Goal: Contribute content: Contribute content

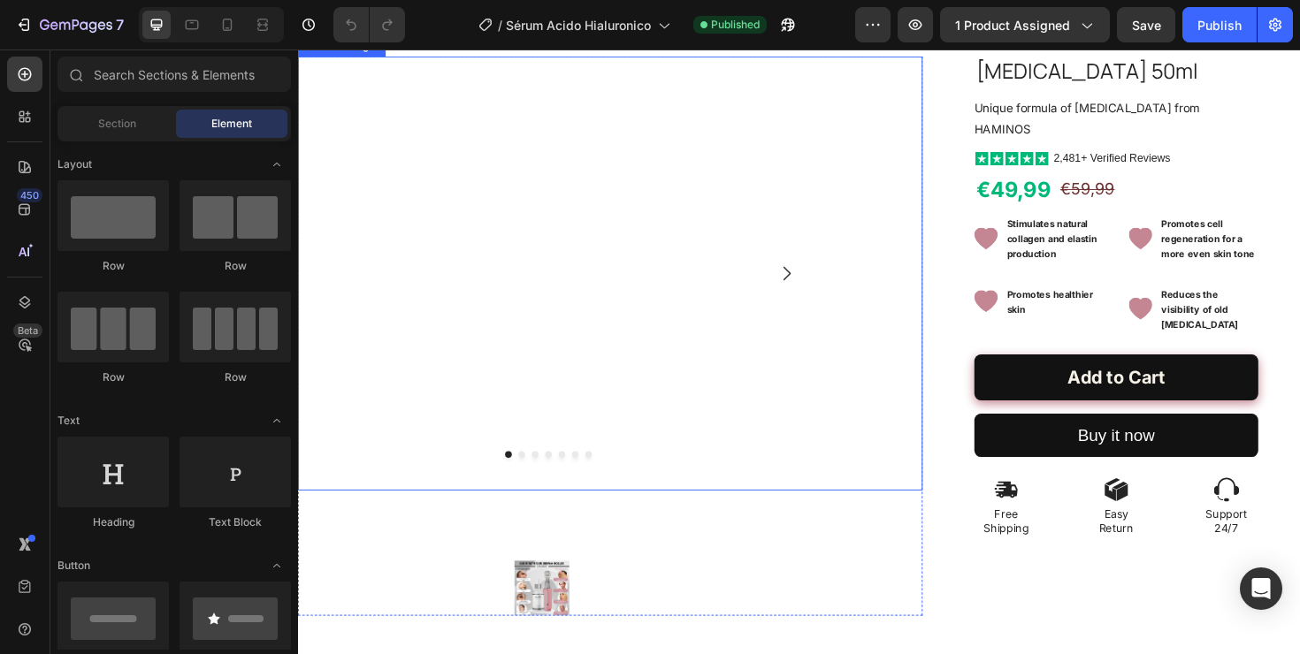
scroll to position [222, 0]
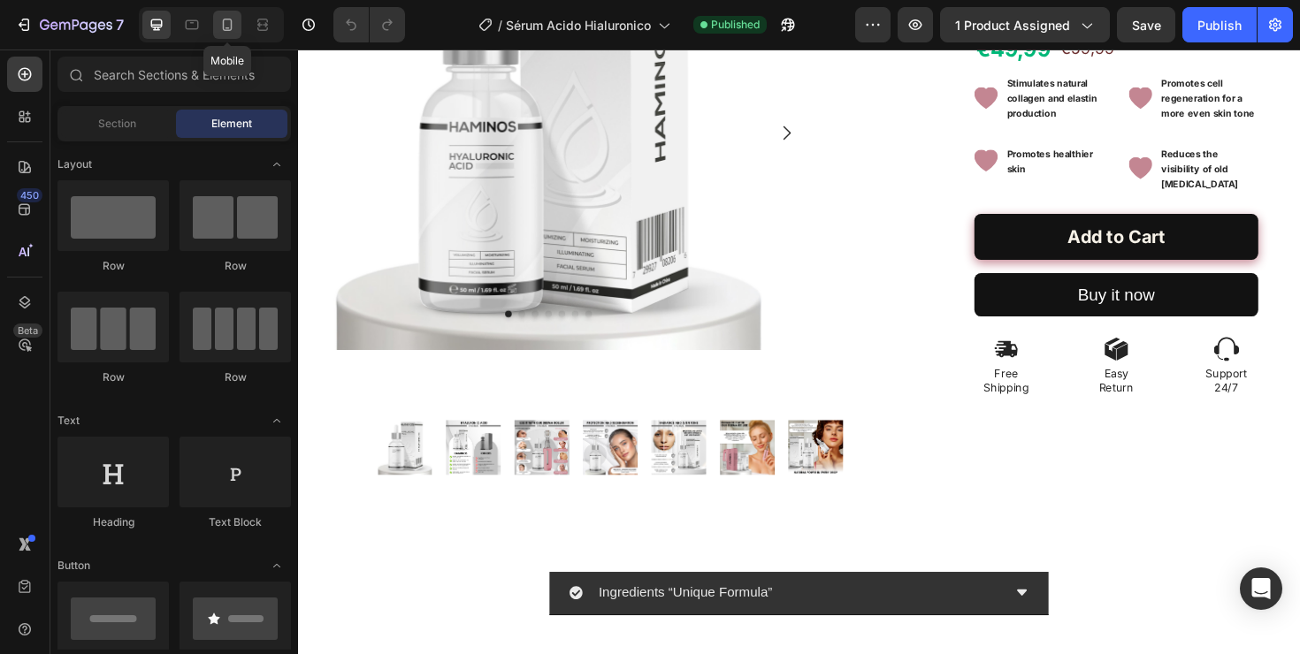
click at [225, 34] on div at bounding box center [227, 25] width 28 height 28
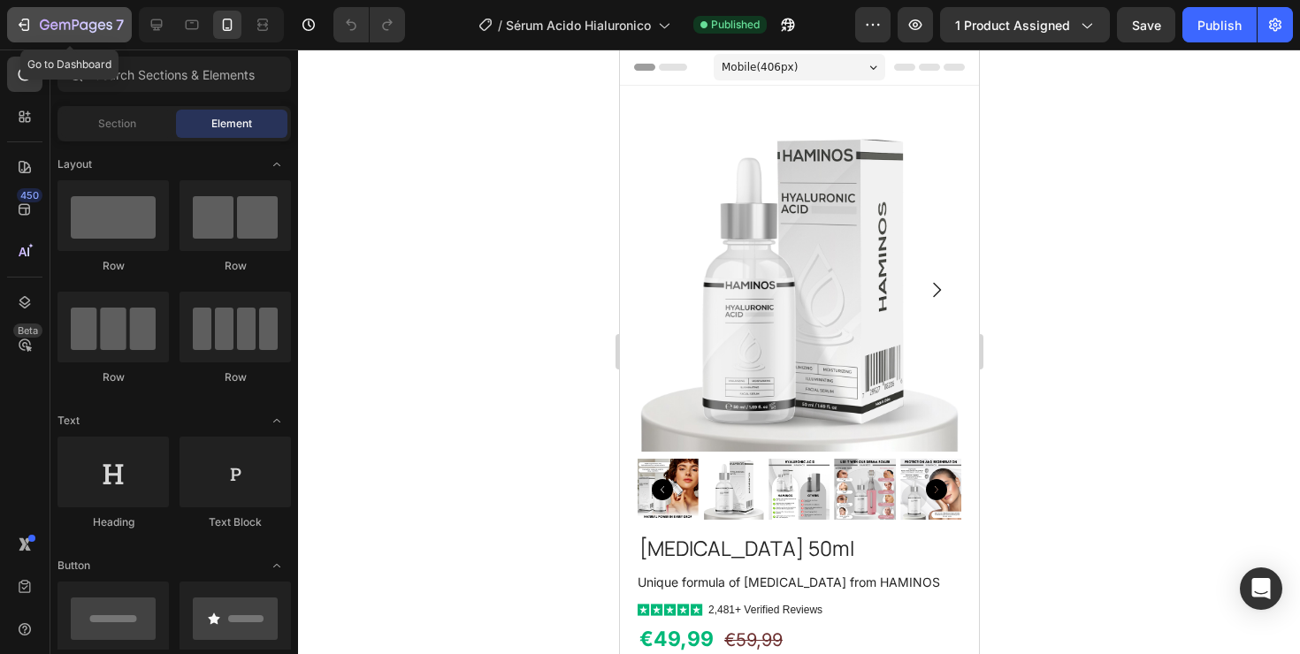
click at [27, 31] on icon "button" at bounding box center [24, 25] width 18 height 18
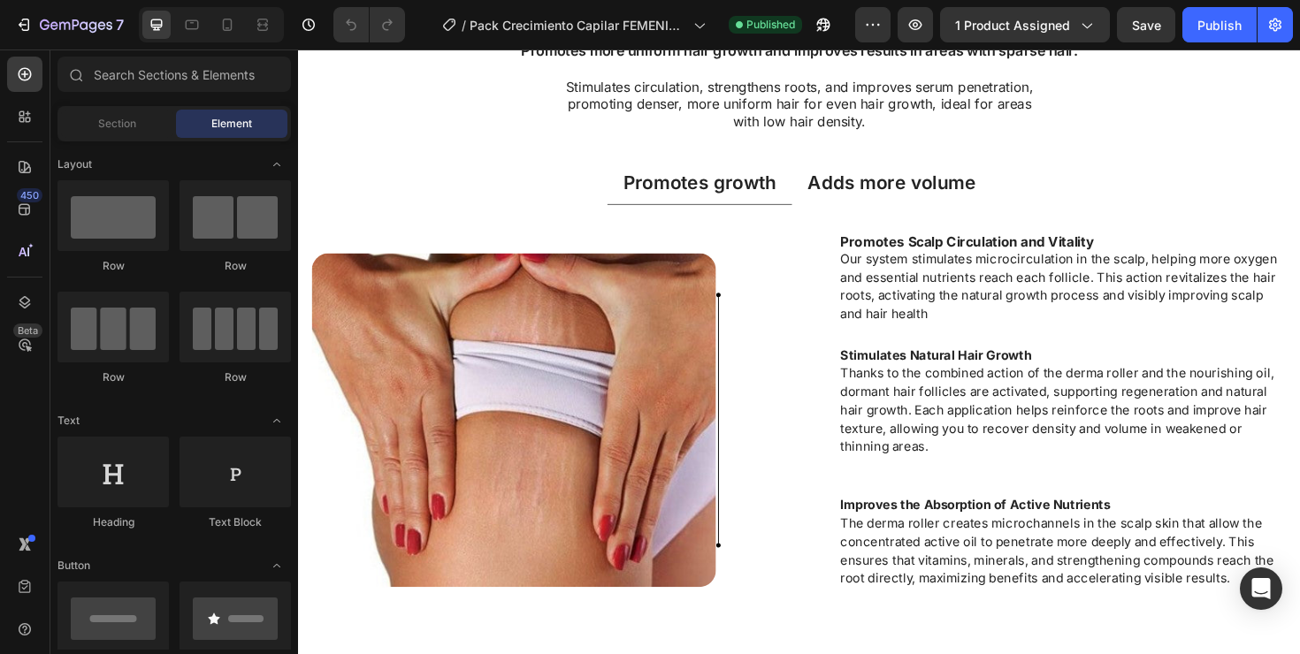
scroll to position [687, 0]
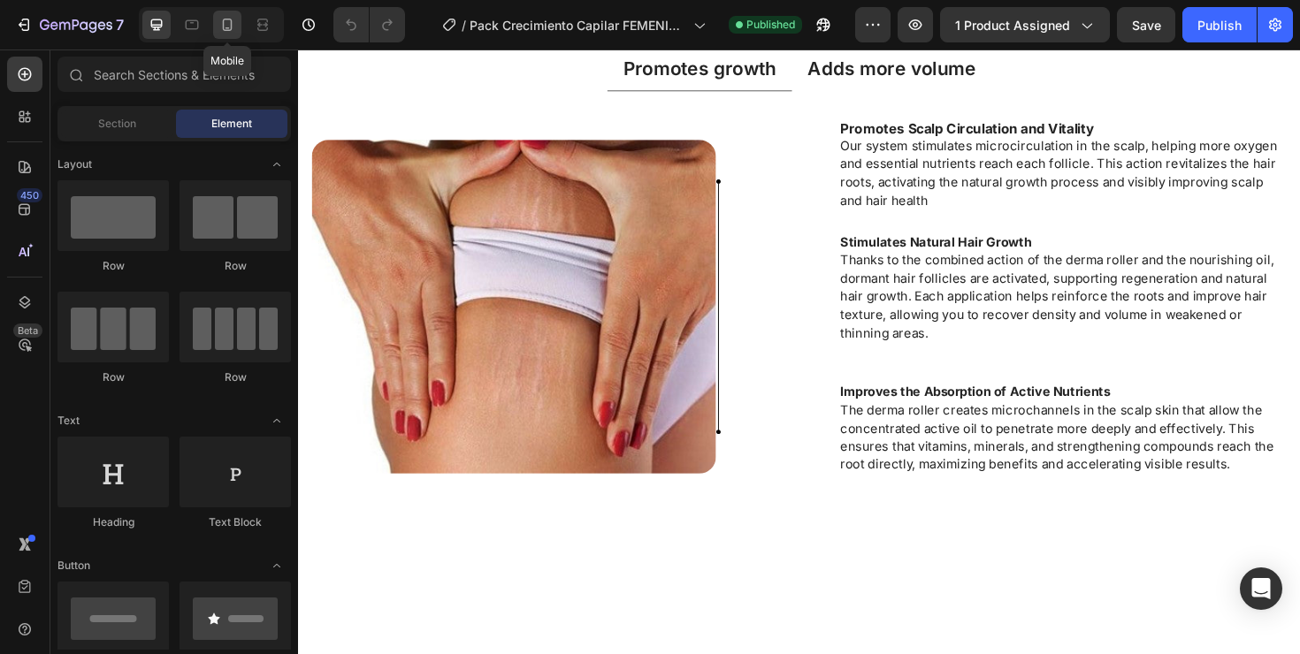
click at [233, 26] on icon at bounding box center [227, 25] width 18 height 18
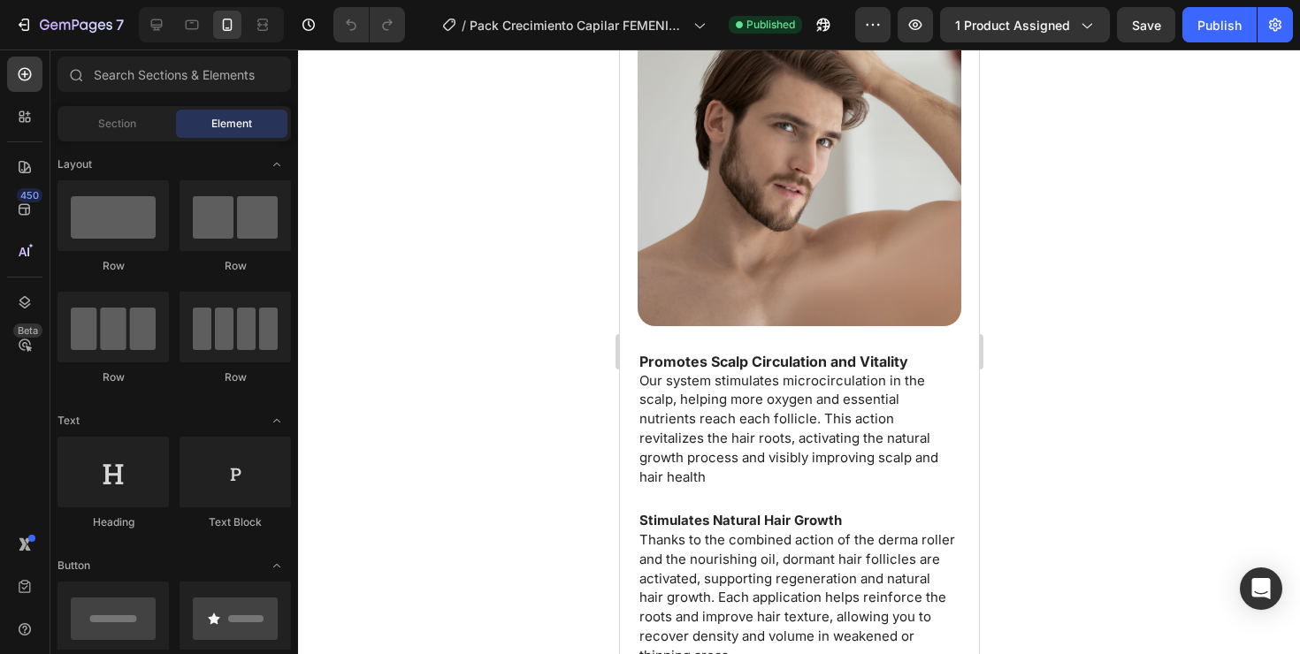
scroll to position [1139, 0]
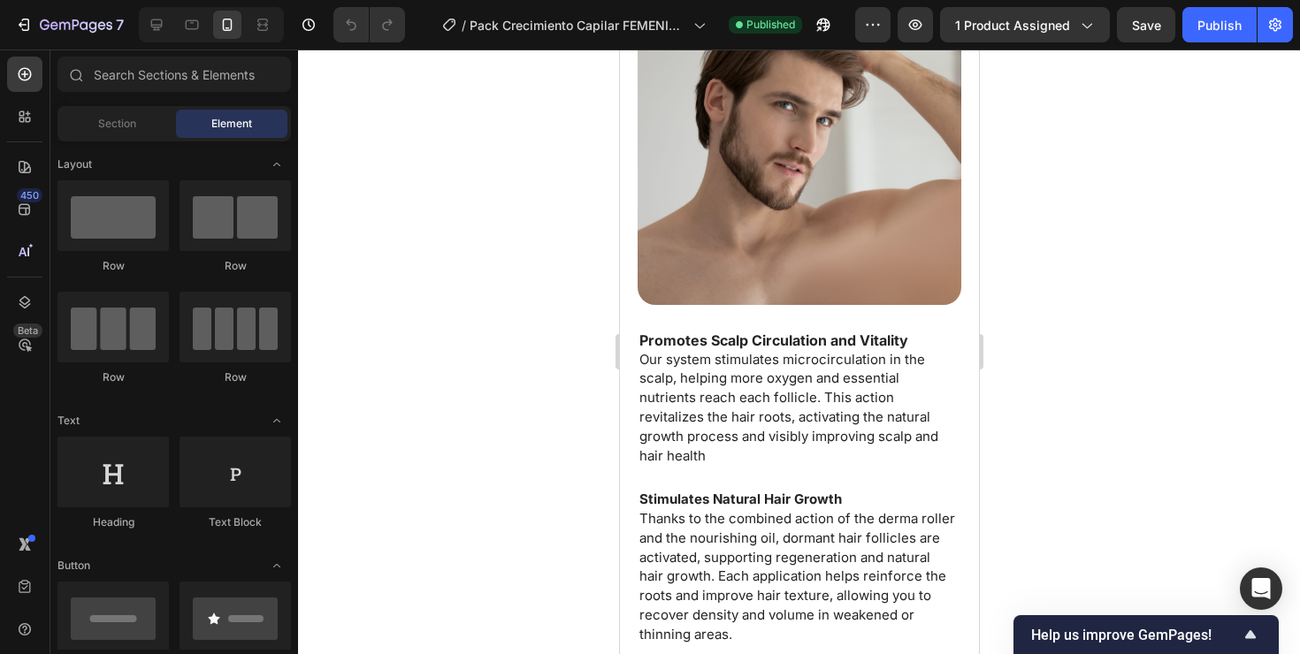
click at [1002, 336] on div at bounding box center [799, 352] width 1002 height 605
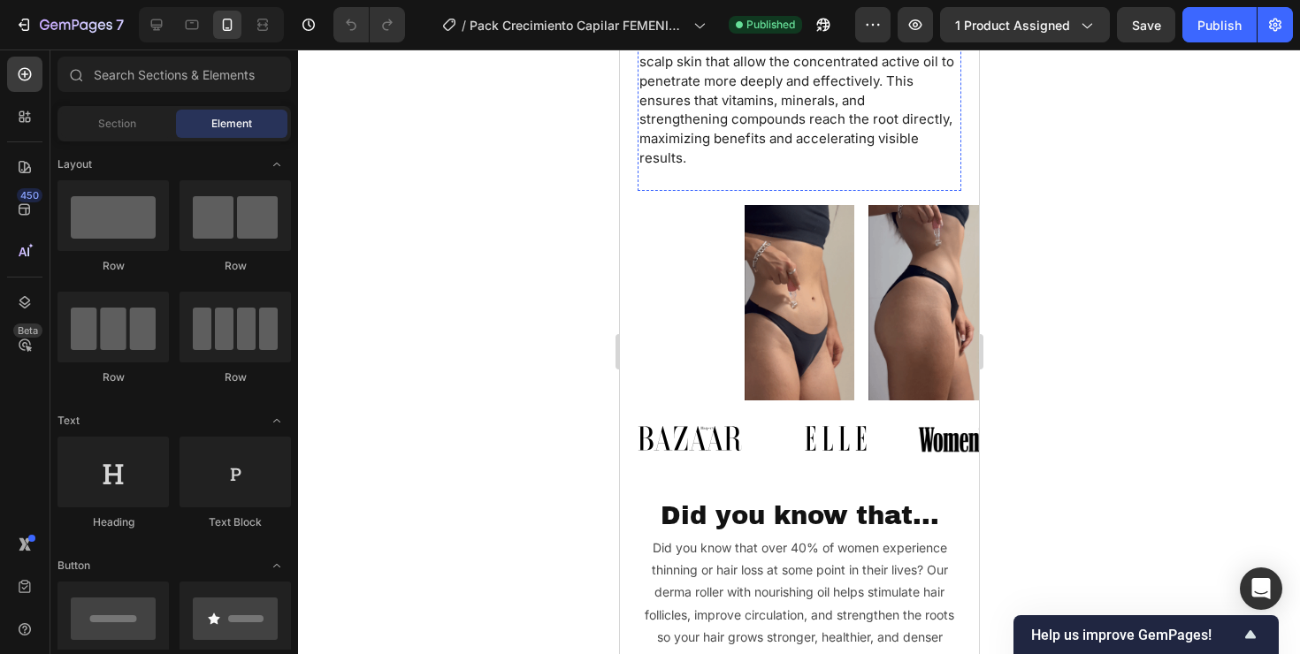
scroll to position [1800, 0]
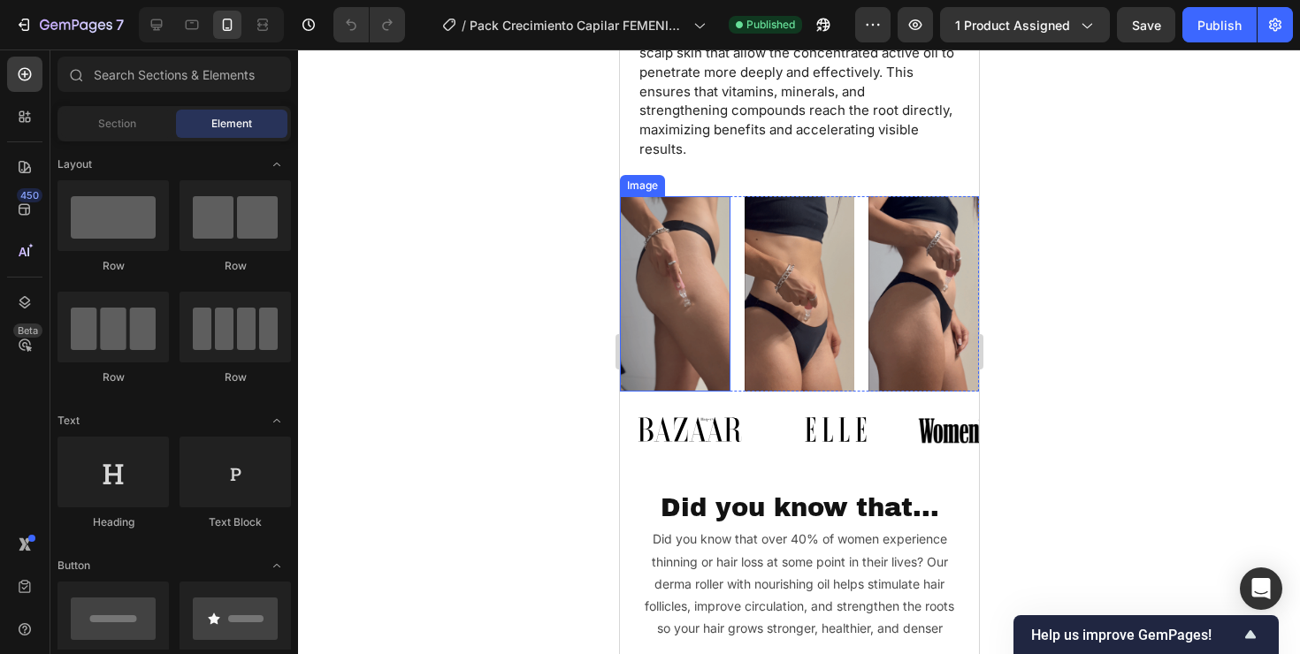
click at [713, 260] on img at bounding box center [674, 294] width 111 height 196
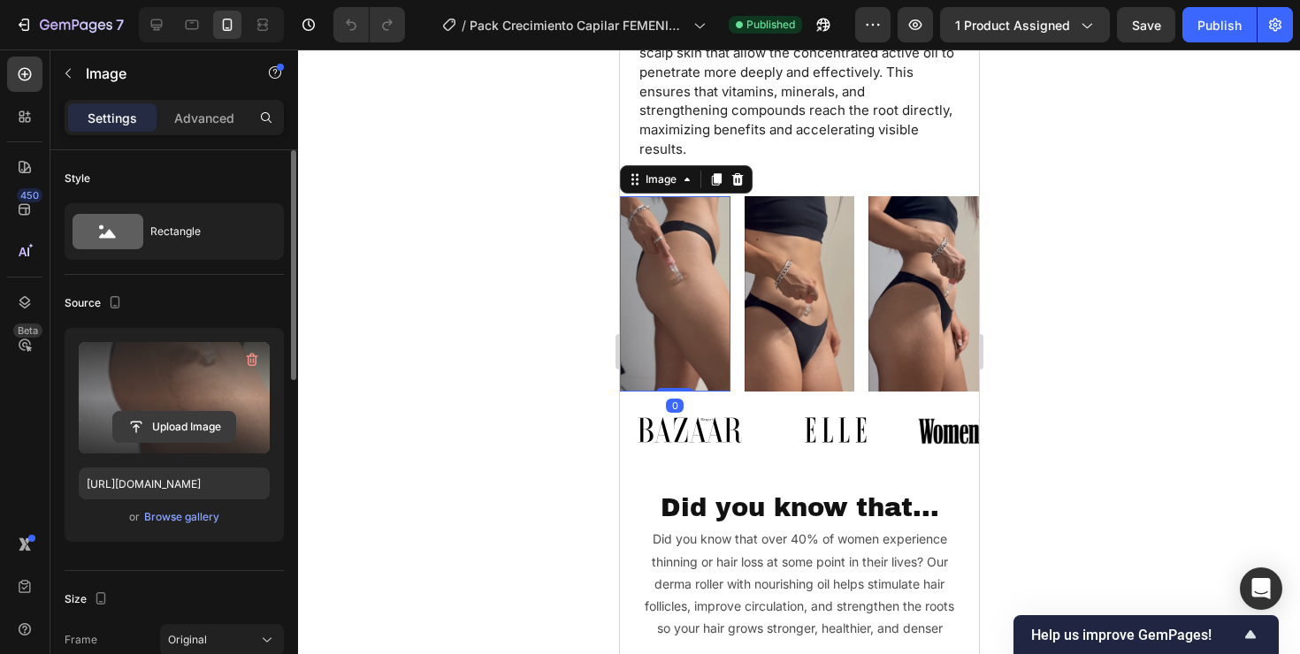
click at [180, 422] on input "file" at bounding box center [174, 427] width 122 height 30
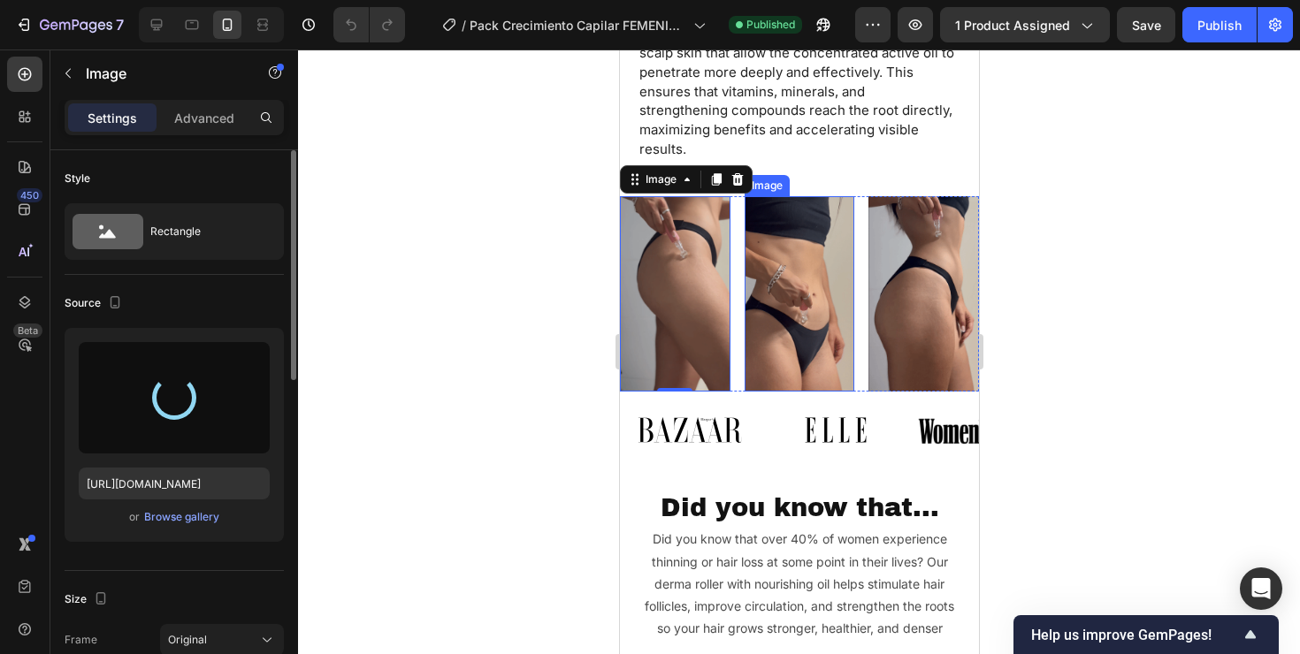
type input "[URL][DOMAIN_NAME]"
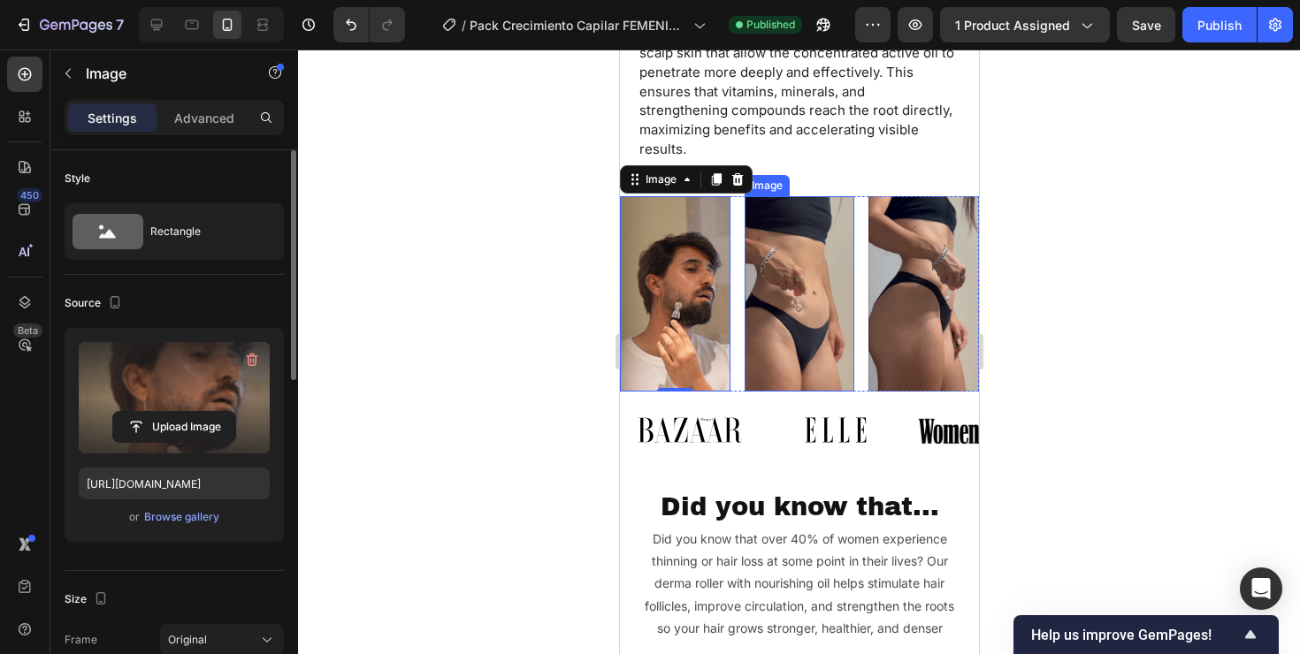
click at [787, 247] on img at bounding box center [798, 293] width 111 height 195
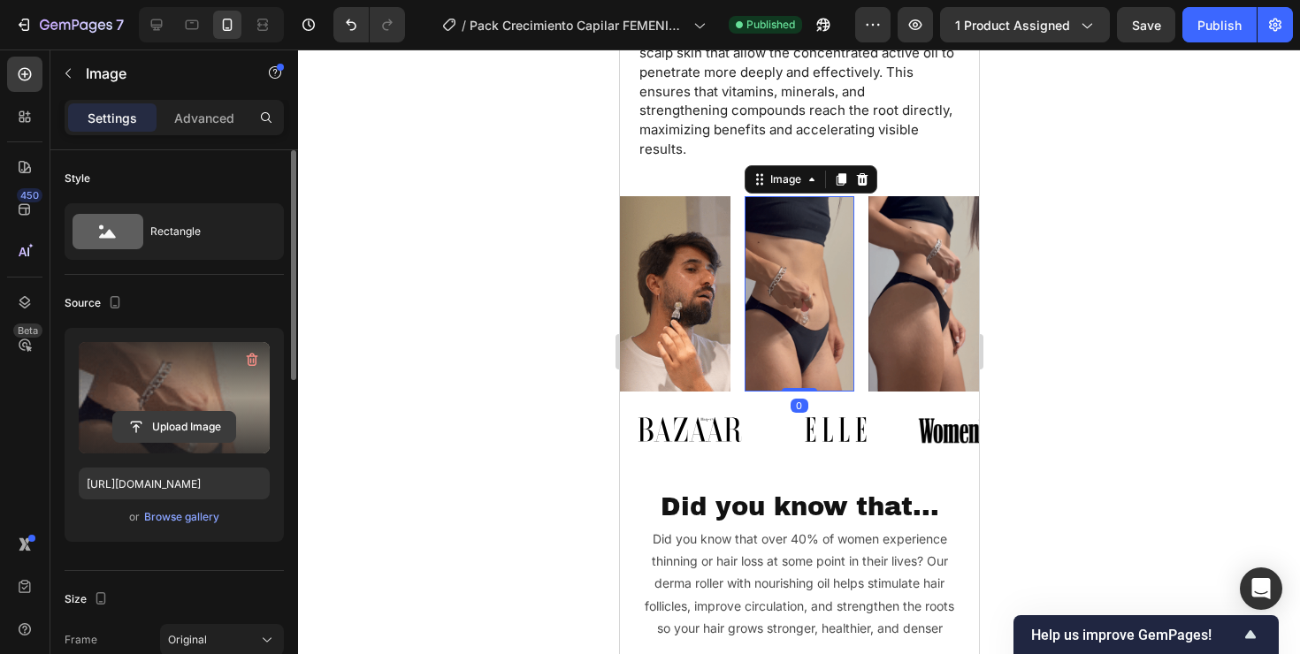
click at [161, 429] on input "file" at bounding box center [174, 427] width 122 height 30
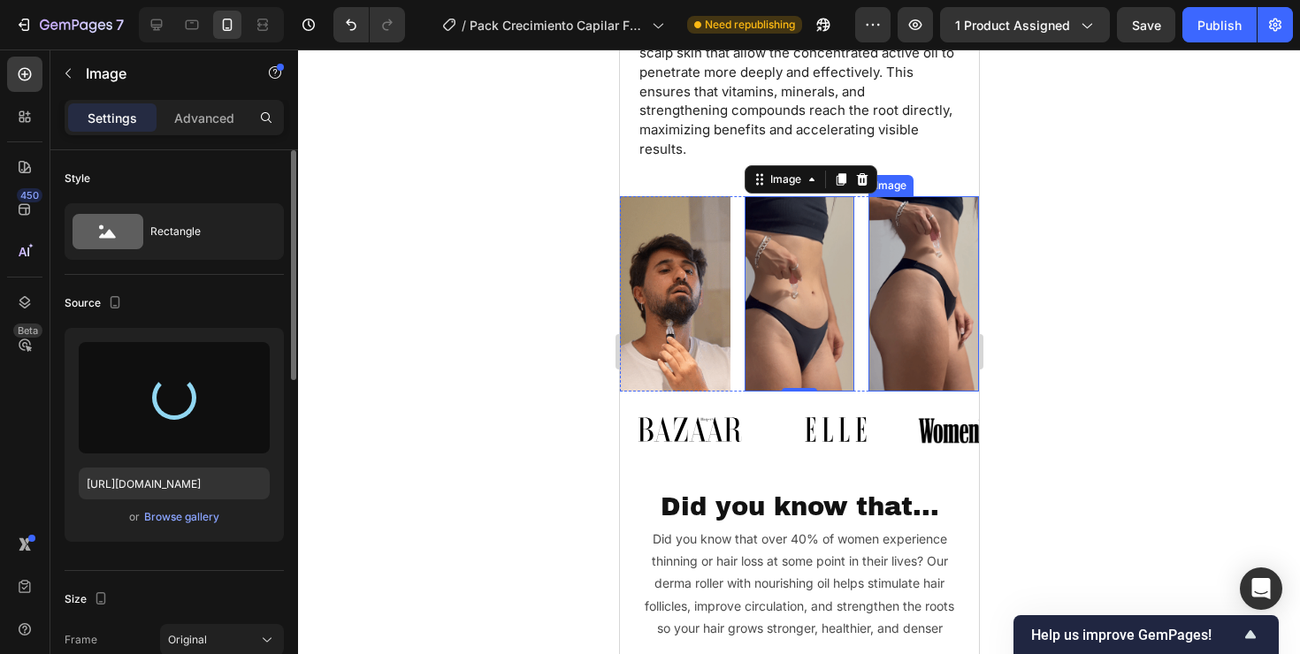
type input "[URL][DOMAIN_NAME]"
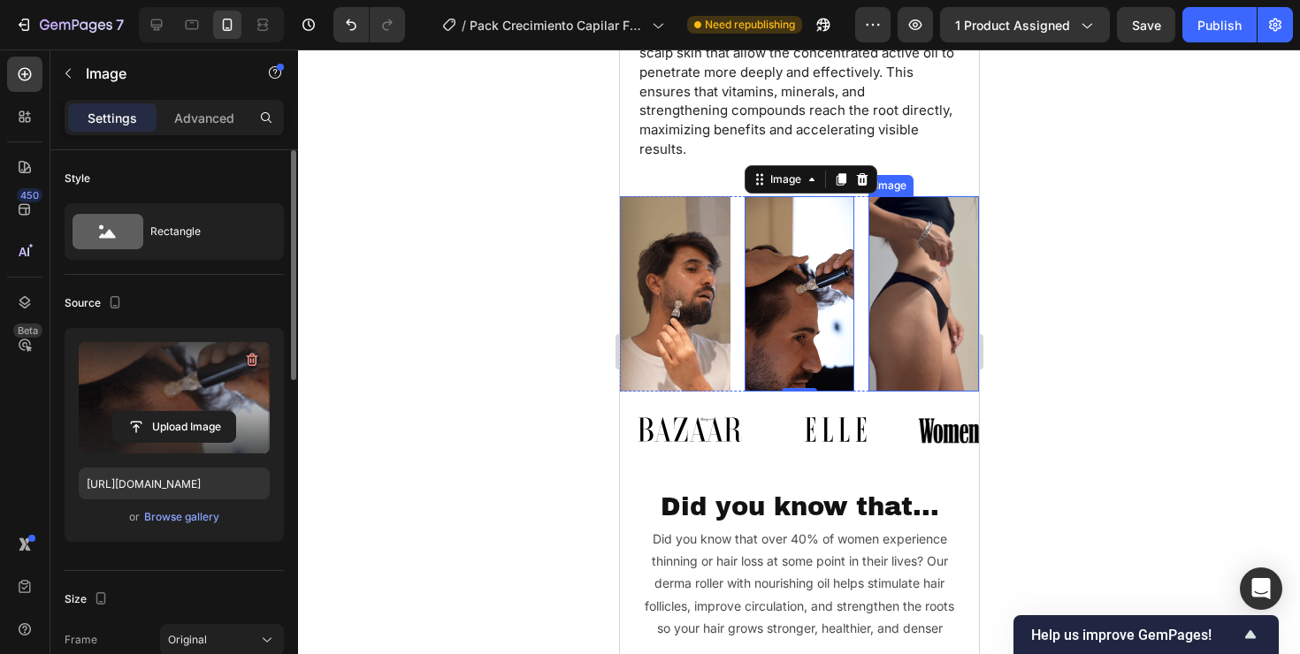
click at [897, 225] on img at bounding box center [922, 293] width 111 height 195
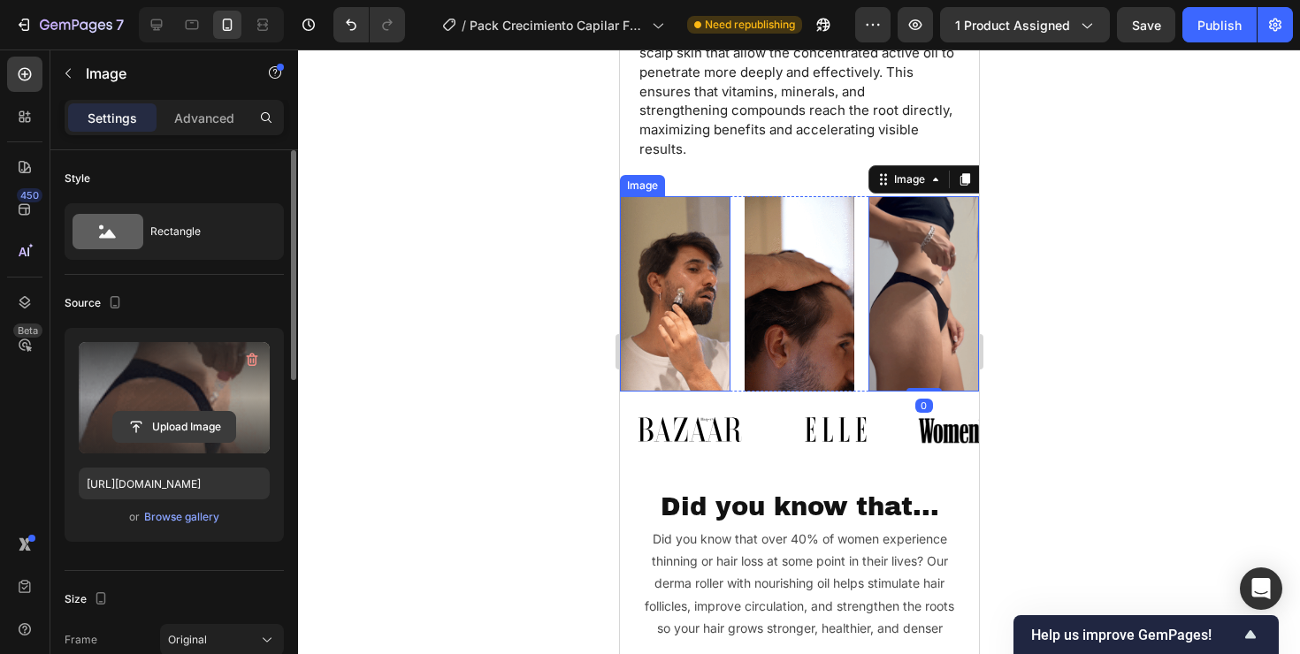
click at [197, 421] on input "file" at bounding box center [174, 427] width 122 height 30
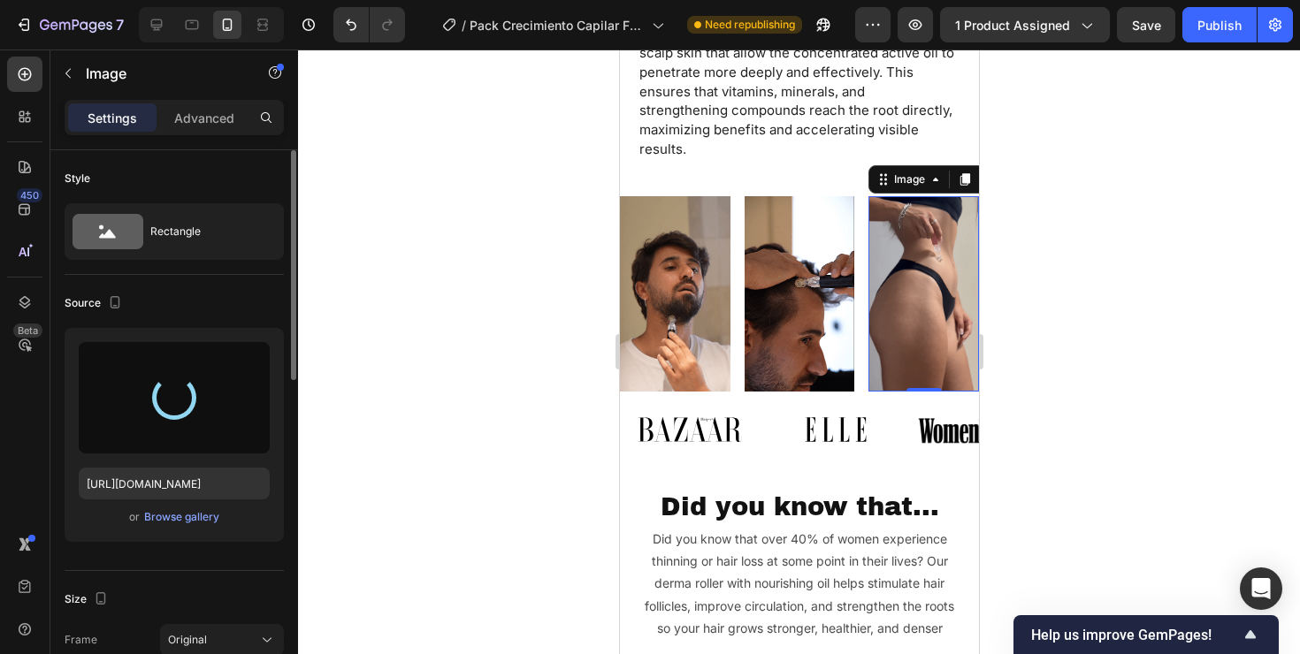
type input "[URL][DOMAIN_NAME]"
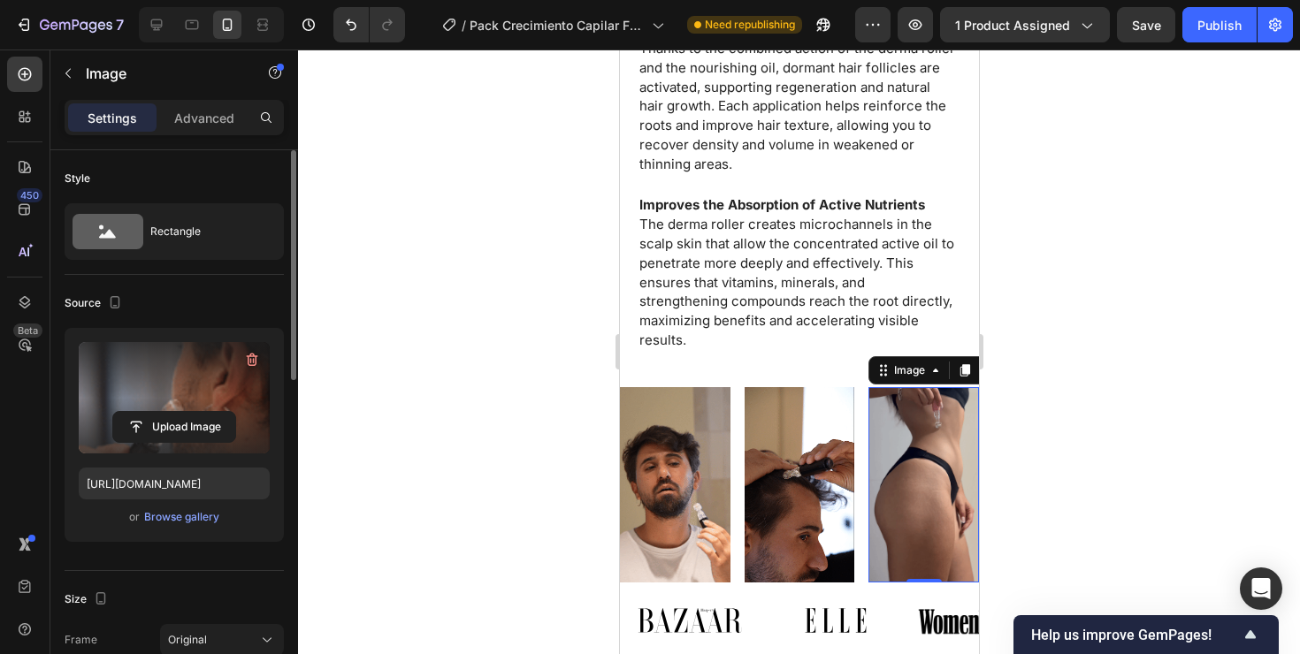
scroll to position [1593, 0]
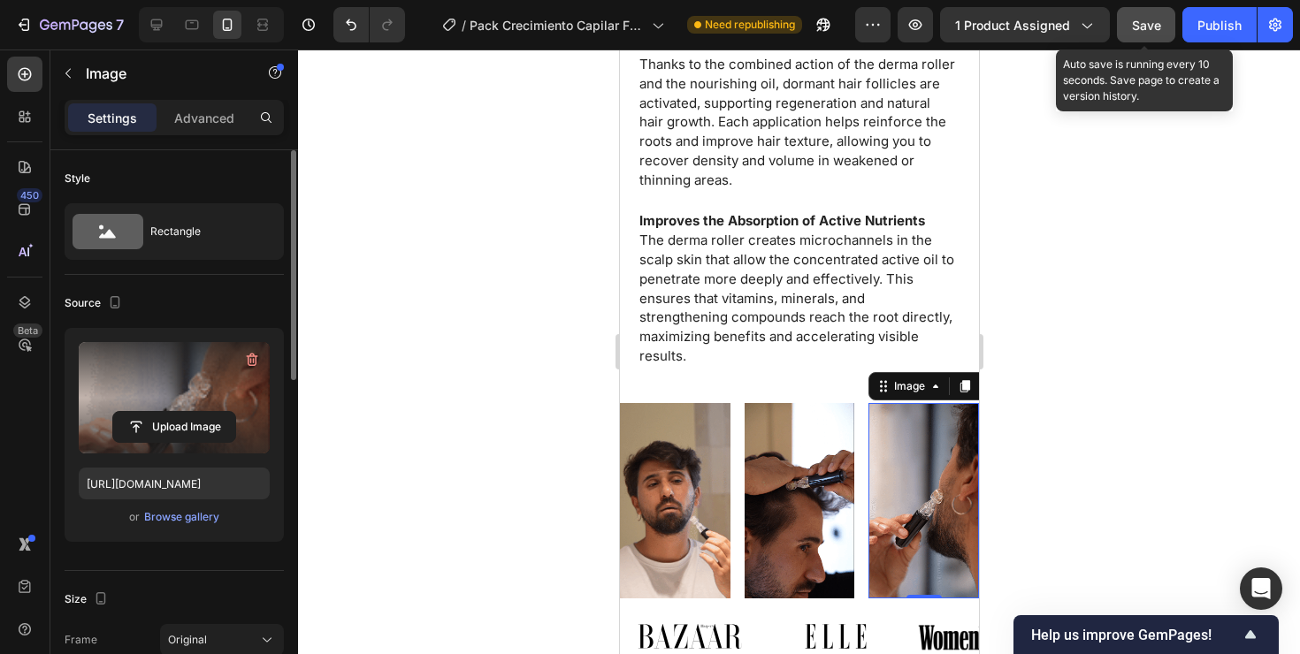
click at [1153, 23] on span "Save" at bounding box center [1146, 25] width 29 height 15
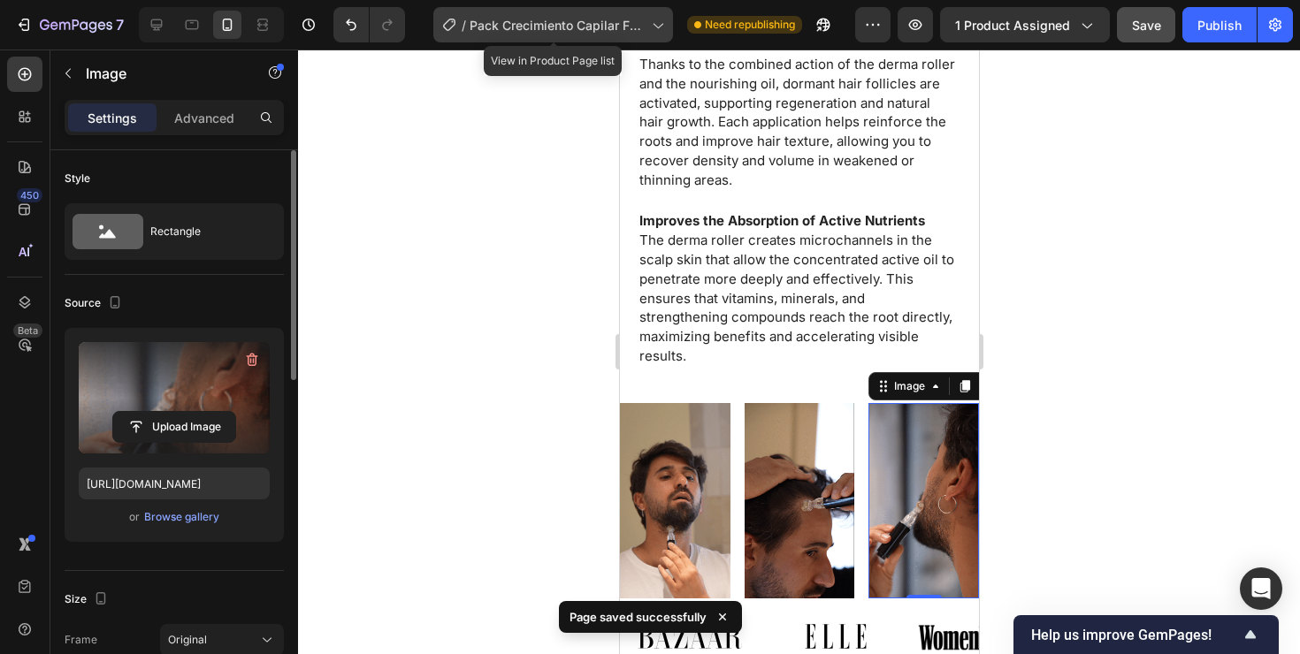
click at [645, 35] on div "/ Pack Crecimiento Capilar FEMENINO" at bounding box center [553, 24] width 240 height 35
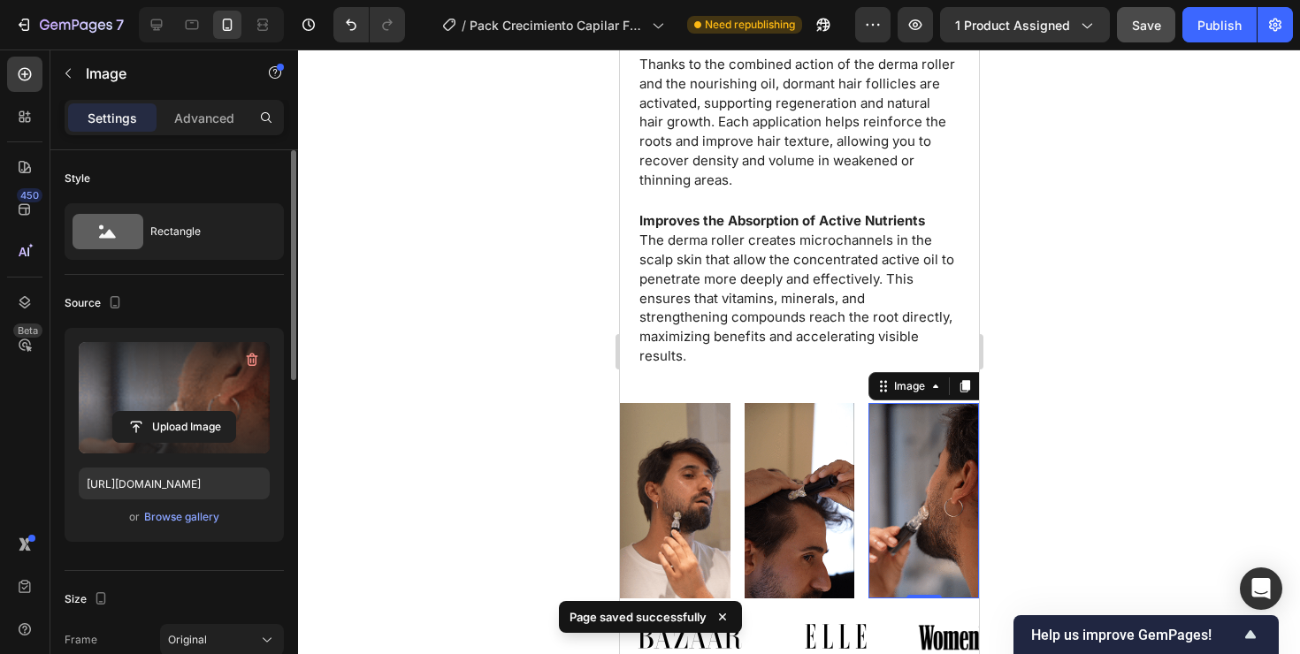
click at [1089, 240] on div at bounding box center [799, 352] width 1002 height 605
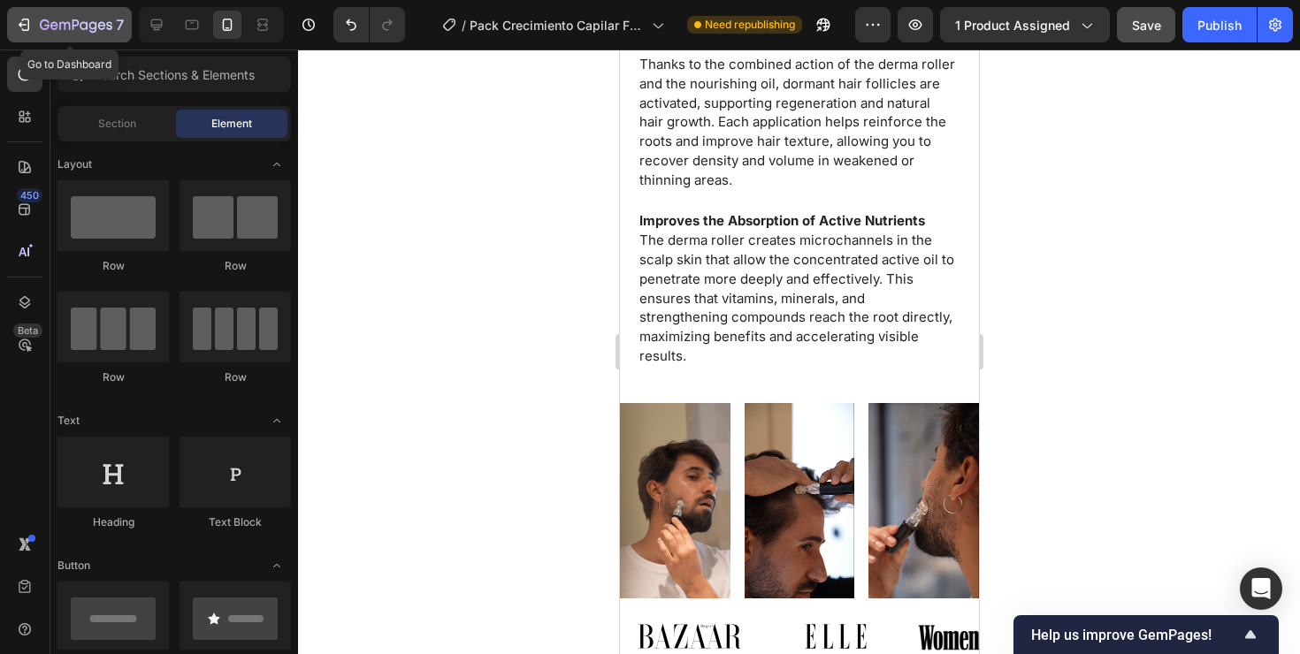
click at [30, 16] on icon "button" at bounding box center [24, 25] width 18 height 18
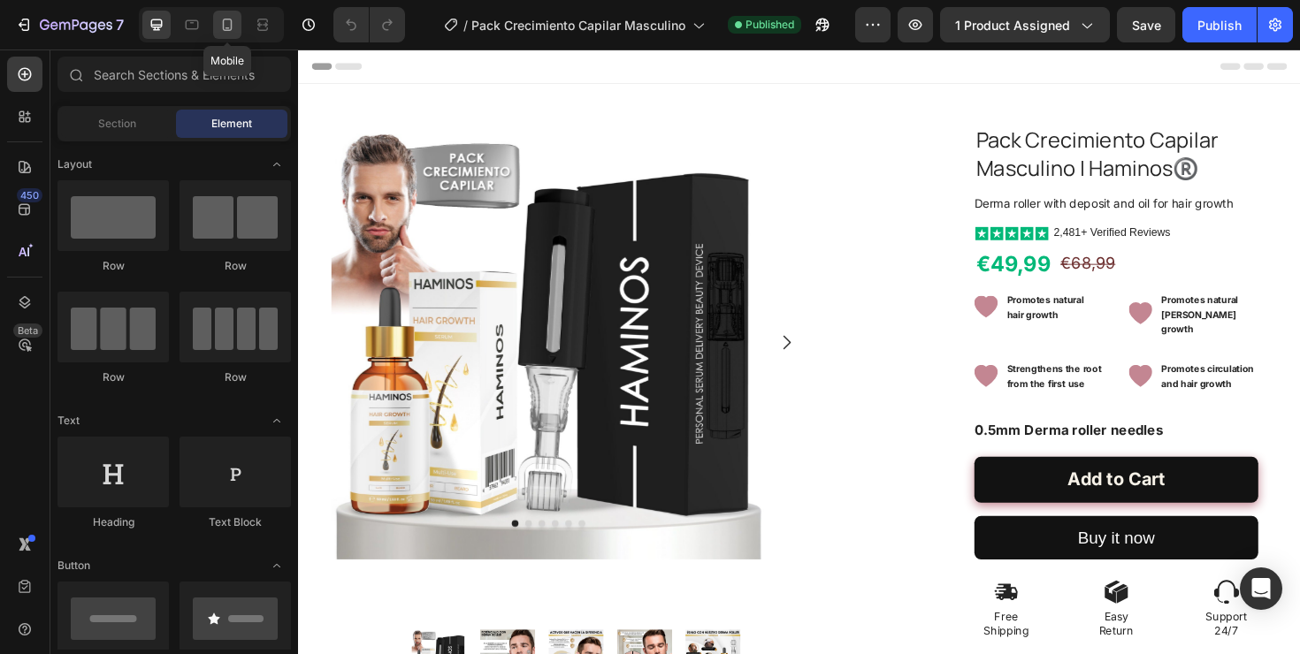
click at [223, 28] on icon at bounding box center [228, 25] width 10 height 12
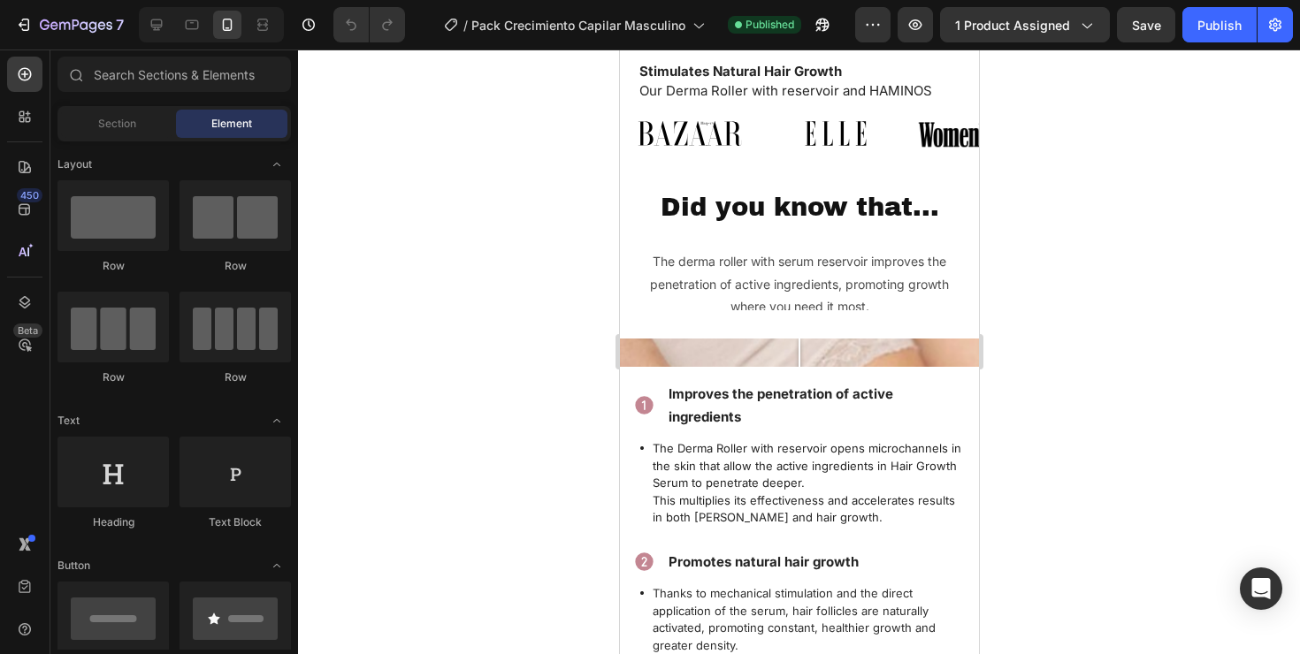
scroll to position [1931, 0]
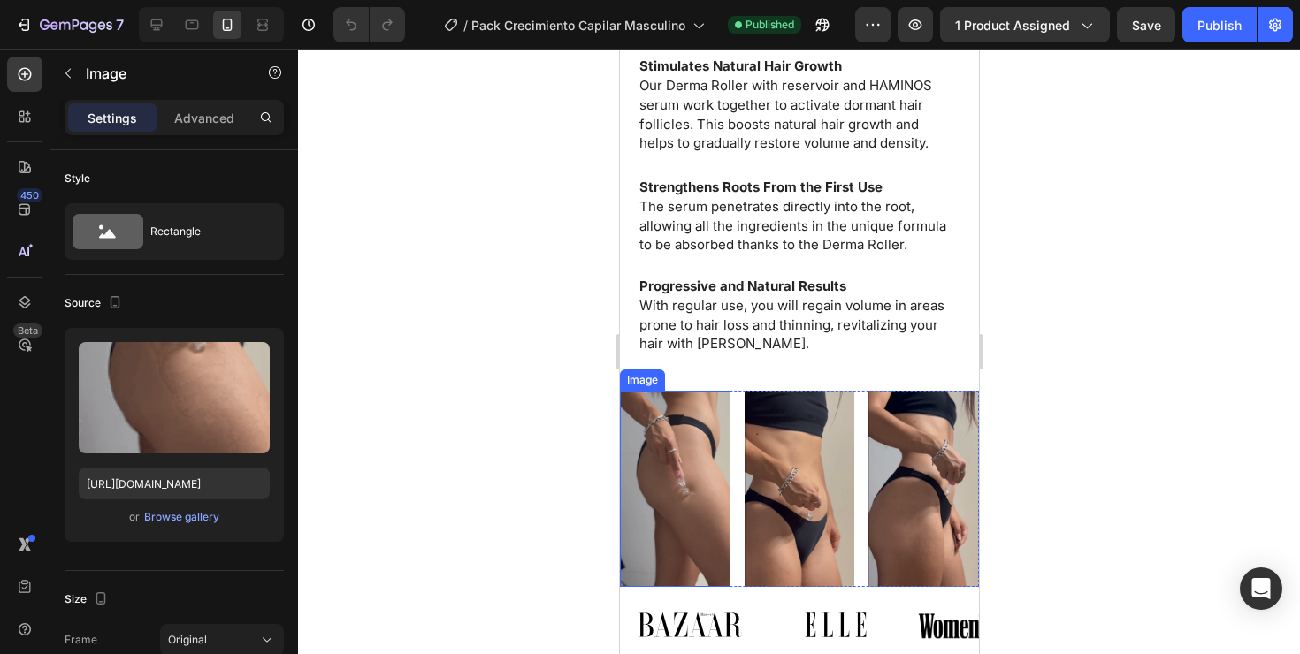
click at [662, 393] on img at bounding box center [674, 489] width 111 height 196
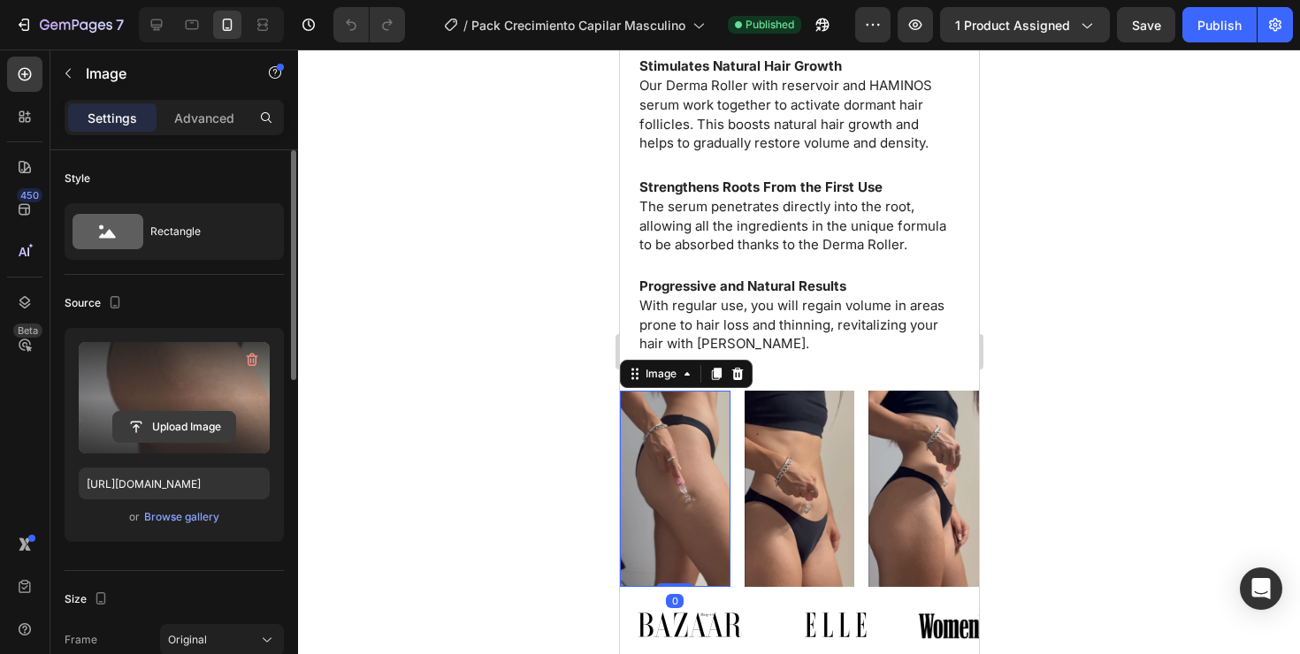
click at [194, 431] on input "file" at bounding box center [174, 427] width 122 height 30
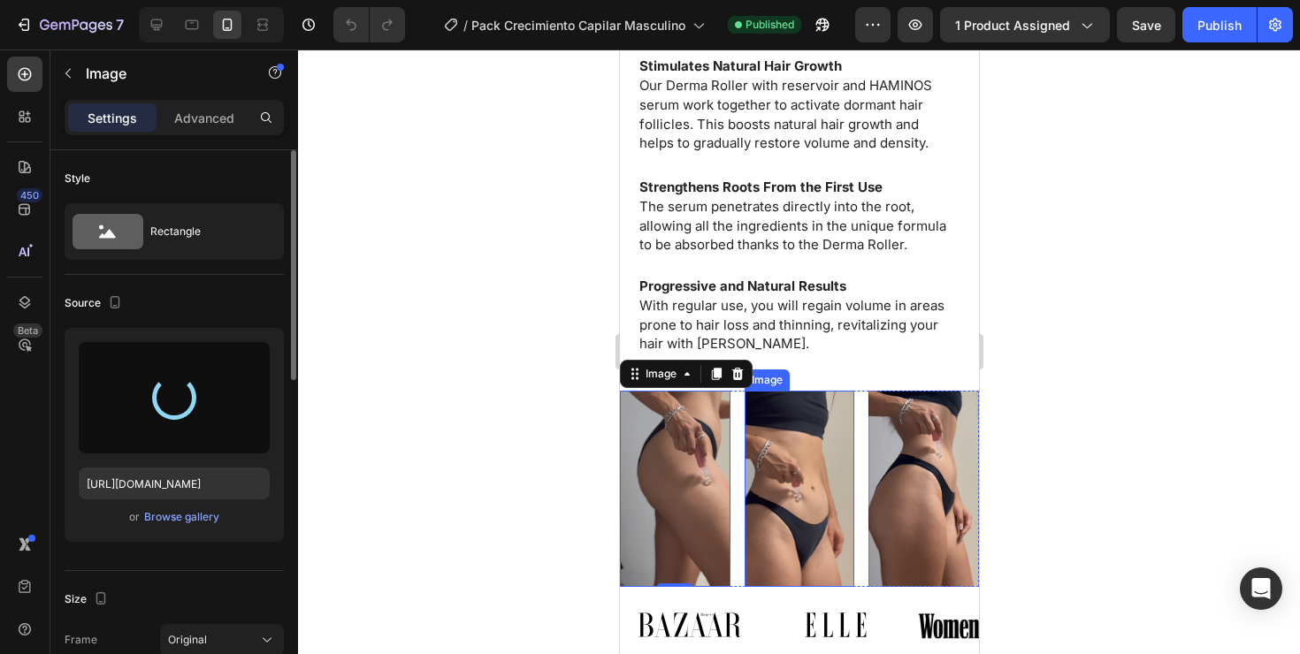
type input "[URL][DOMAIN_NAME]"
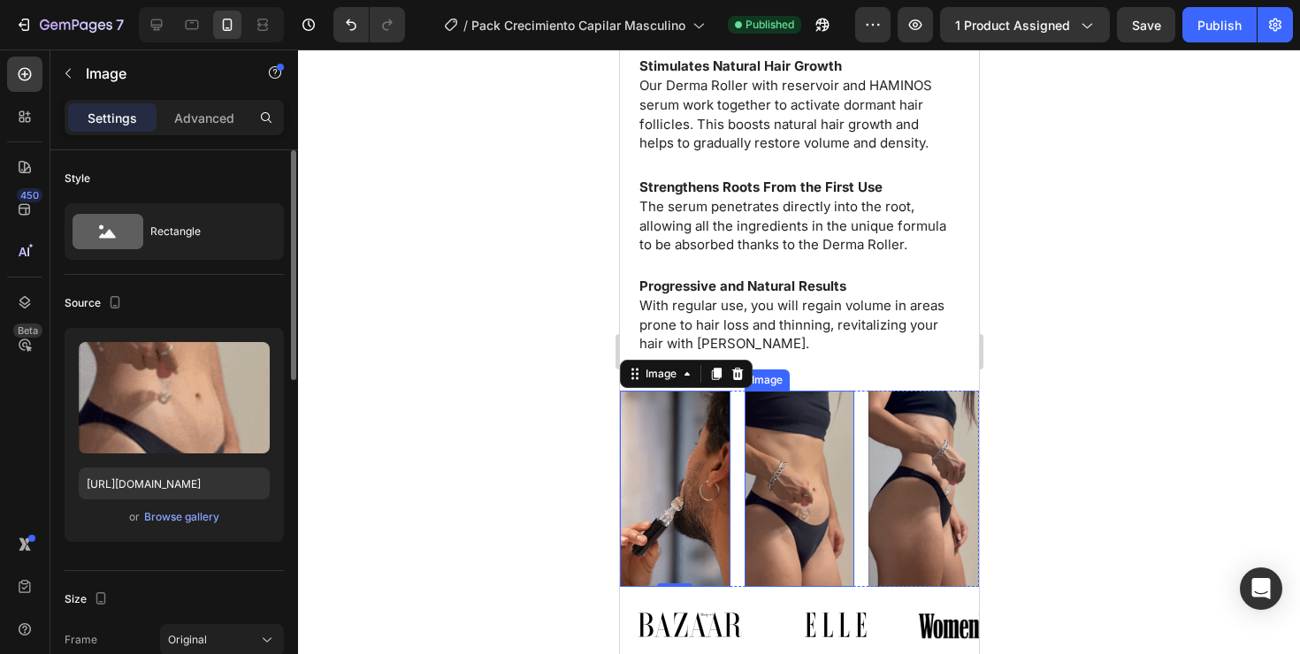
click at [779, 420] on img at bounding box center [798, 488] width 111 height 195
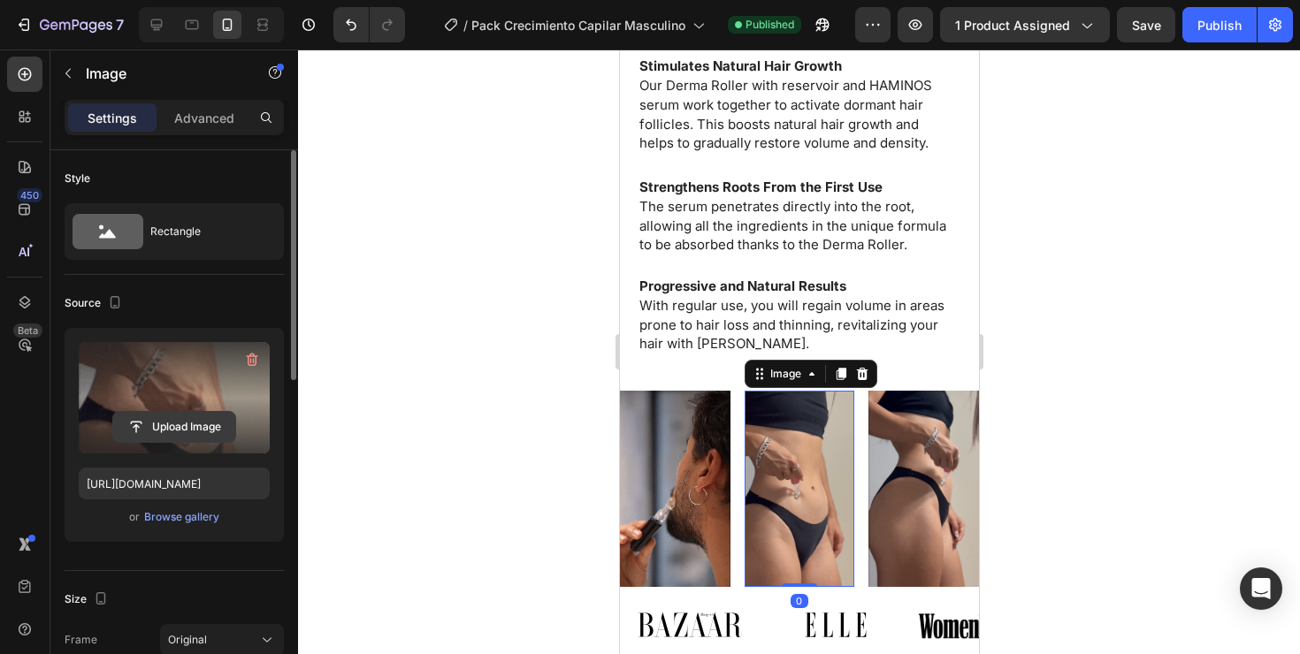
click at [145, 423] on input "file" at bounding box center [174, 427] width 122 height 30
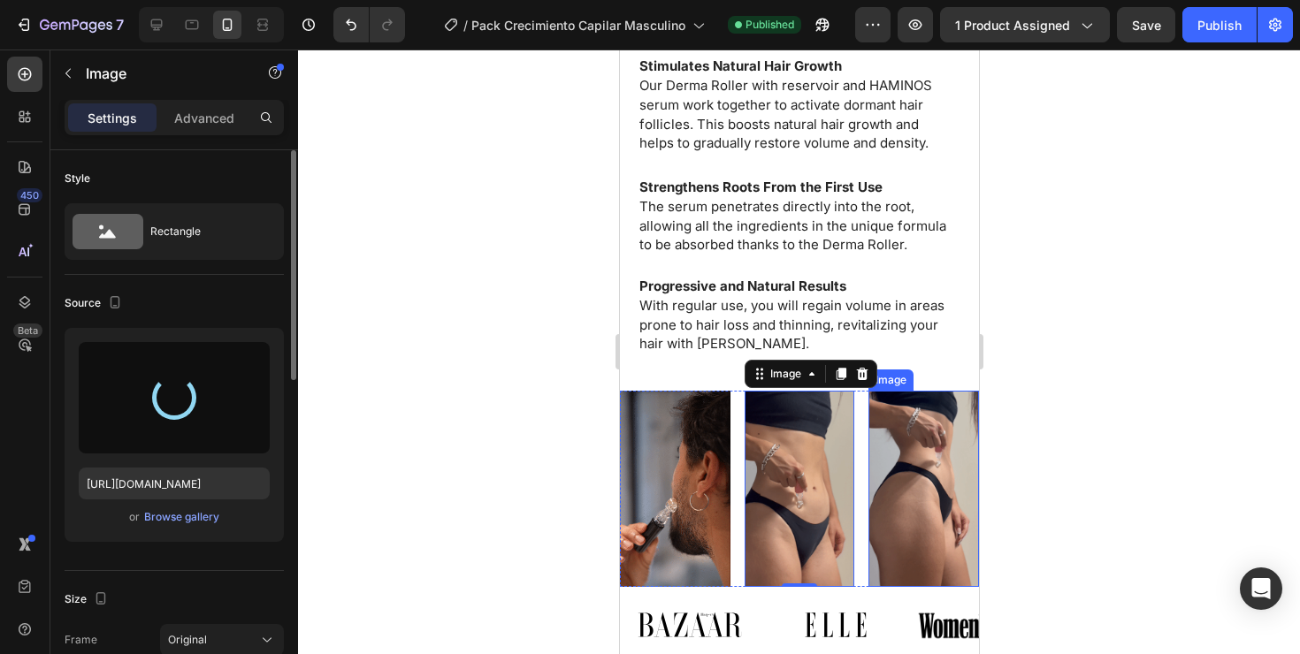
type input "[URL][DOMAIN_NAME]"
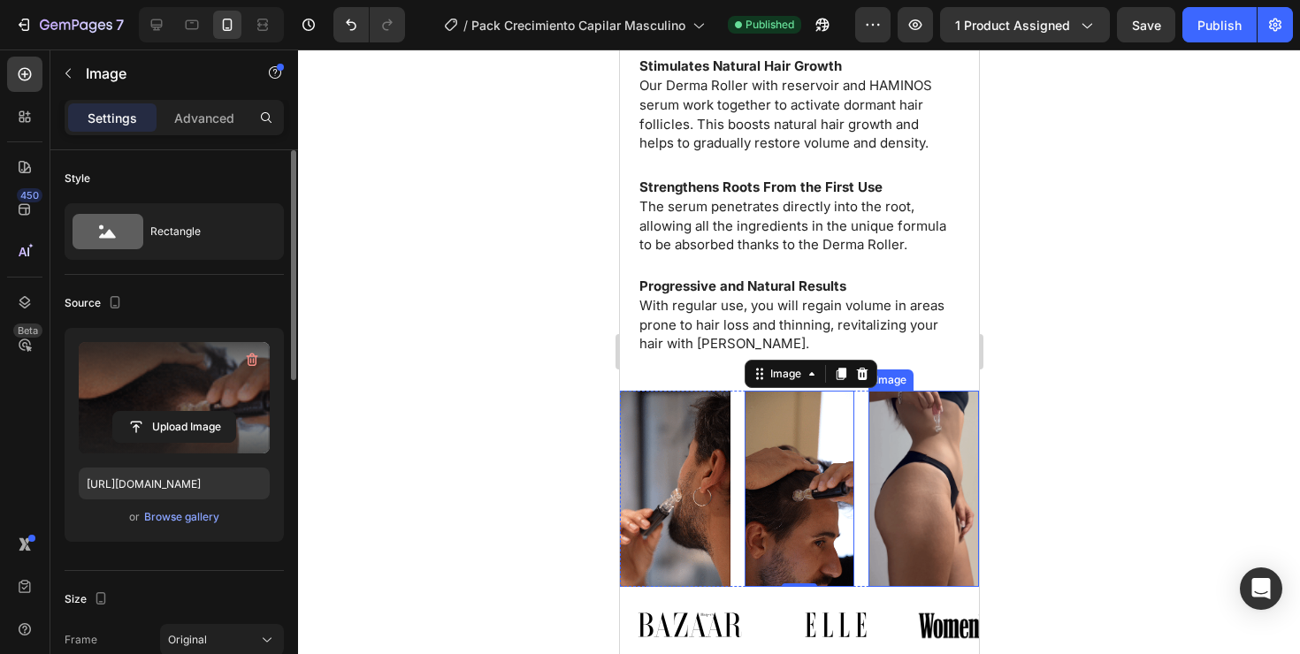
click at [916, 449] on img at bounding box center [922, 488] width 111 height 195
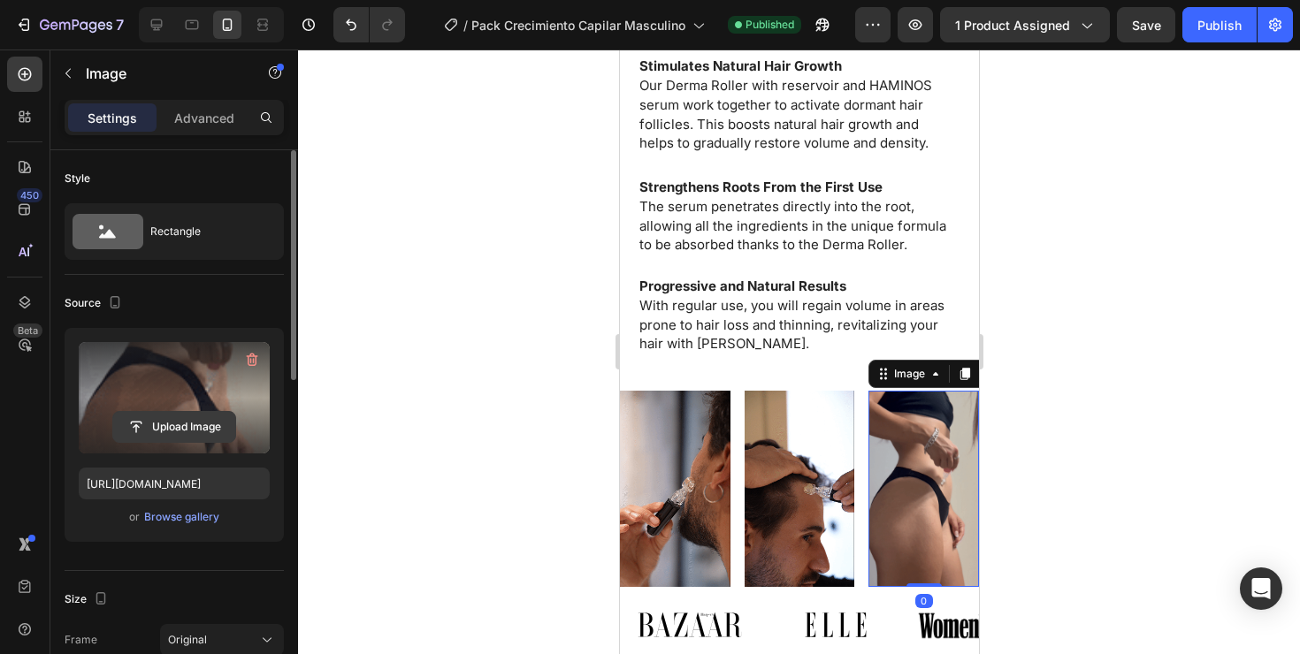
click at [195, 420] on input "file" at bounding box center [174, 427] width 122 height 30
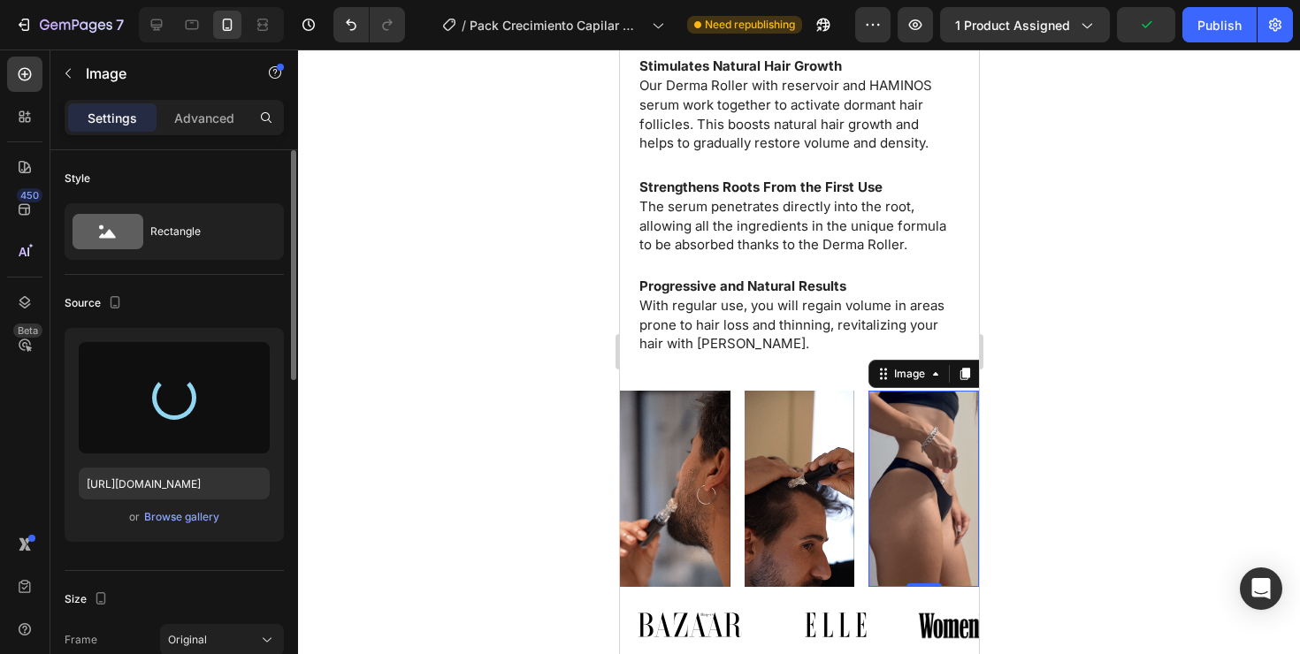
type input "[URL][DOMAIN_NAME]"
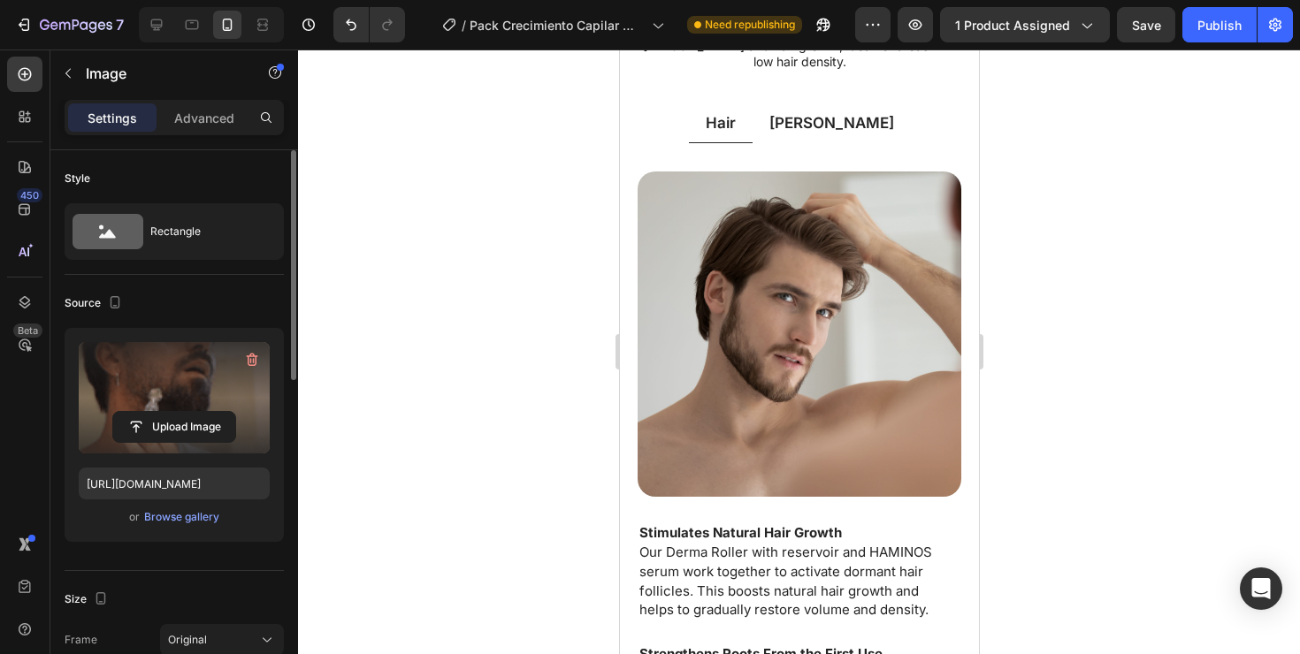
scroll to position [1453, 0]
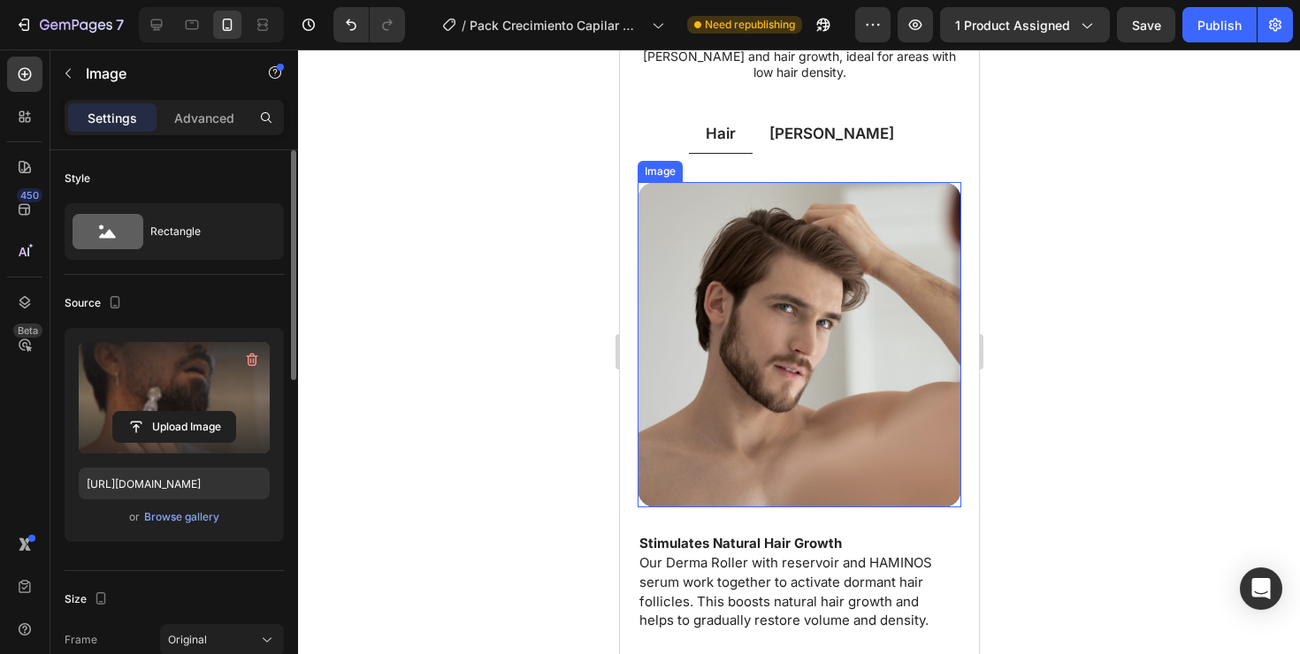
click at [780, 280] on img at bounding box center [799, 344] width 324 height 325
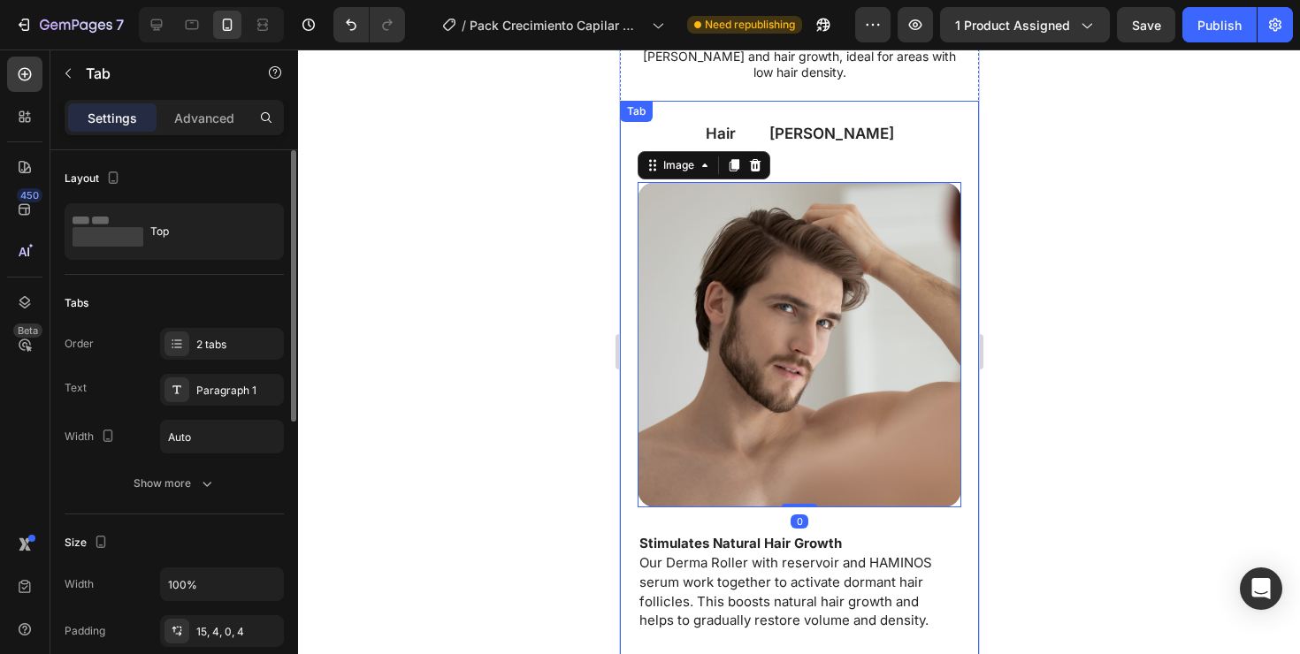
click at [820, 124] on p "[PERSON_NAME]" at bounding box center [830, 133] width 125 height 19
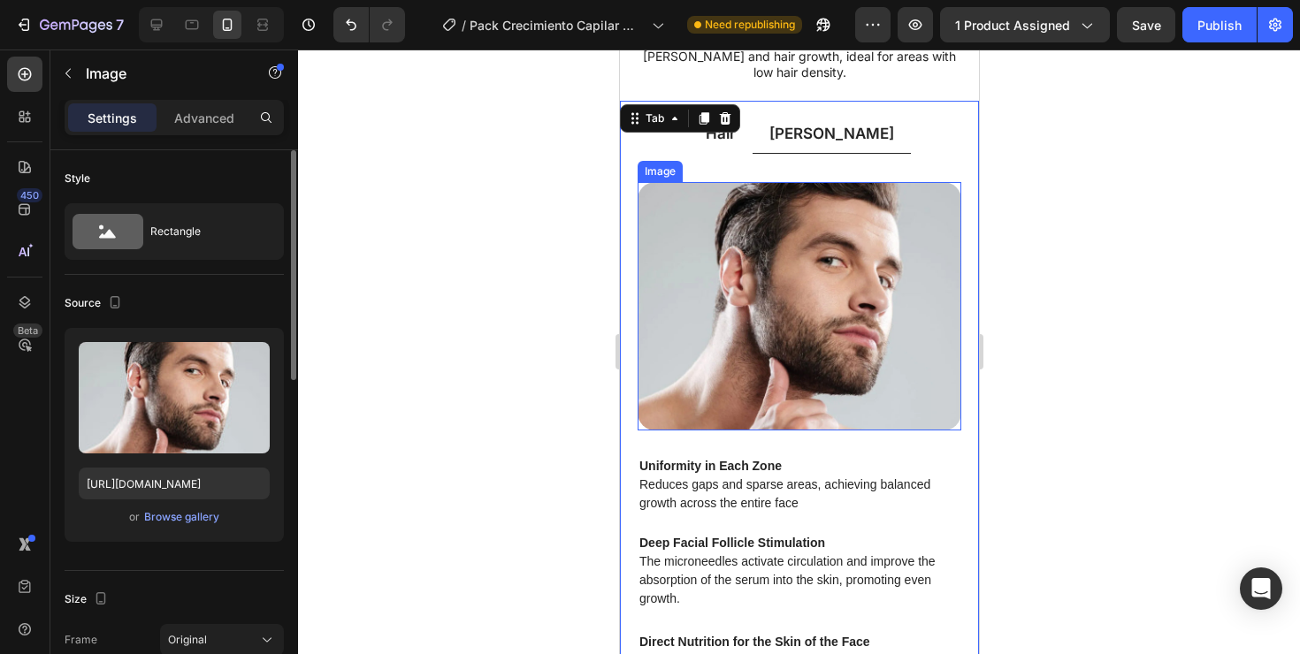
click at [730, 319] on img at bounding box center [799, 306] width 324 height 248
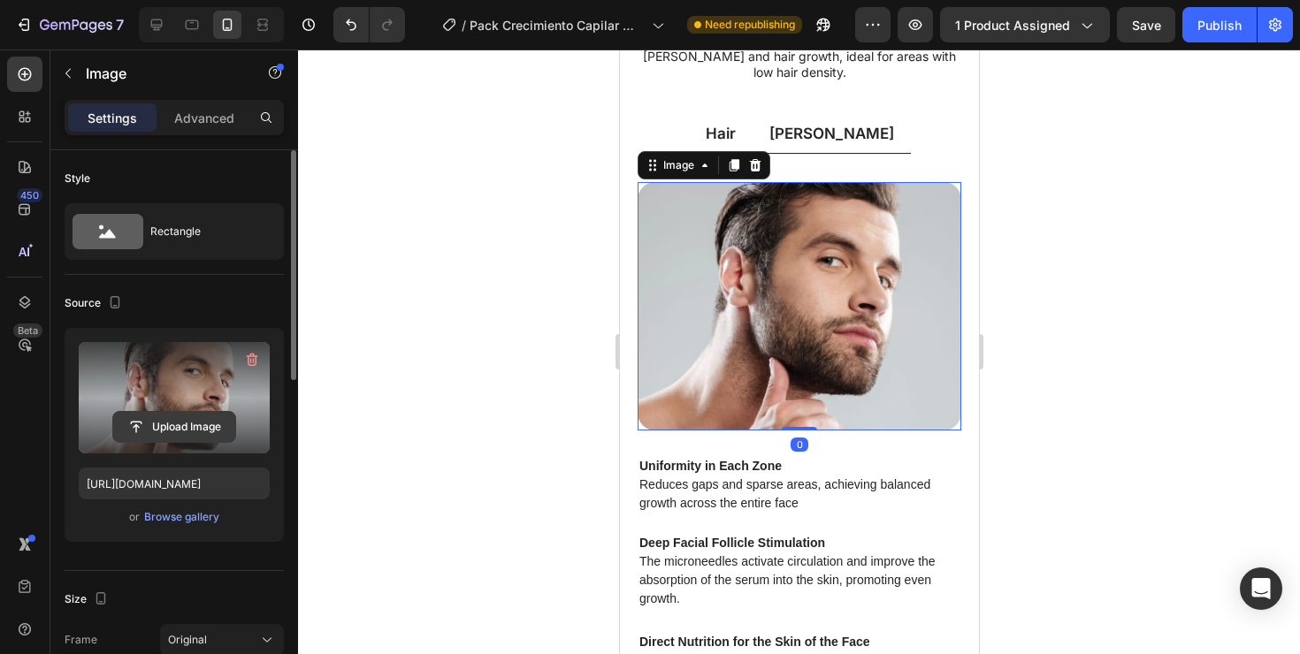
click at [175, 424] on input "file" at bounding box center [174, 427] width 122 height 30
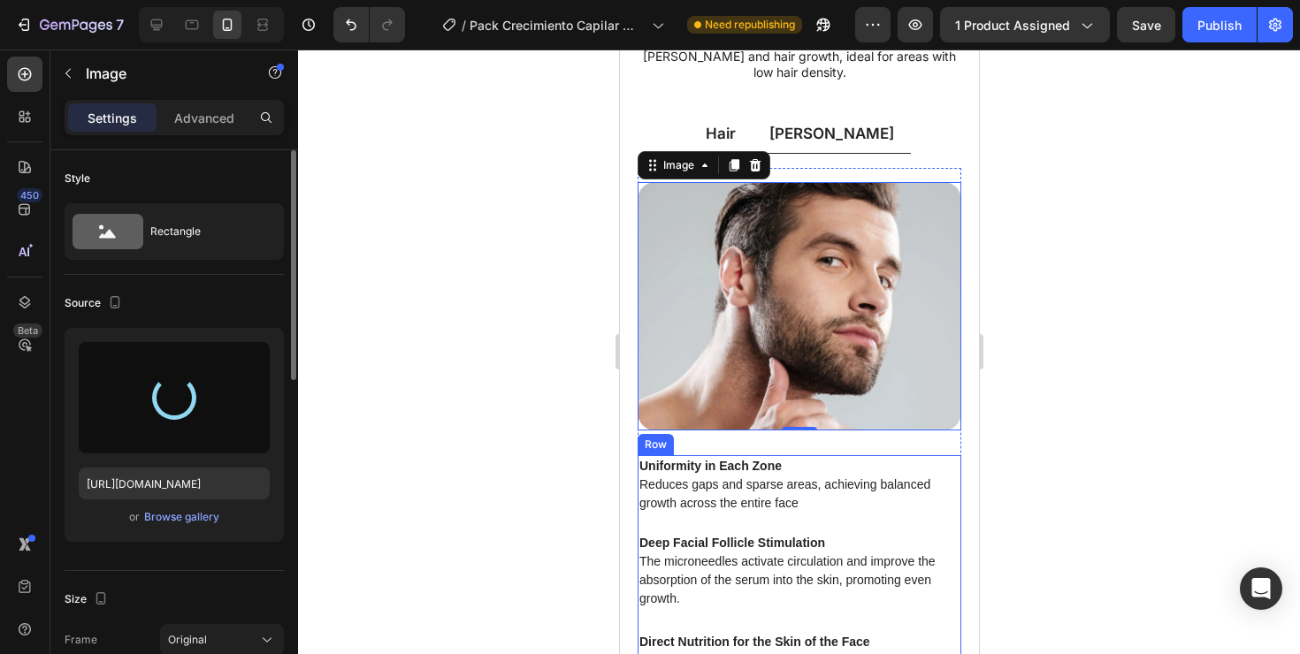
type input "[URL][DOMAIN_NAME]"
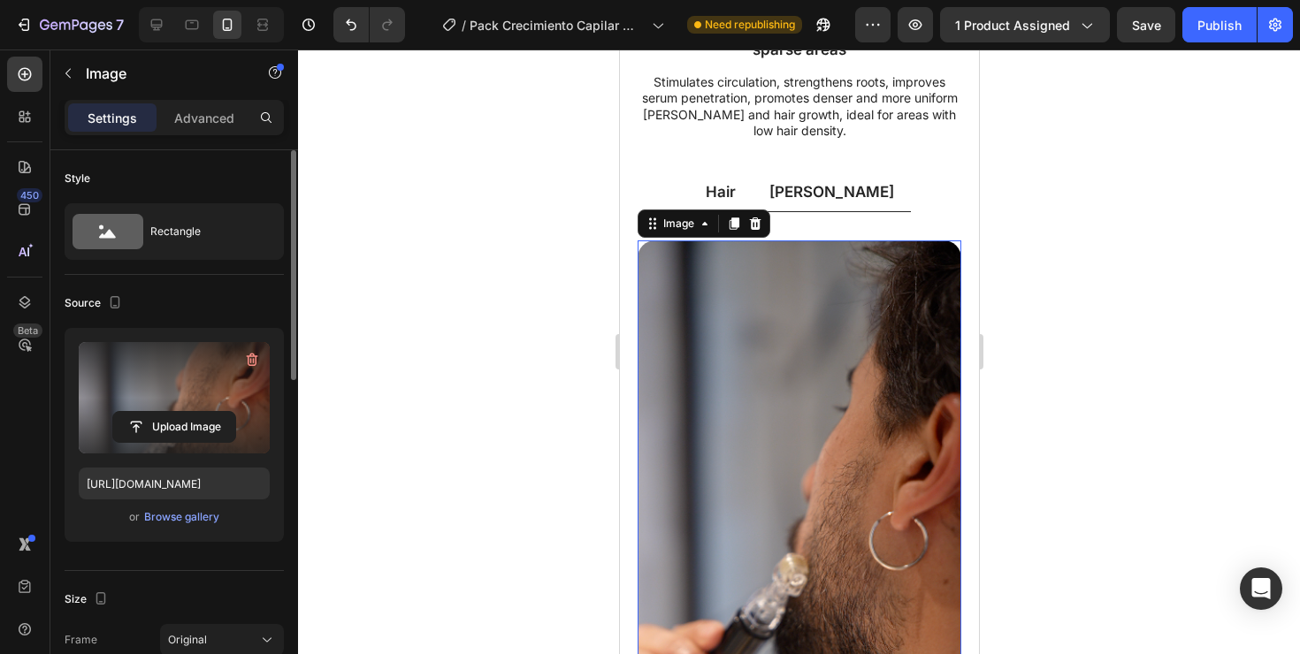
scroll to position [1373, 0]
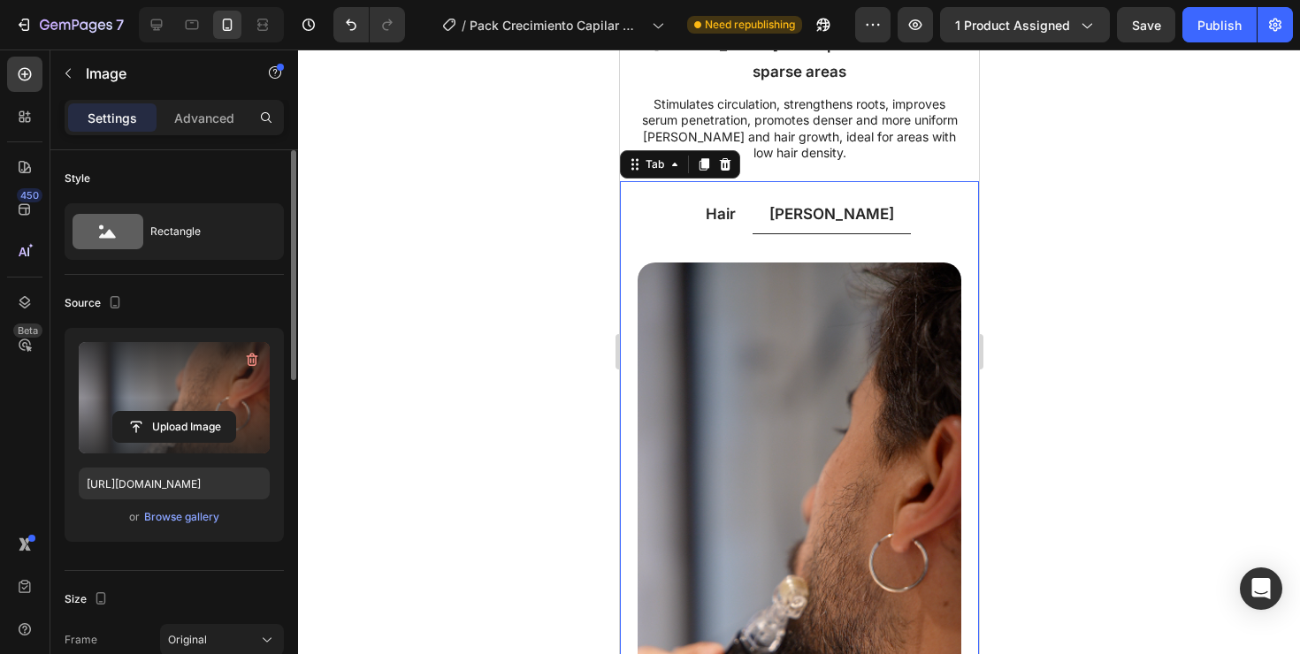
click at [735, 204] on p "Hair" at bounding box center [720, 213] width 30 height 19
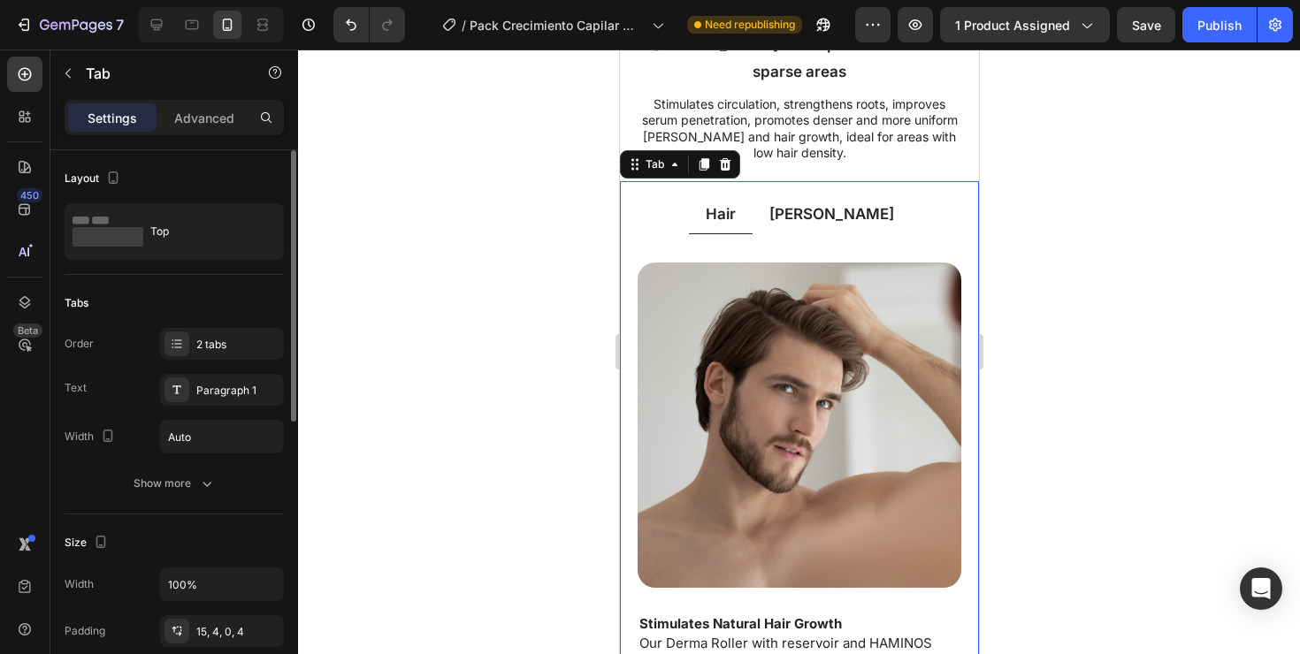
click at [736, 348] on img at bounding box center [799, 425] width 324 height 325
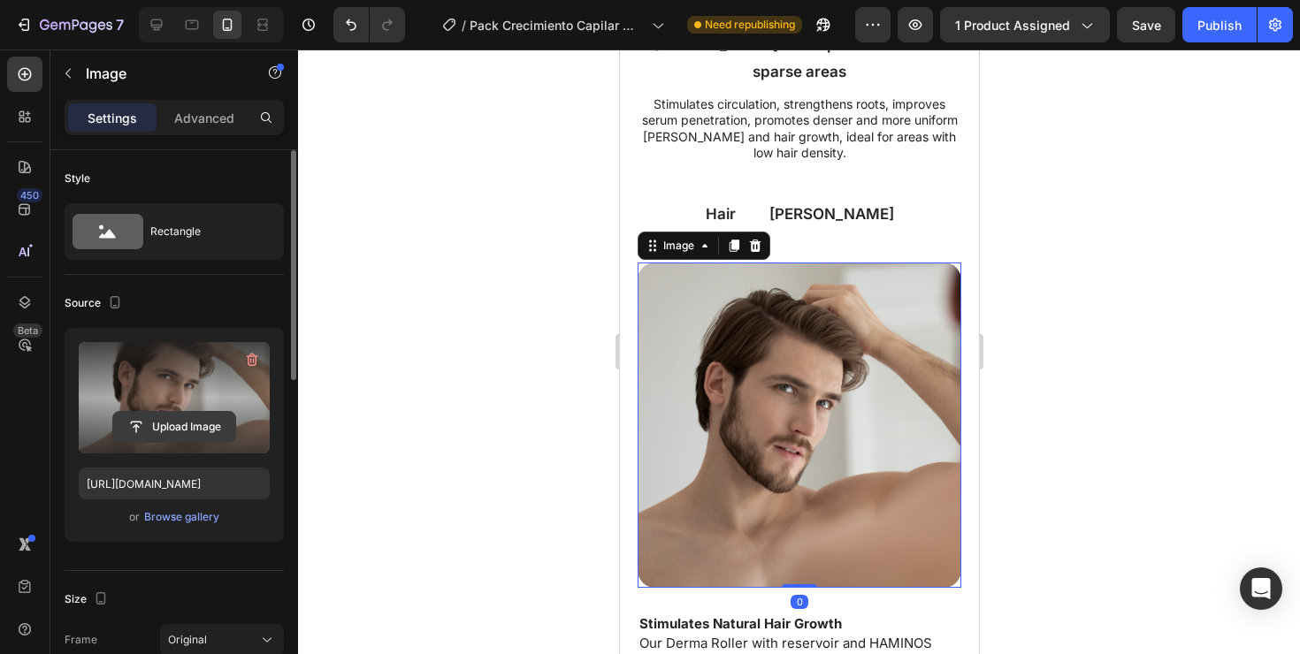
click at [187, 415] on input "file" at bounding box center [174, 427] width 122 height 30
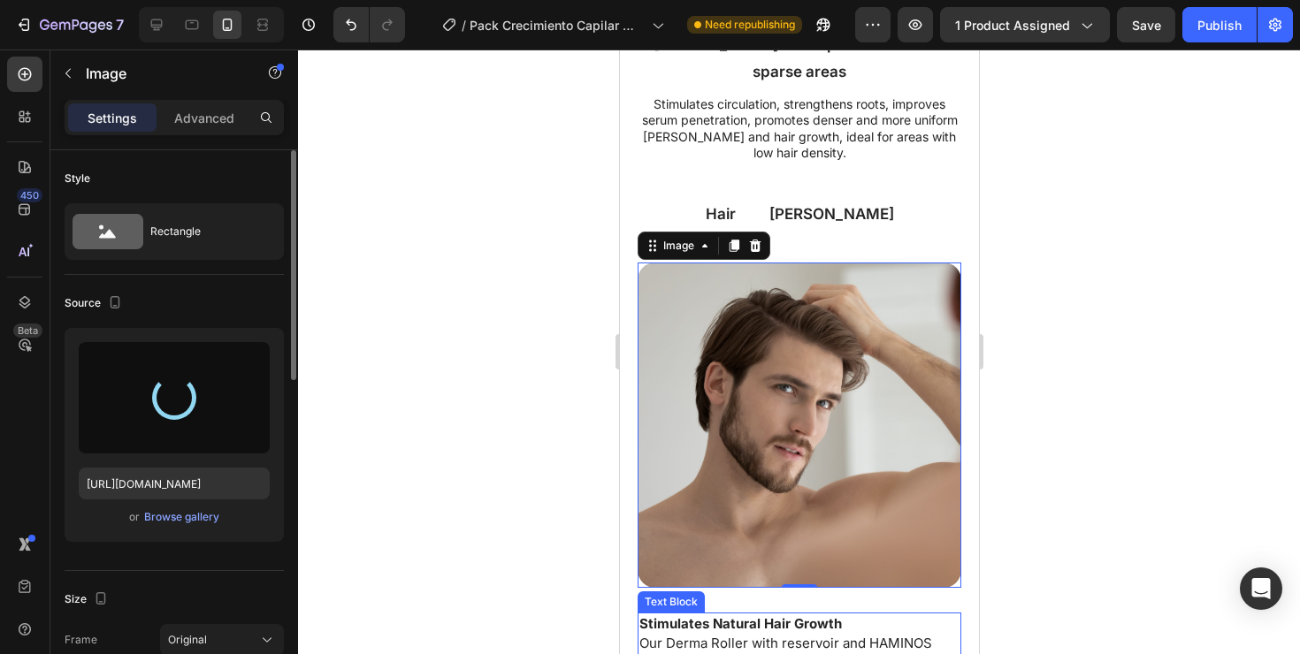
type input "[URL][DOMAIN_NAME]"
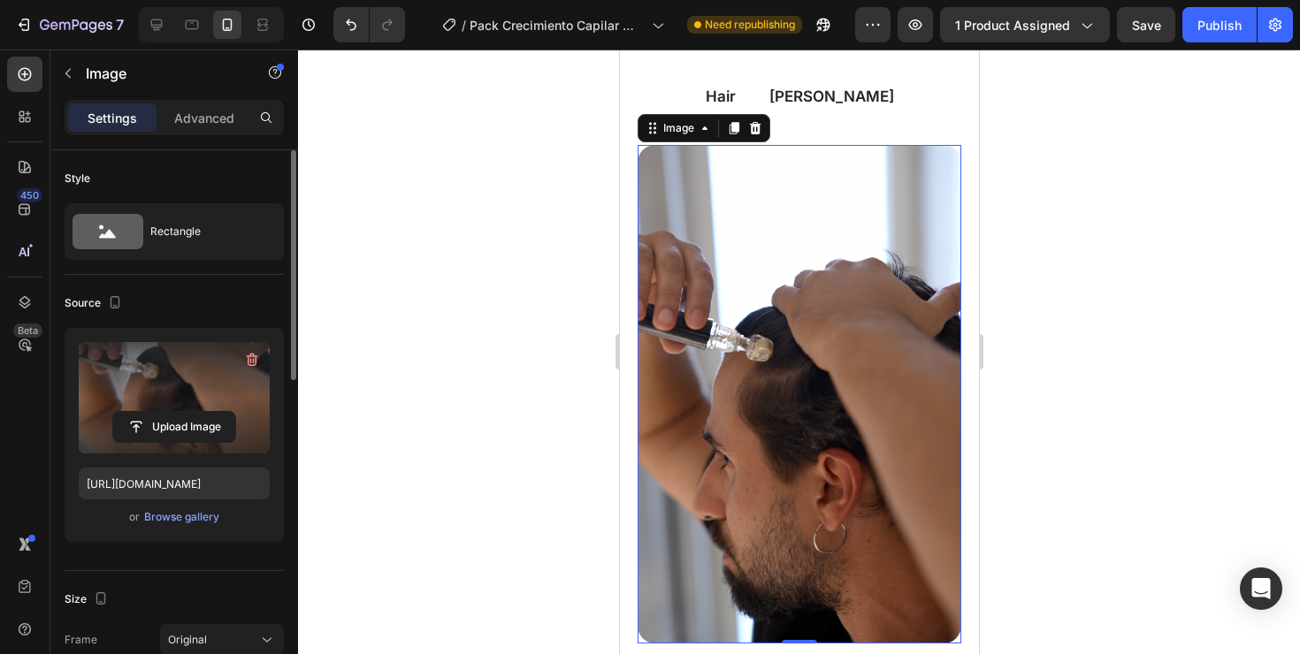
scroll to position [1492, 0]
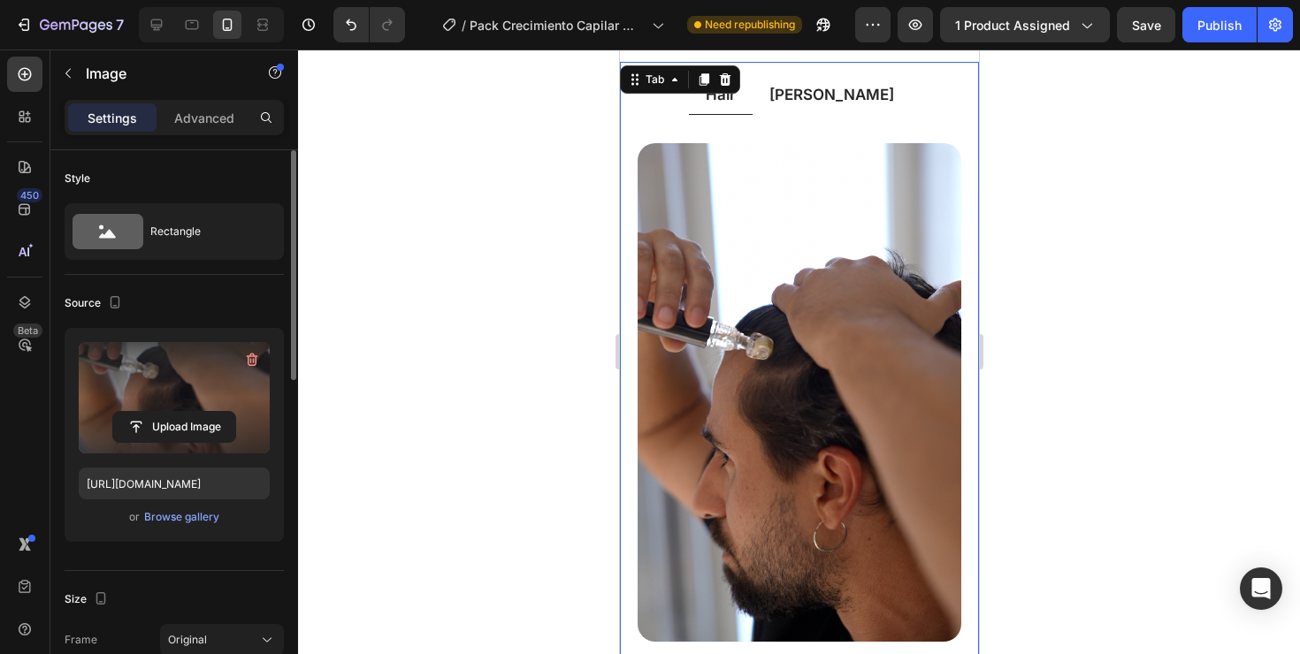
click at [828, 85] on p "[PERSON_NAME]" at bounding box center [830, 94] width 125 height 19
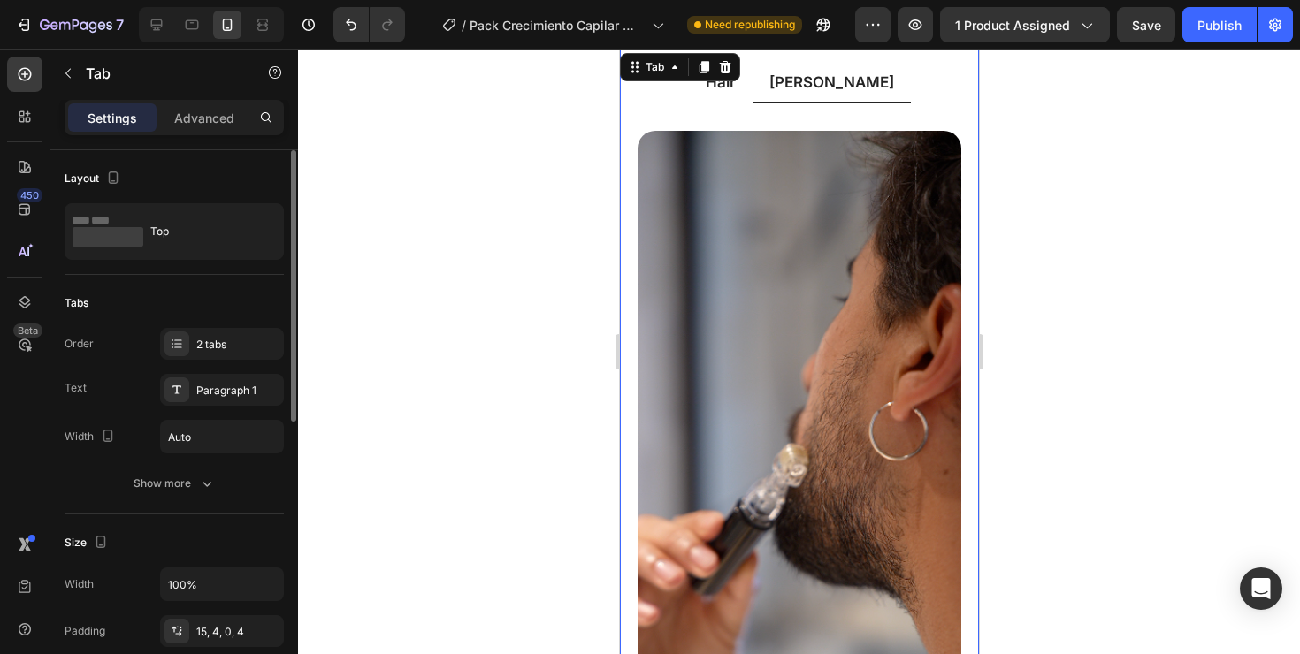
scroll to position [1476, 0]
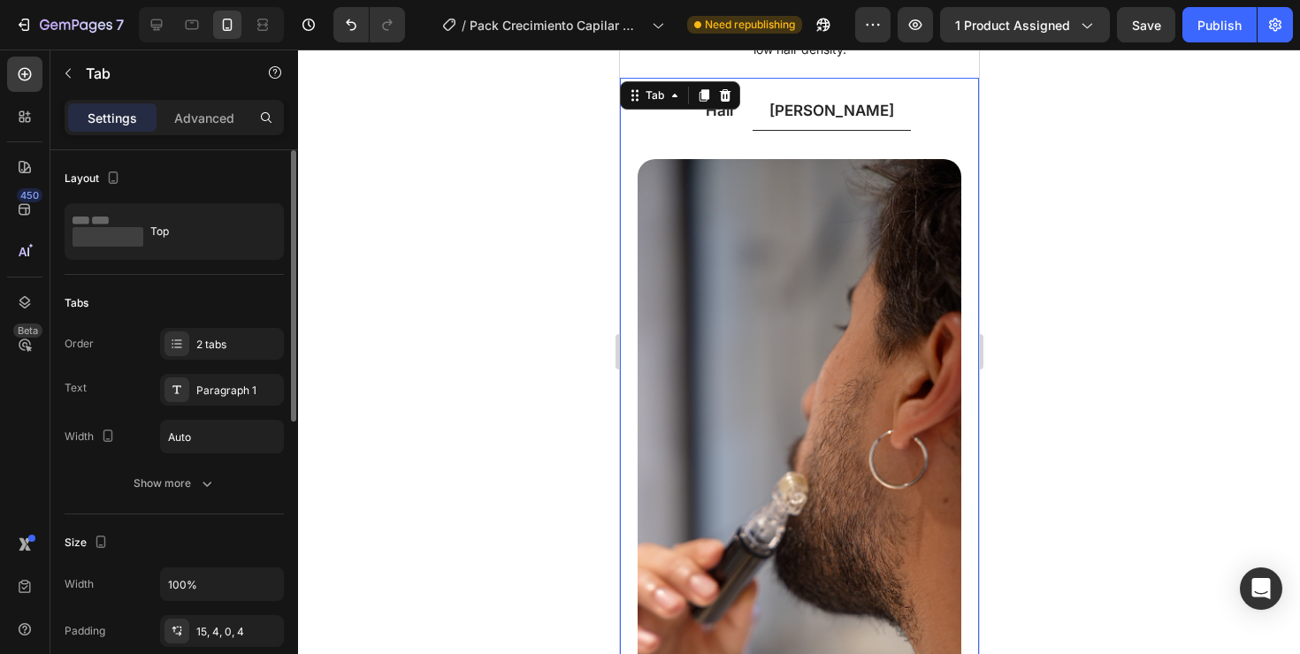
click at [735, 101] on p "Hair" at bounding box center [720, 110] width 30 height 19
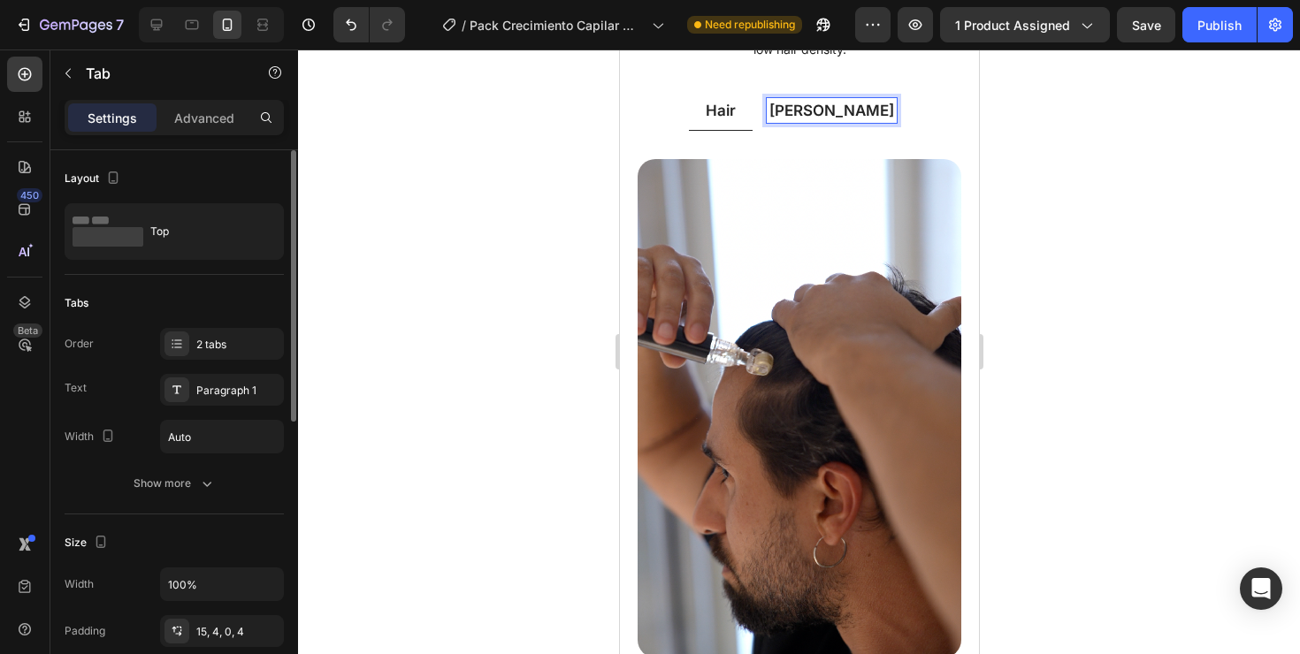
click at [838, 101] on p "[PERSON_NAME]" at bounding box center [830, 110] width 125 height 19
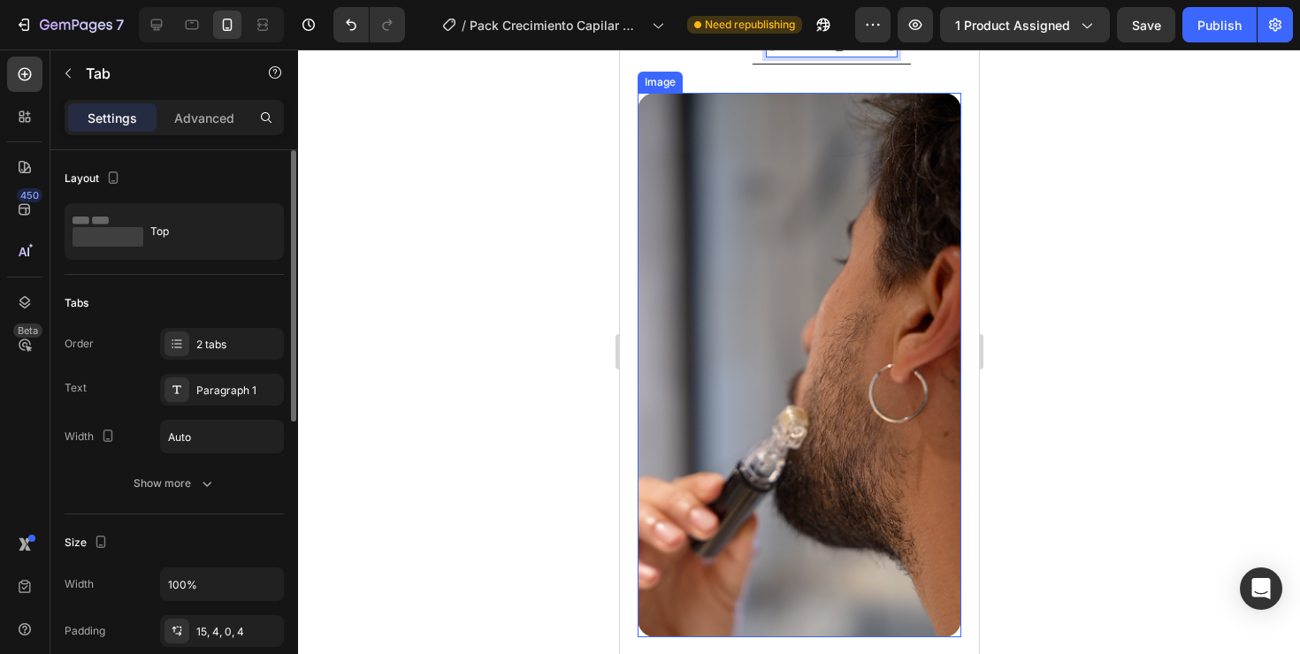
scroll to position [1538, 0]
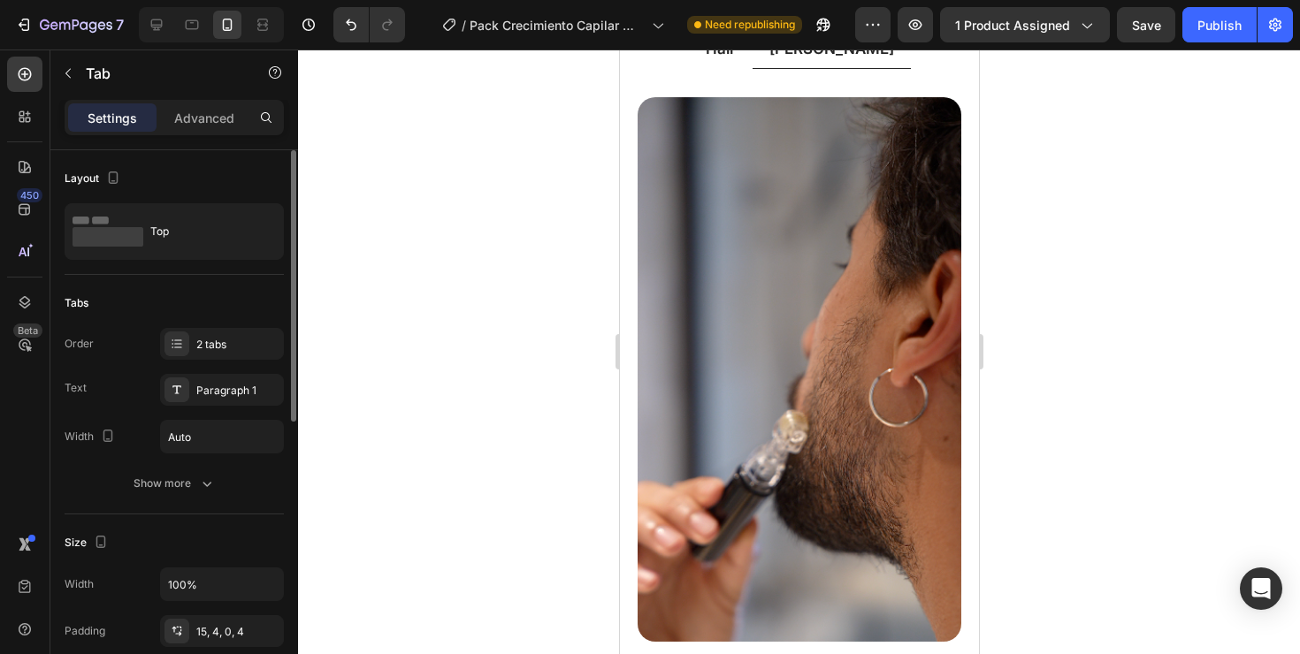
click at [1107, 380] on div at bounding box center [799, 352] width 1002 height 605
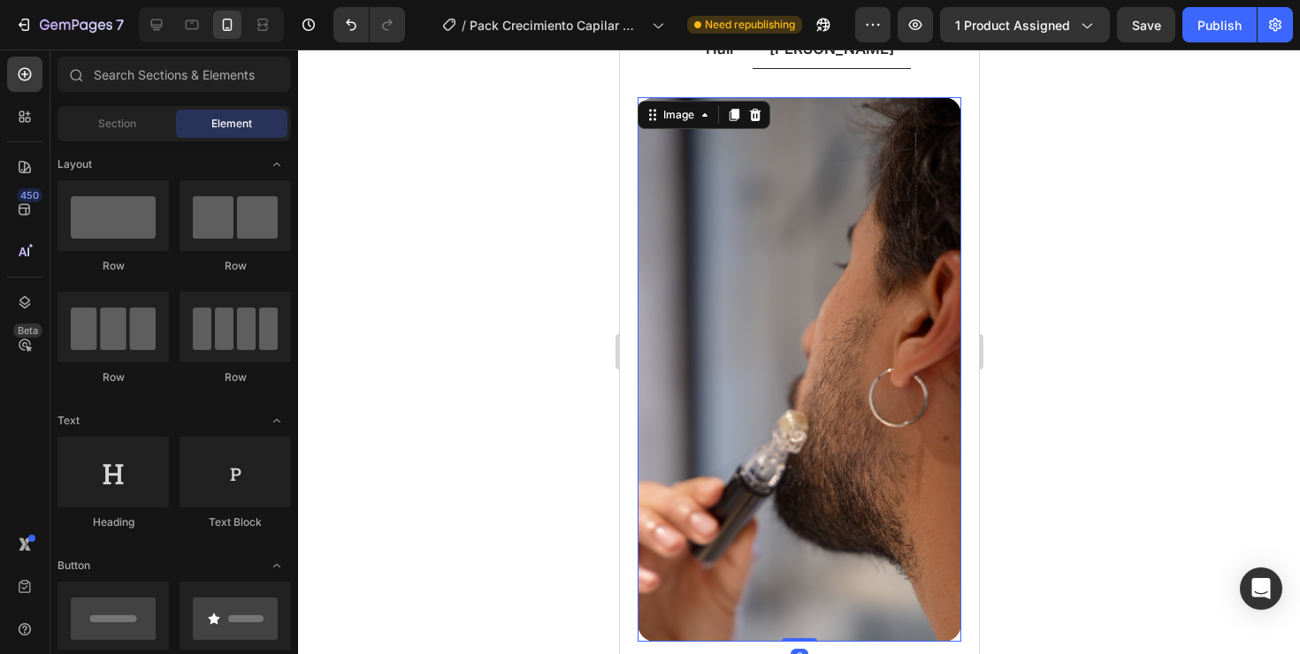
click at [768, 278] on img at bounding box center [799, 369] width 324 height 545
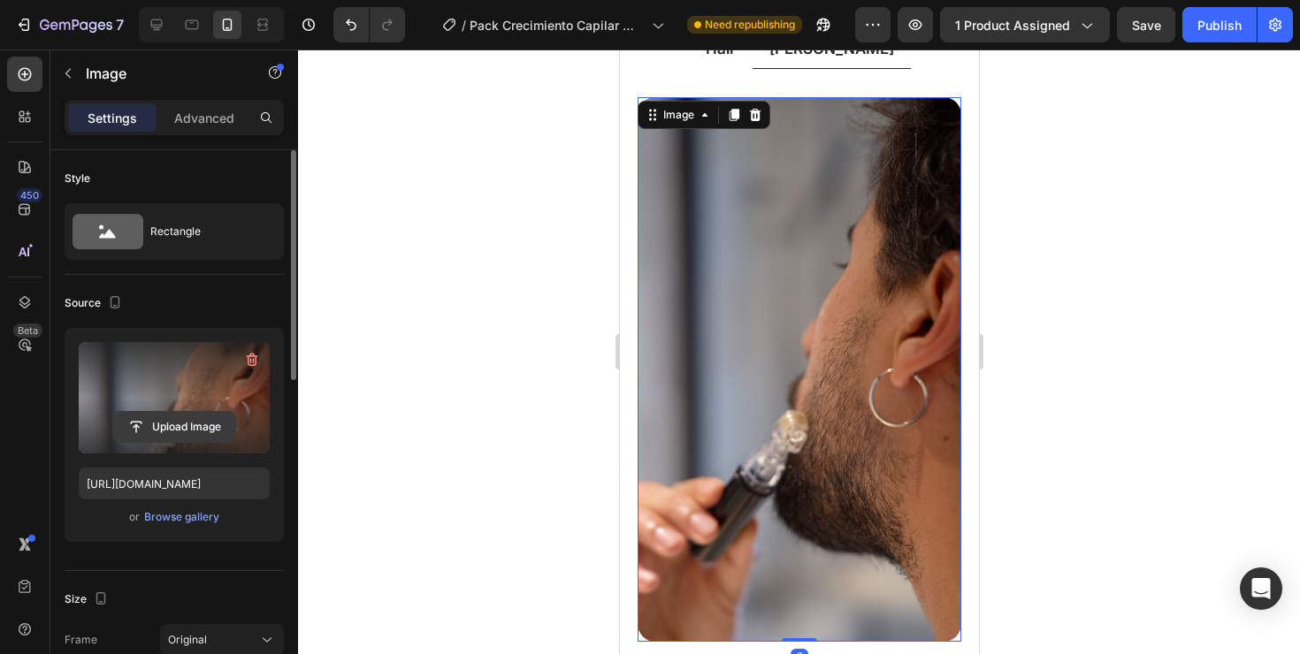
click at [166, 420] on input "file" at bounding box center [174, 427] width 122 height 30
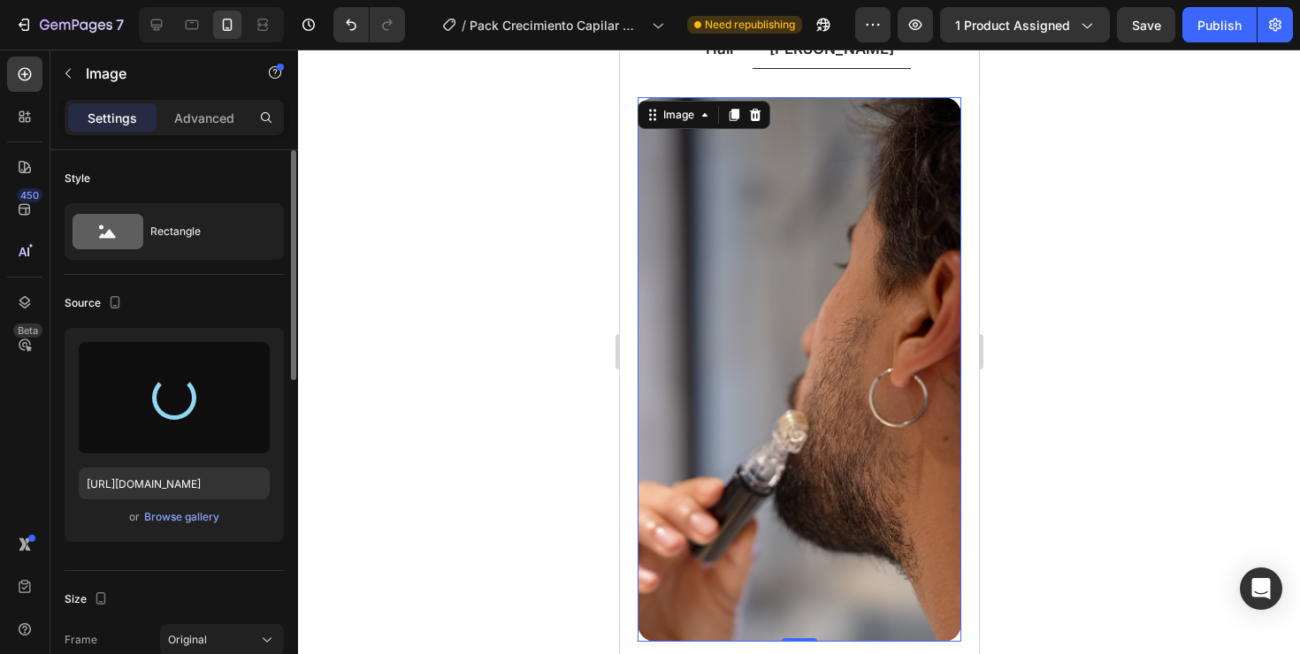
type input "[URL][DOMAIN_NAME]"
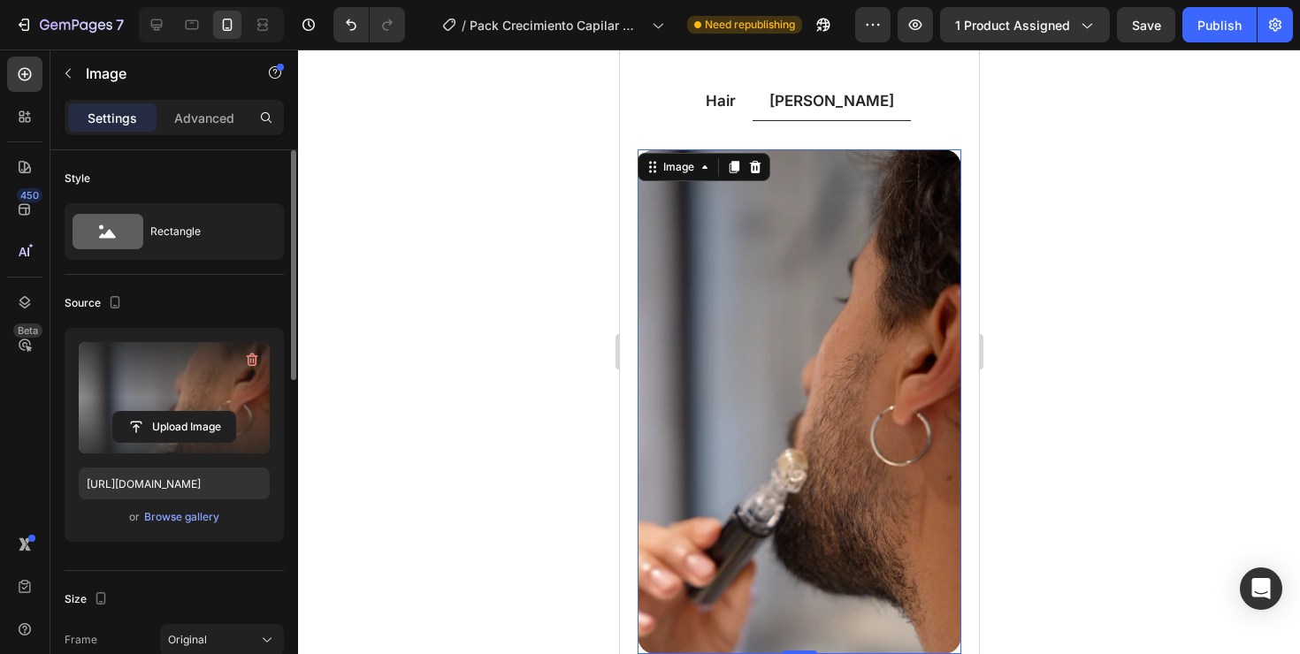
scroll to position [1487, 0]
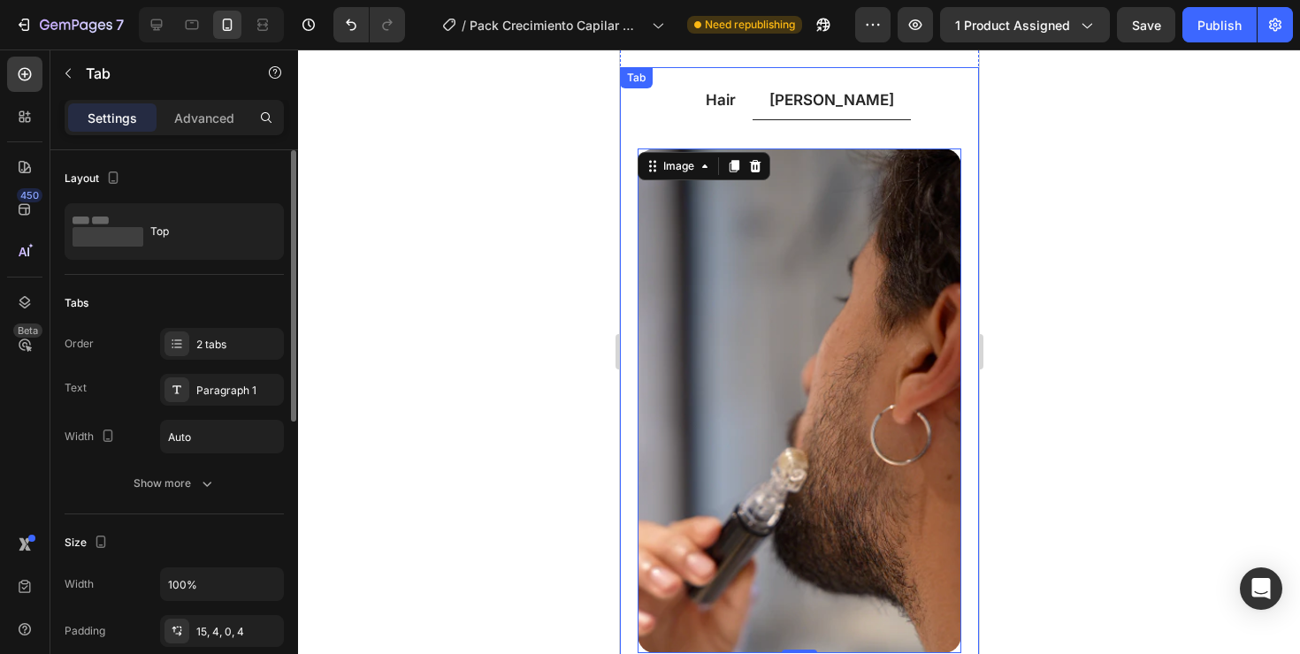
click at [737, 88] on div "Hair" at bounding box center [719, 100] width 35 height 25
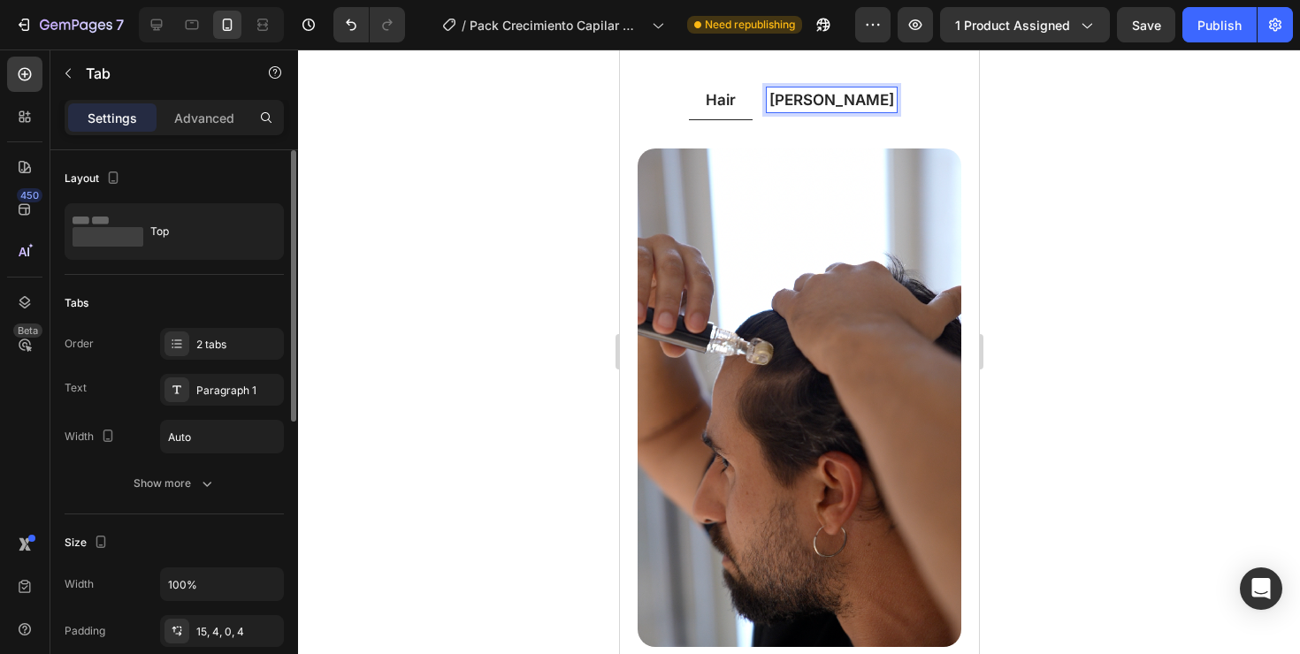
click at [735, 90] on p "Hair" at bounding box center [720, 99] width 30 height 19
click at [820, 90] on p "[PERSON_NAME]" at bounding box center [830, 99] width 125 height 19
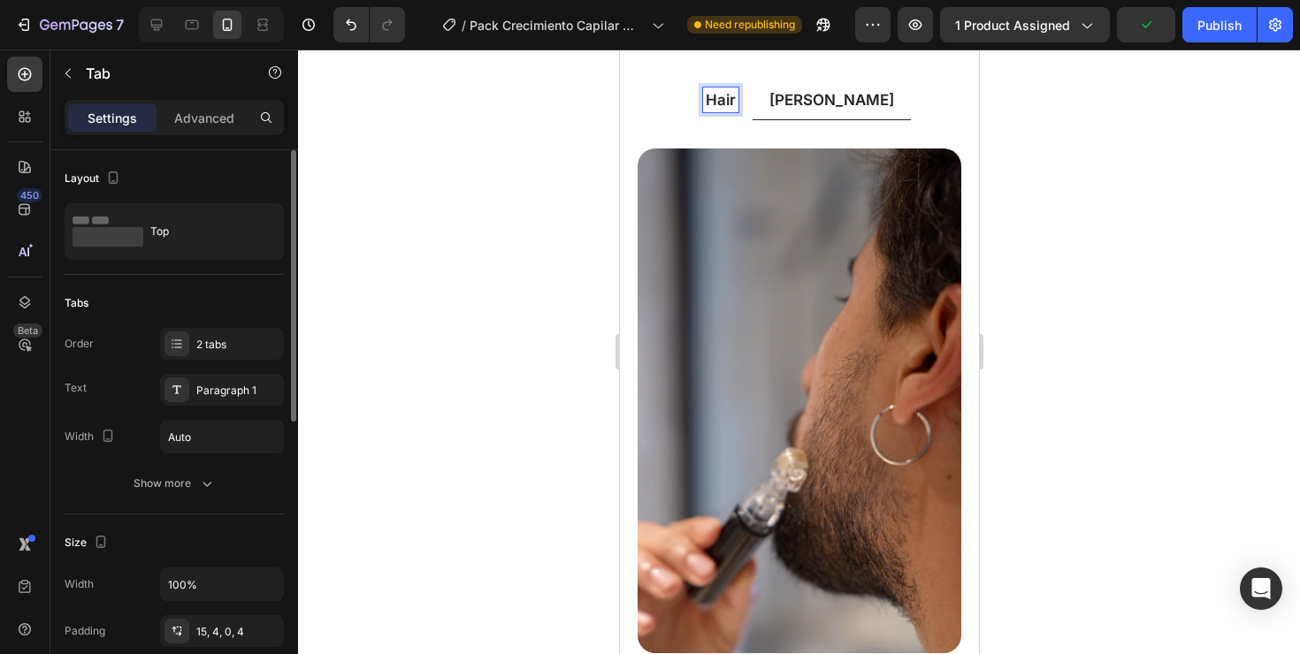
click at [737, 88] on div "Hair" at bounding box center [719, 100] width 35 height 25
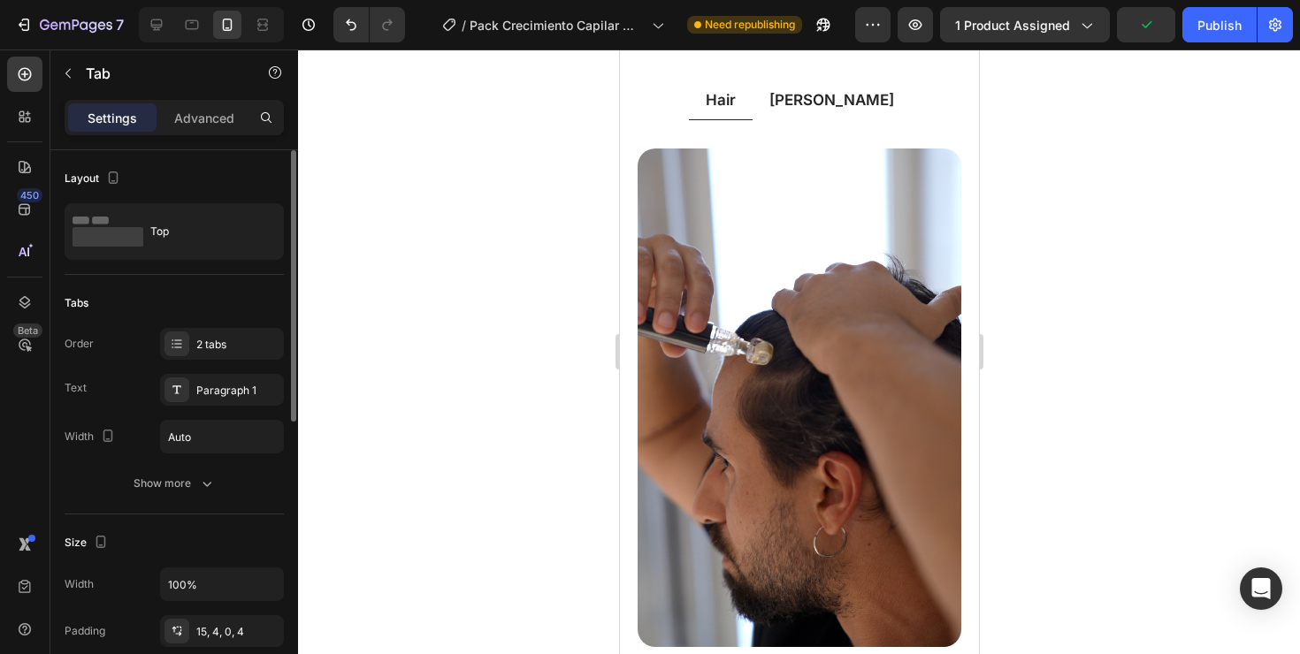
click at [1080, 384] on div at bounding box center [799, 352] width 1002 height 605
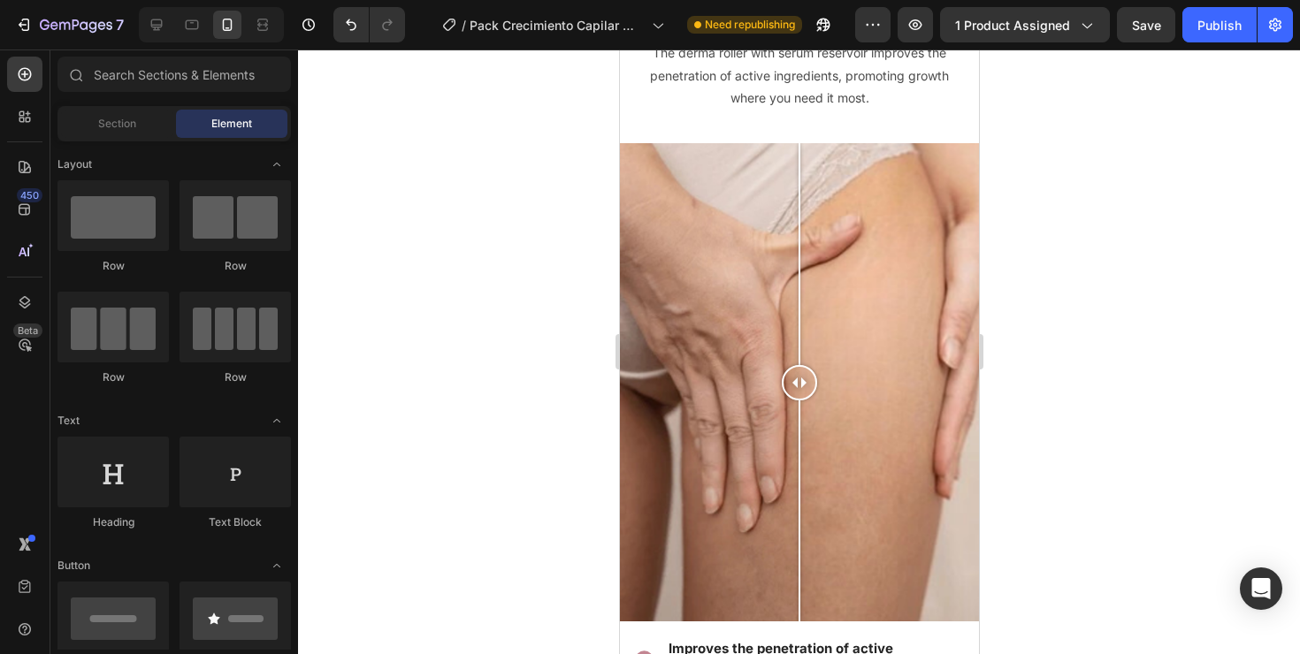
scroll to position [3047, 0]
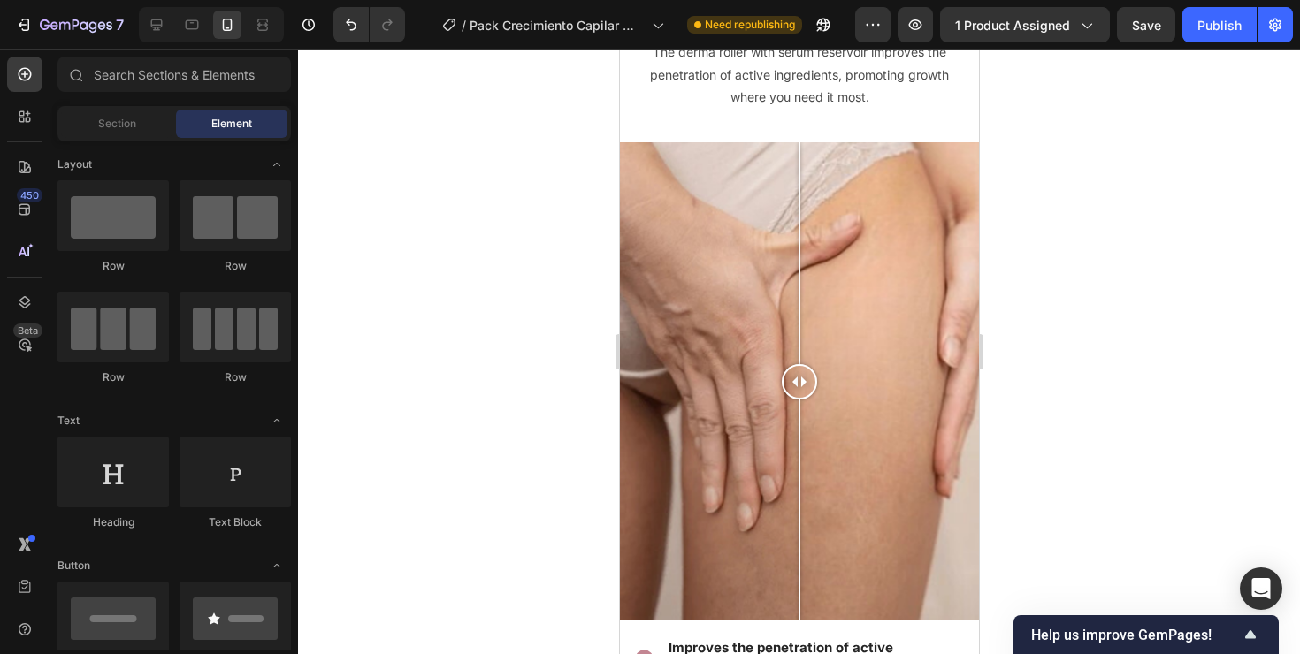
click at [710, 333] on div at bounding box center [798, 381] width 359 height 478
click at [682, 223] on div at bounding box center [798, 381] width 359 height 478
click at [709, 223] on div at bounding box center [710, 253] width 2 height 222
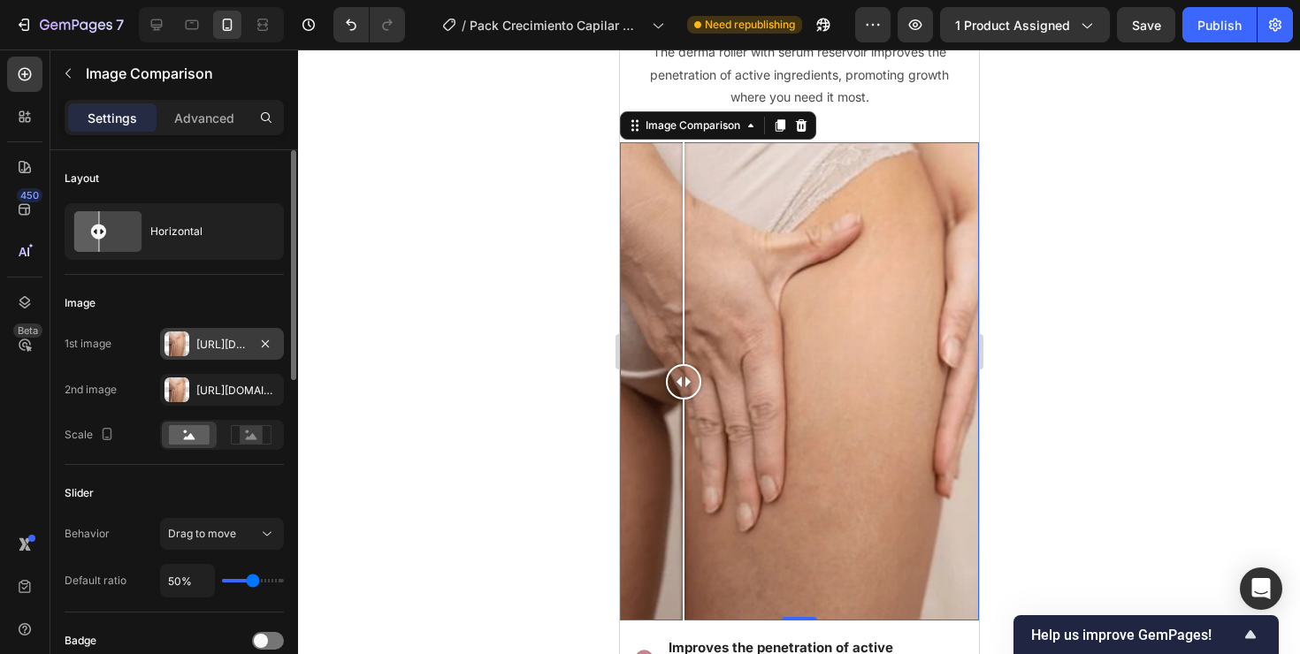
click at [217, 347] on div "[URL][DOMAIN_NAME]" at bounding box center [221, 345] width 51 height 16
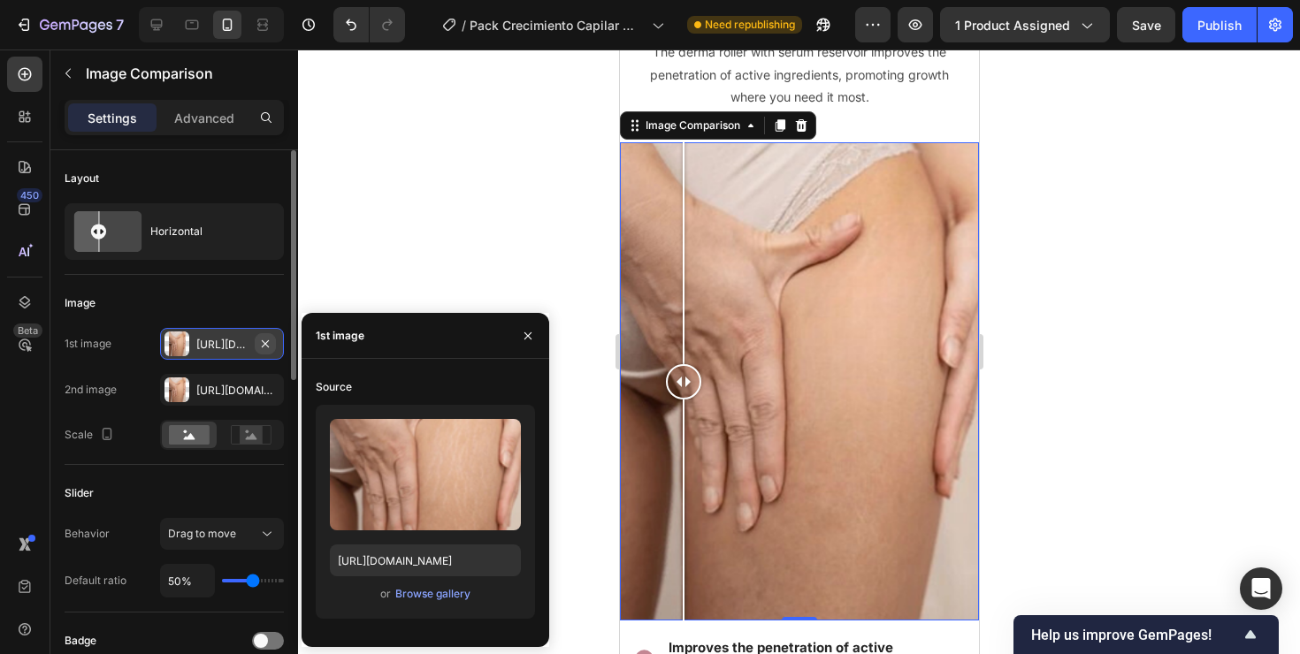
click at [264, 344] on icon "button" at bounding box center [265, 342] width 7 height 7
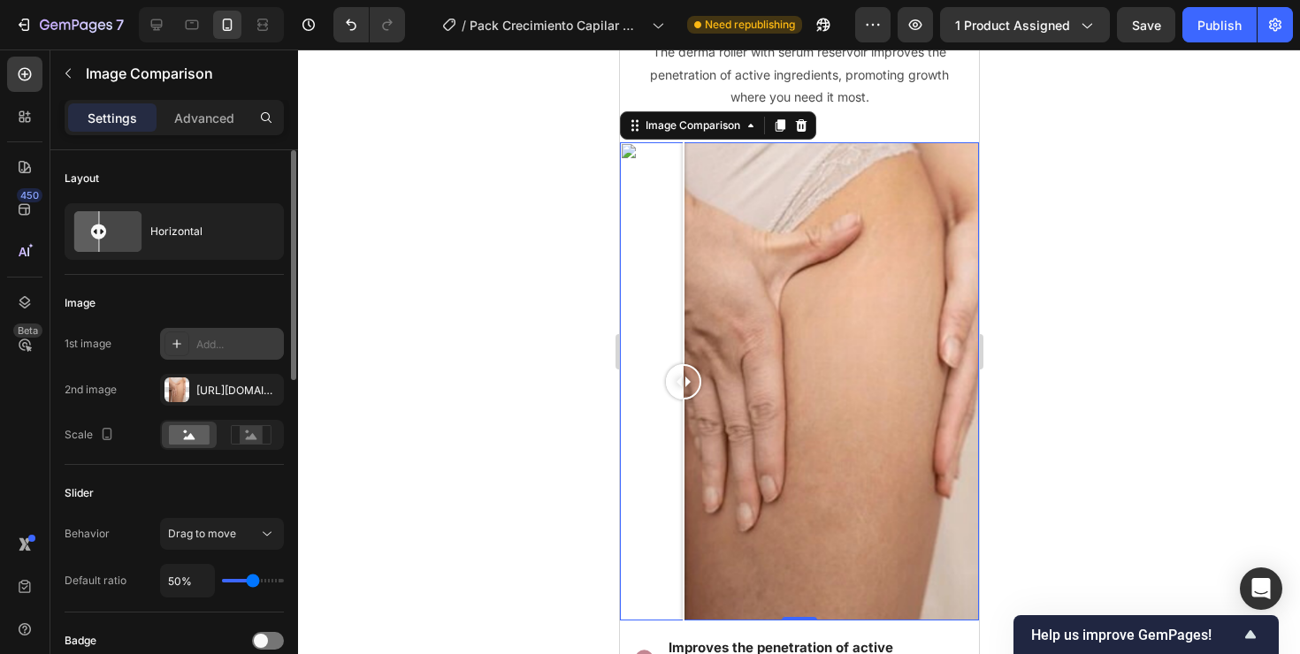
click at [224, 340] on div "Add..." at bounding box center [237, 345] width 83 height 16
type input "[URL][DOMAIN_NAME]"
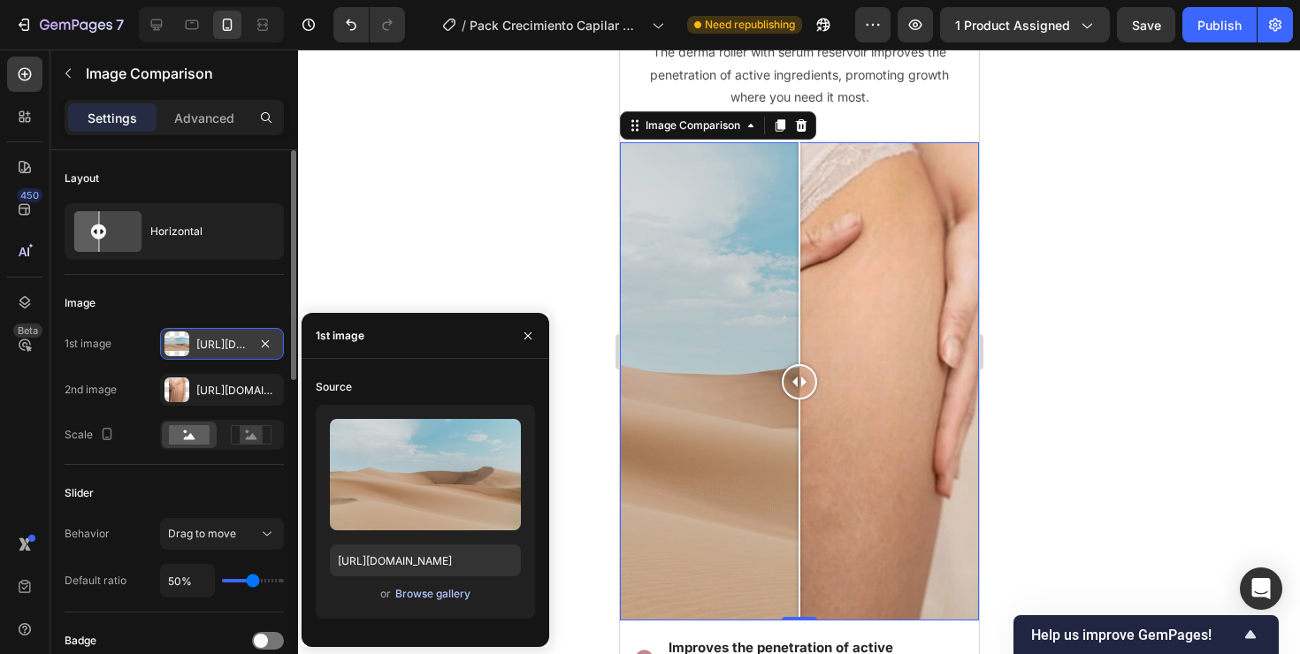
click at [431, 598] on div "Browse gallery" at bounding box center [432, 594] width 75 height 16
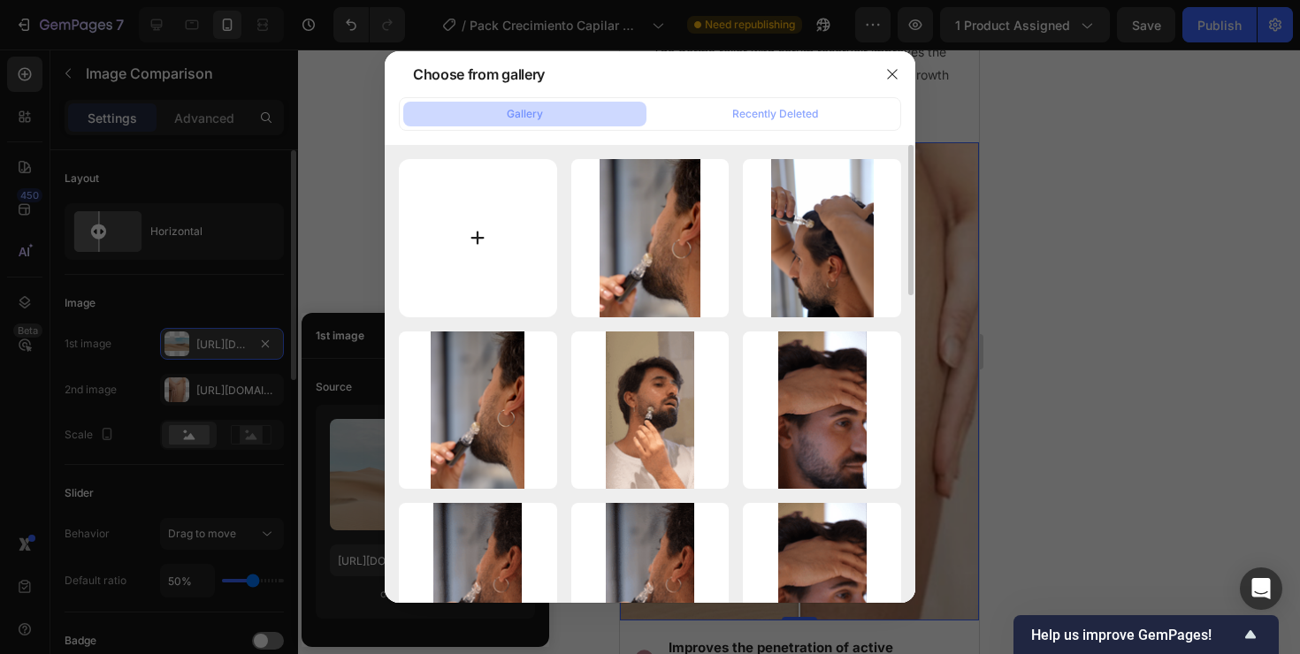
click at [480, 243] on input "file" at bounding box center [478, 238] width 158 height 158
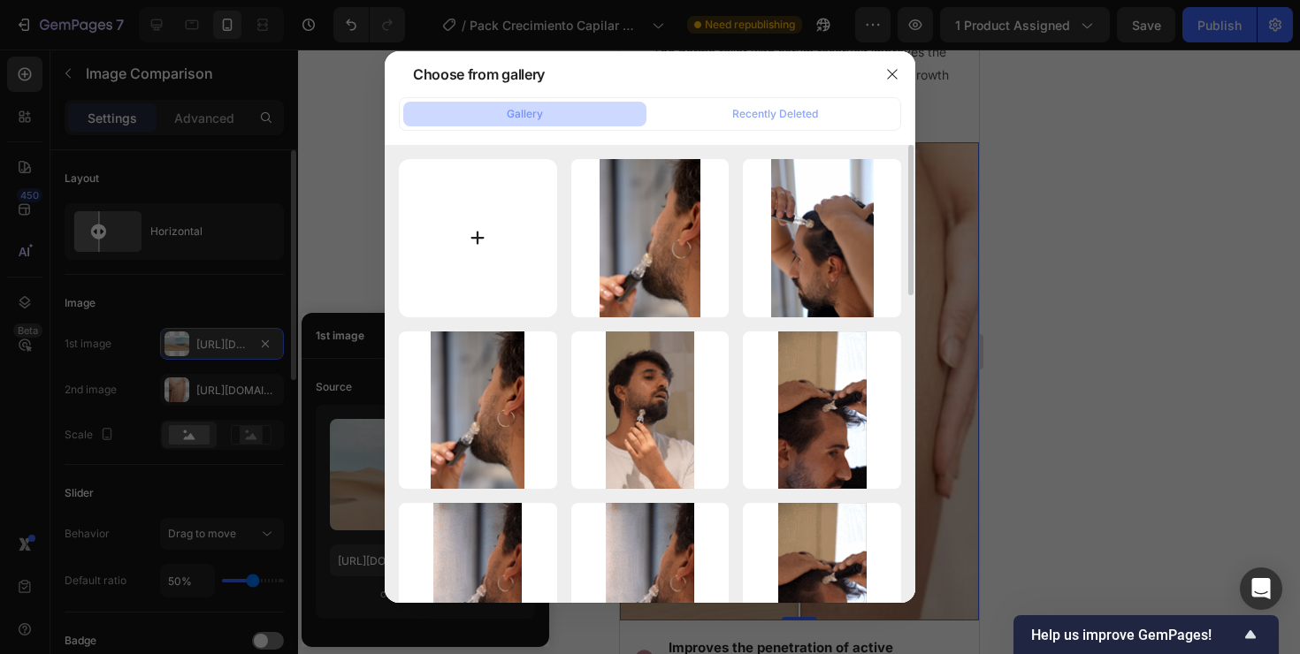
type input "C:\fakepath\2.png"
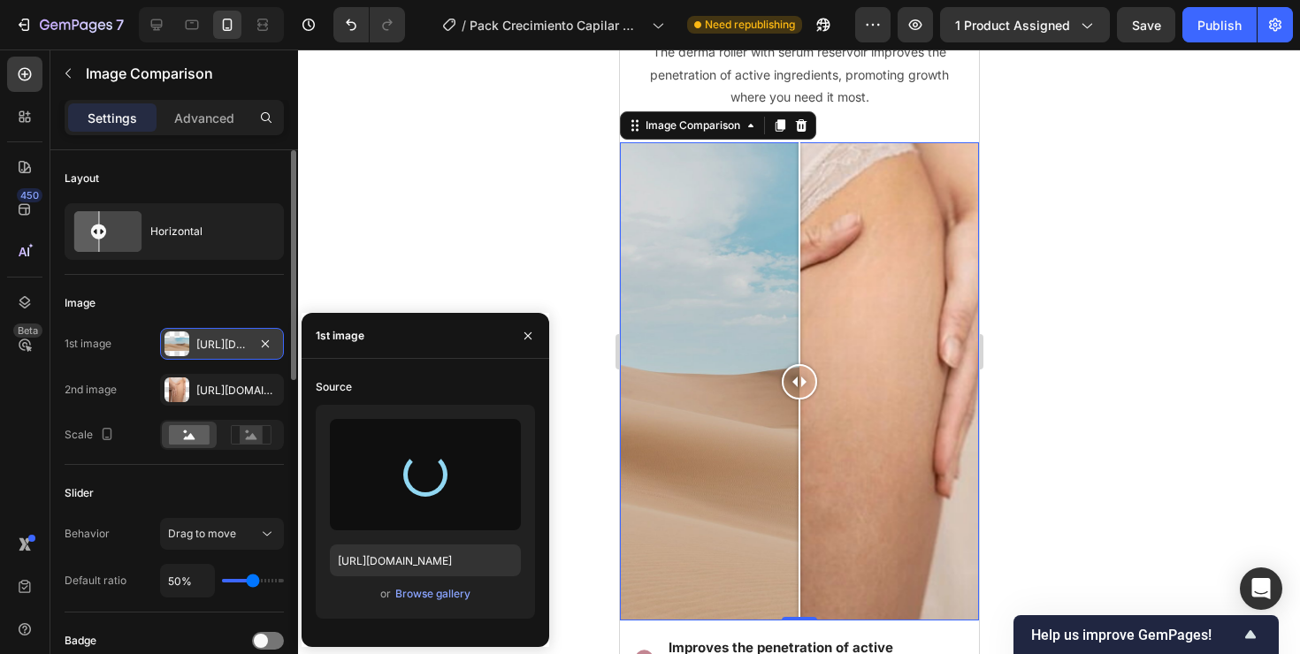
type input "[URL][DOMAIN_NAME]"
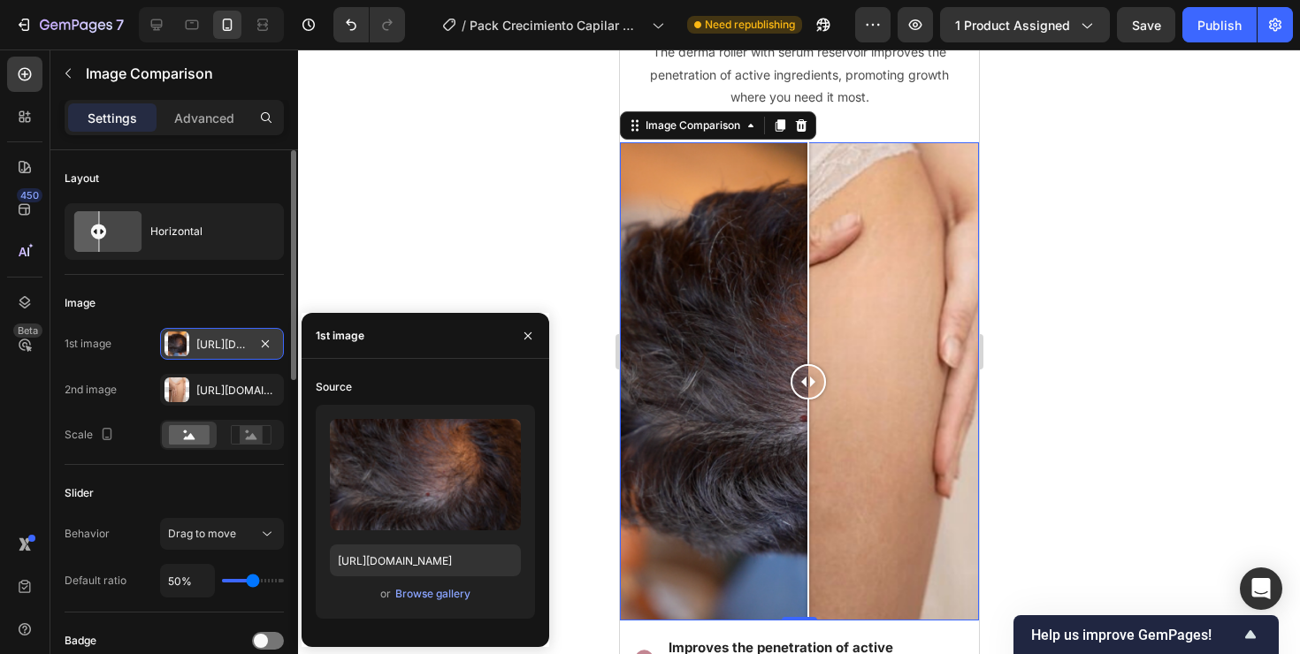
click at [801, 389] on div at bounding box center [806, 381] width 35 height 35
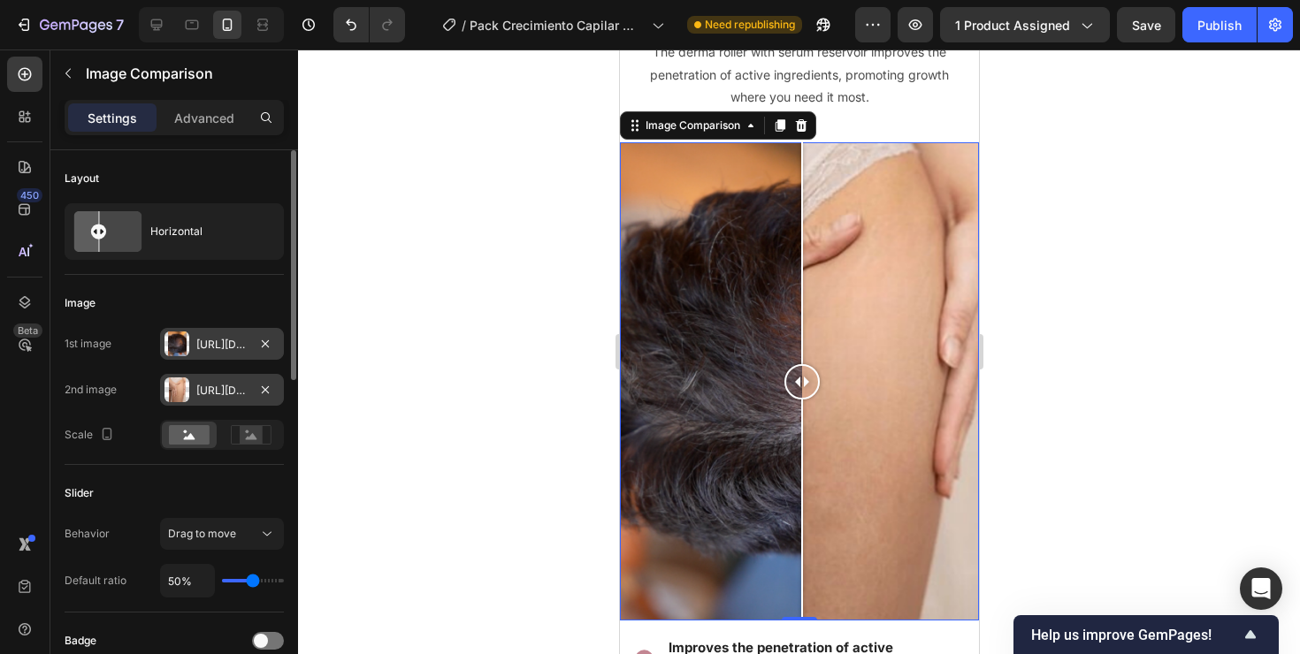
click at [220, 391] on div "[URL][DOMAIN_NAME]" at bounding box center [221, 391] width 51 height 16
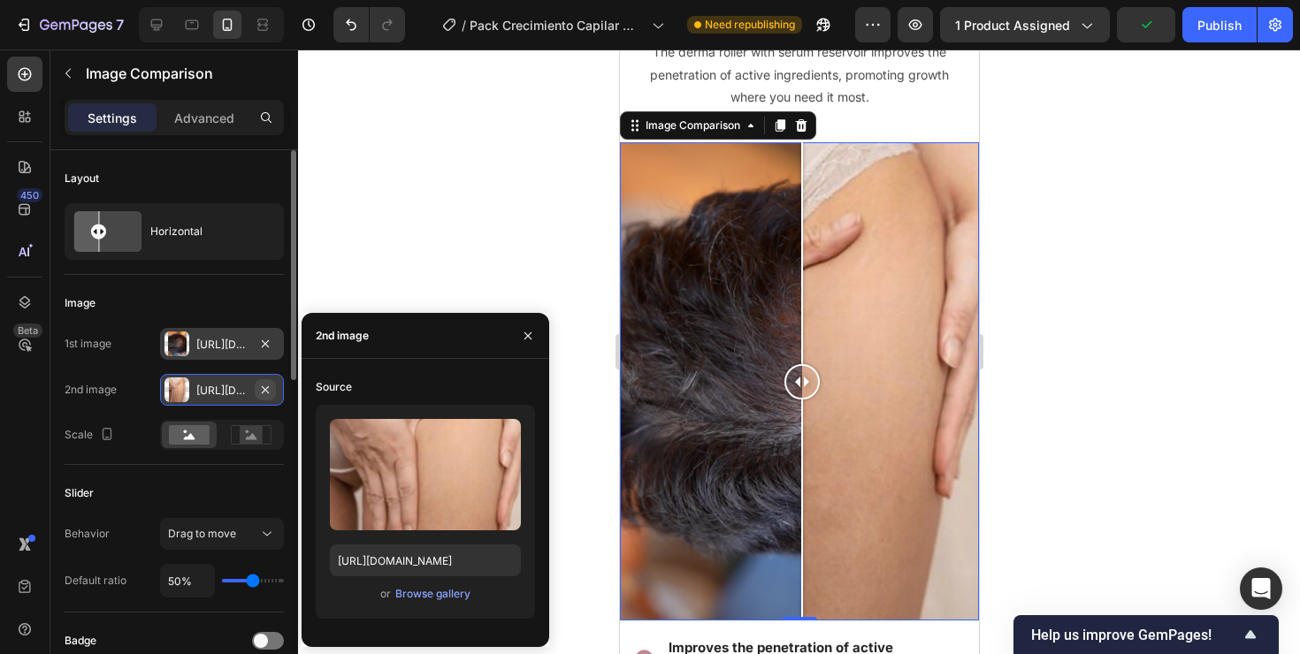
click at [265, 389] on icon "button" at bounding box center [265, 388] width 7 height 7
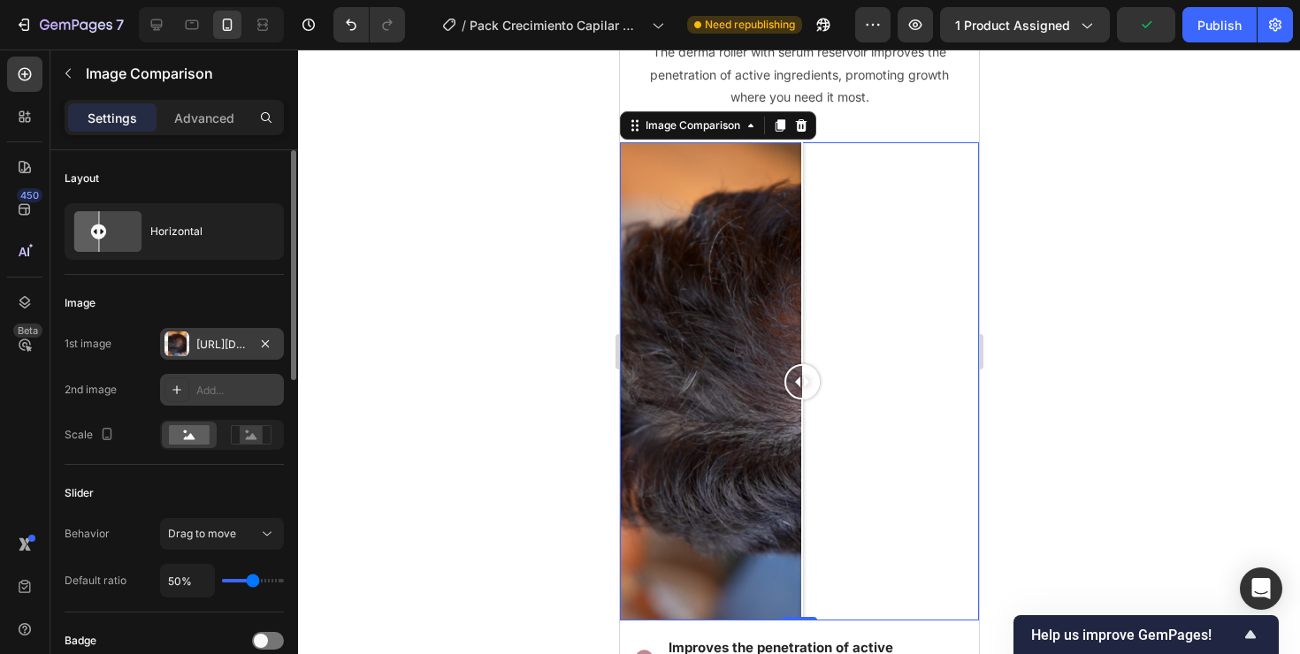
click at [210, 390] on div "Add..." at bounding box center [237, 391] width 83 height 16
type input "[URL][DOMAIN_NAME]"
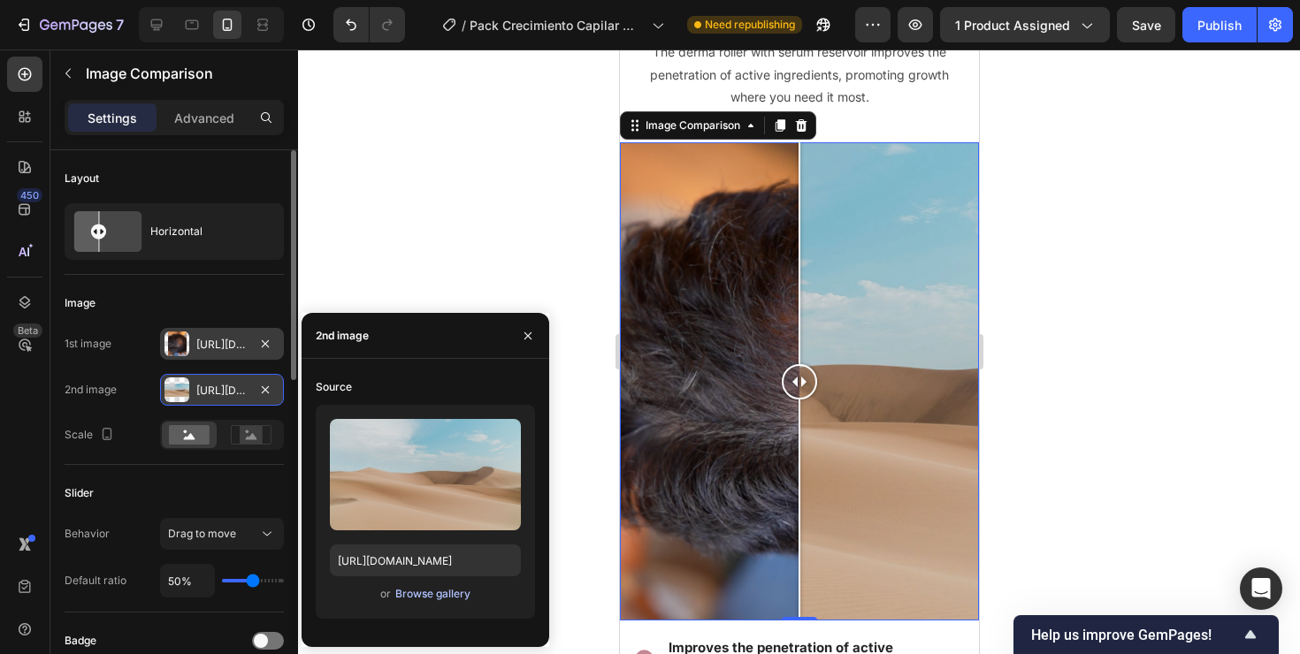
click at [416, 595] on div "Browse gallery" at bounding box center [432, 594] width 75 height 16
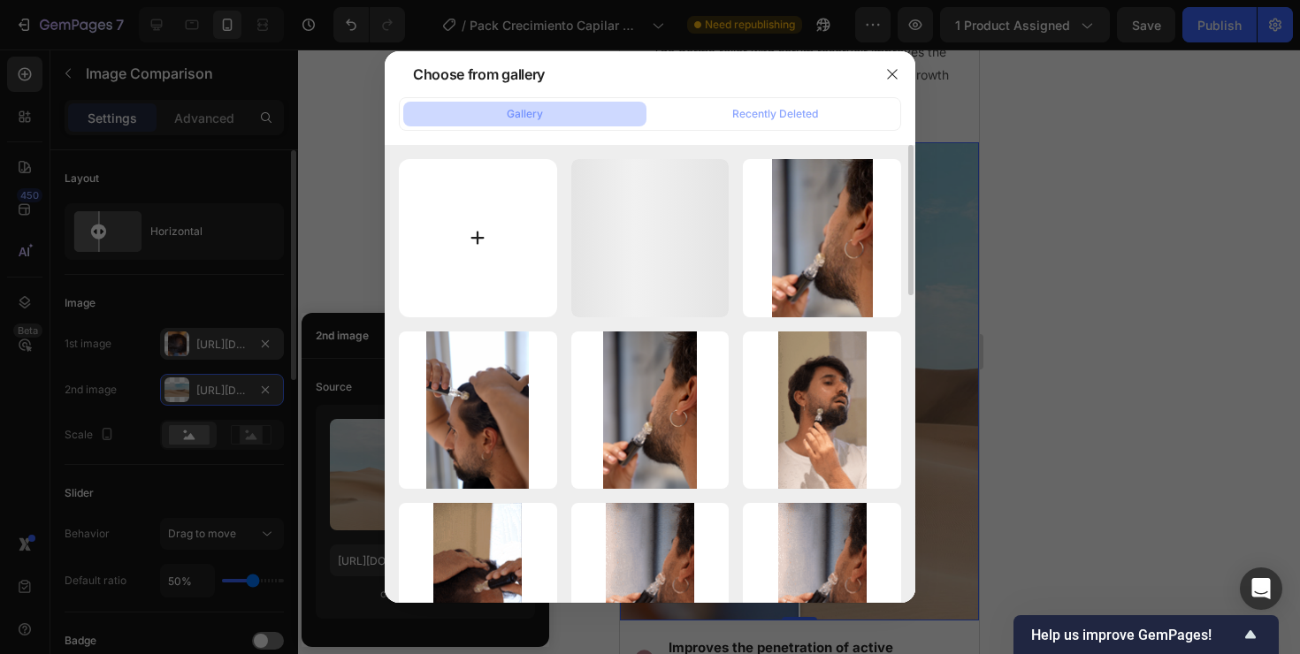
click at [485, 264] on input "file" at bounding box center [478, 238] width 158 height 158
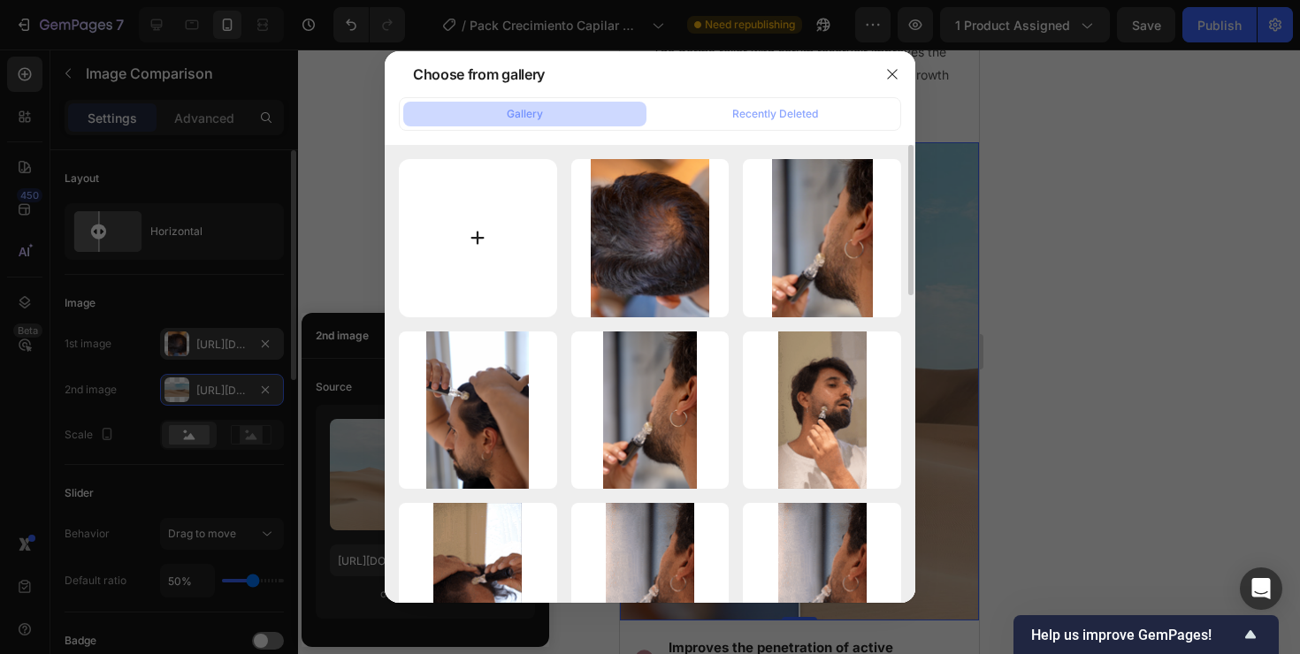
type input "C:\fakepath\1.png"
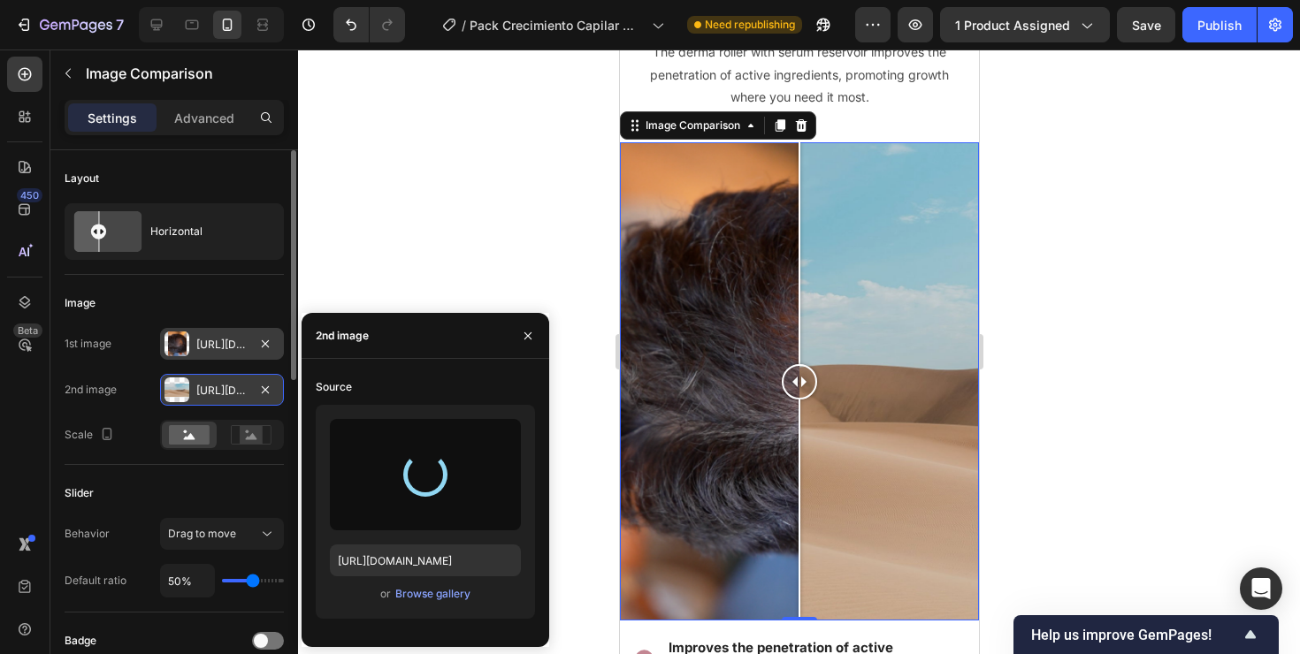
type input "[URL][DOMAIN_NAME]"
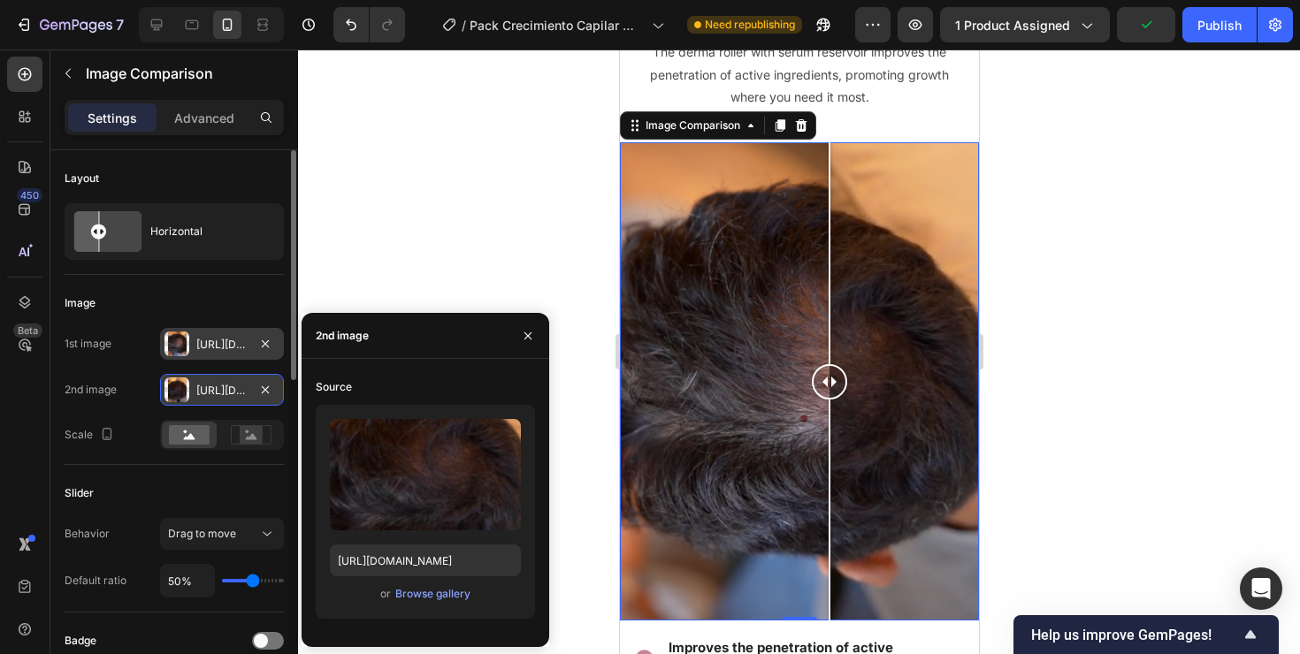
drag, startPoint x: 804, startPoint y: 386, endPoint x: 828, endPoint y: 396, distance: 25.8
click at [828, 396] on div at bounding box center [828, 381] width 35 height 35
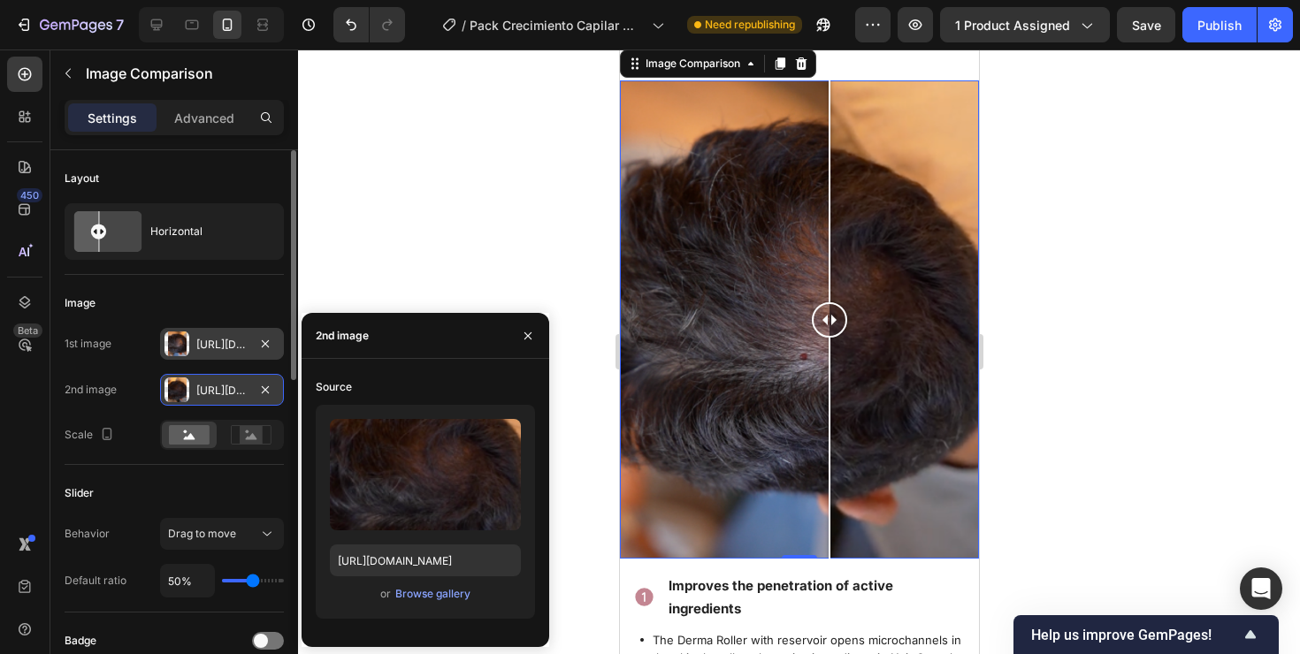
scroll to position [3118, 0]
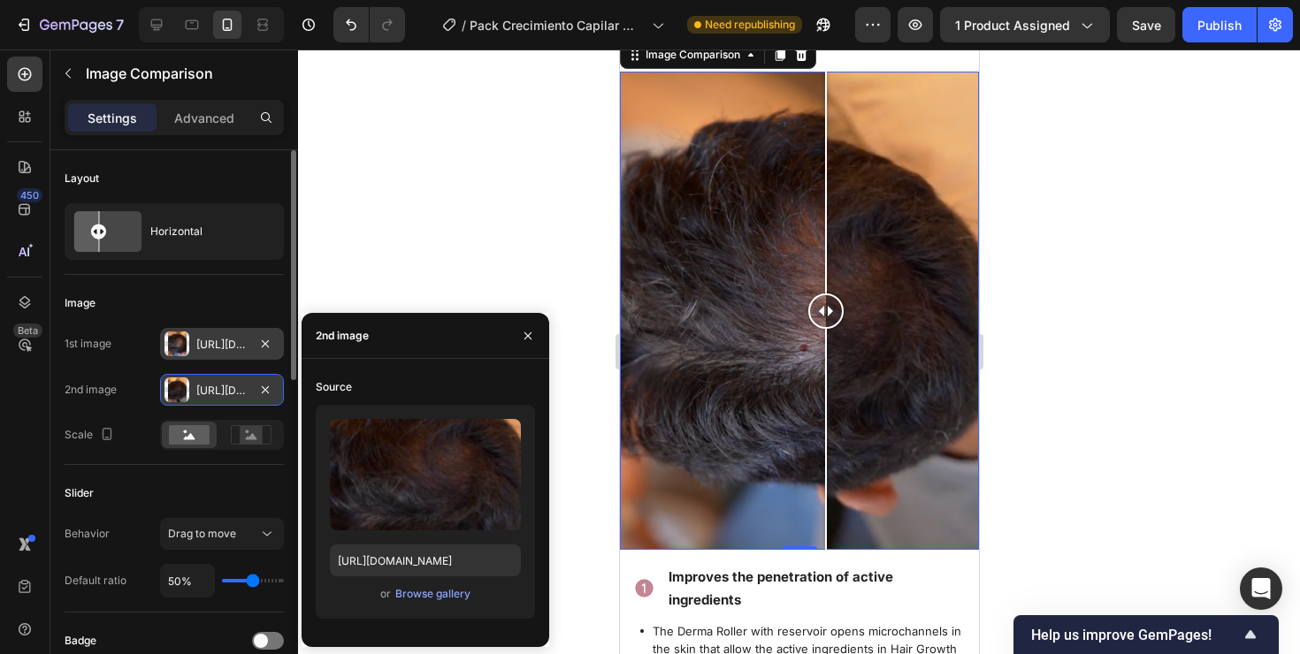
drag, startPoint x: 837, startPoint y: 316, endPoint x: 825, endPoint y: 327, distance: 16.3
click at [825, 327] on div at bounding box center [824, 310] width 35 height 35
click at [221, 341] on div "[URL][DOMAIN_NAME]" at bounding box center [221, 345] width 51 height 16
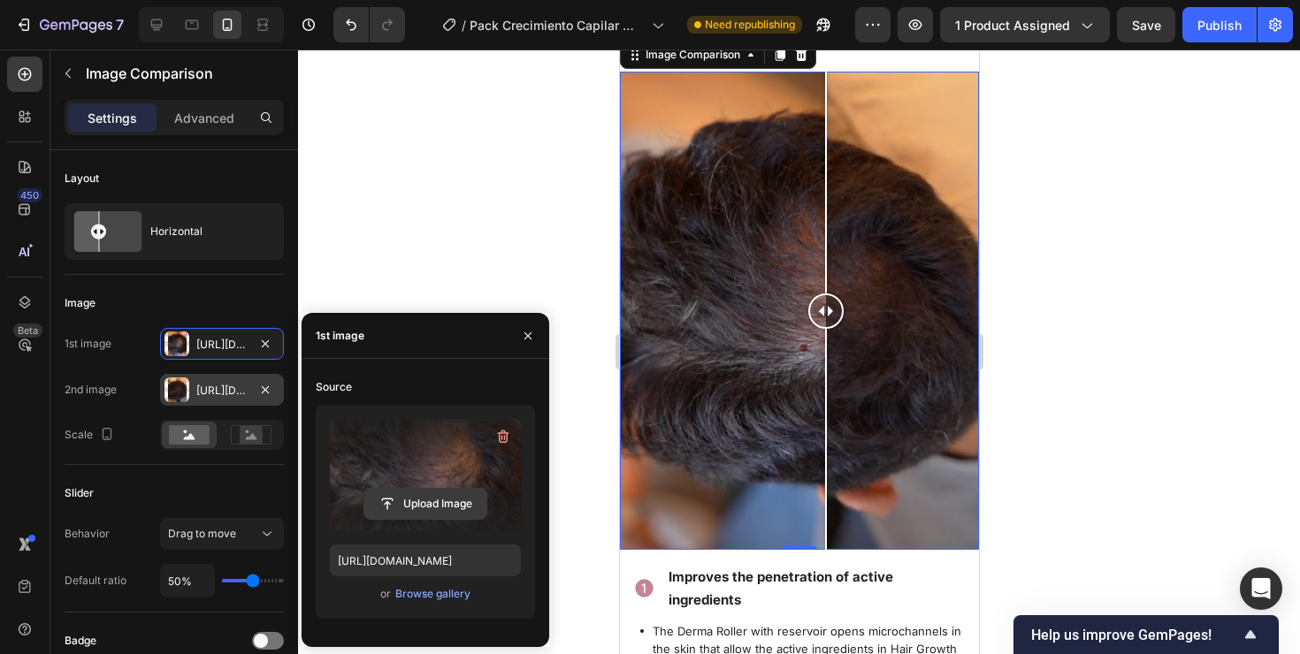
click at [426, 508] on input "file" at bounding box center [425, 504] width 122 height 30
click at [439, 598] on div "Browse gallery" at bounding box center [432, 594] width 75 height 16
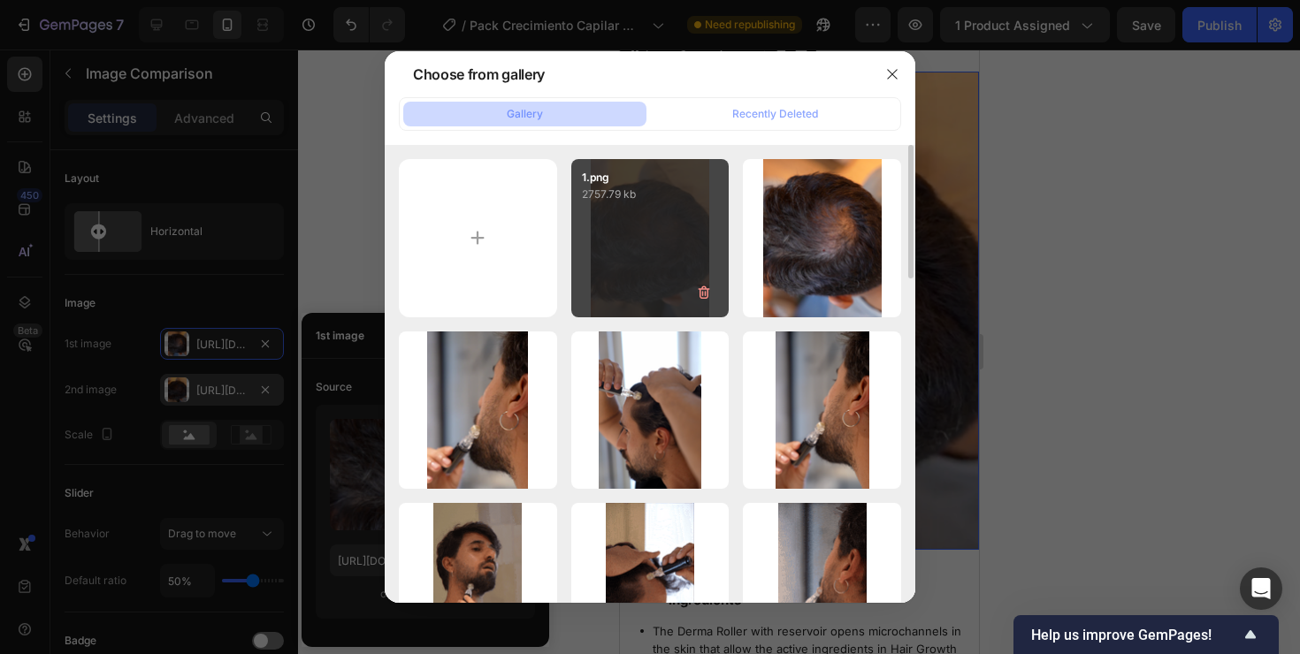
click at [629, 270] on div "1.png 2757.79 kb" at bounding box center [650, 238] width 158 height 158
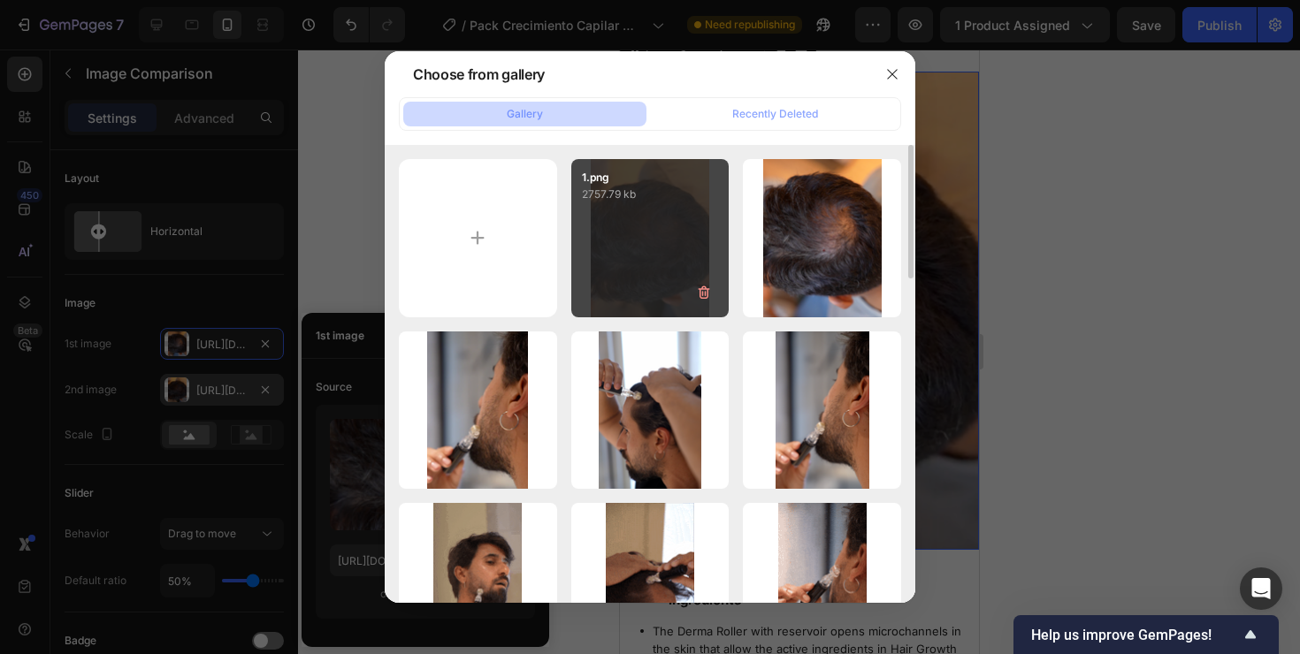
type input "[URL][DOMAIN_NAME]"
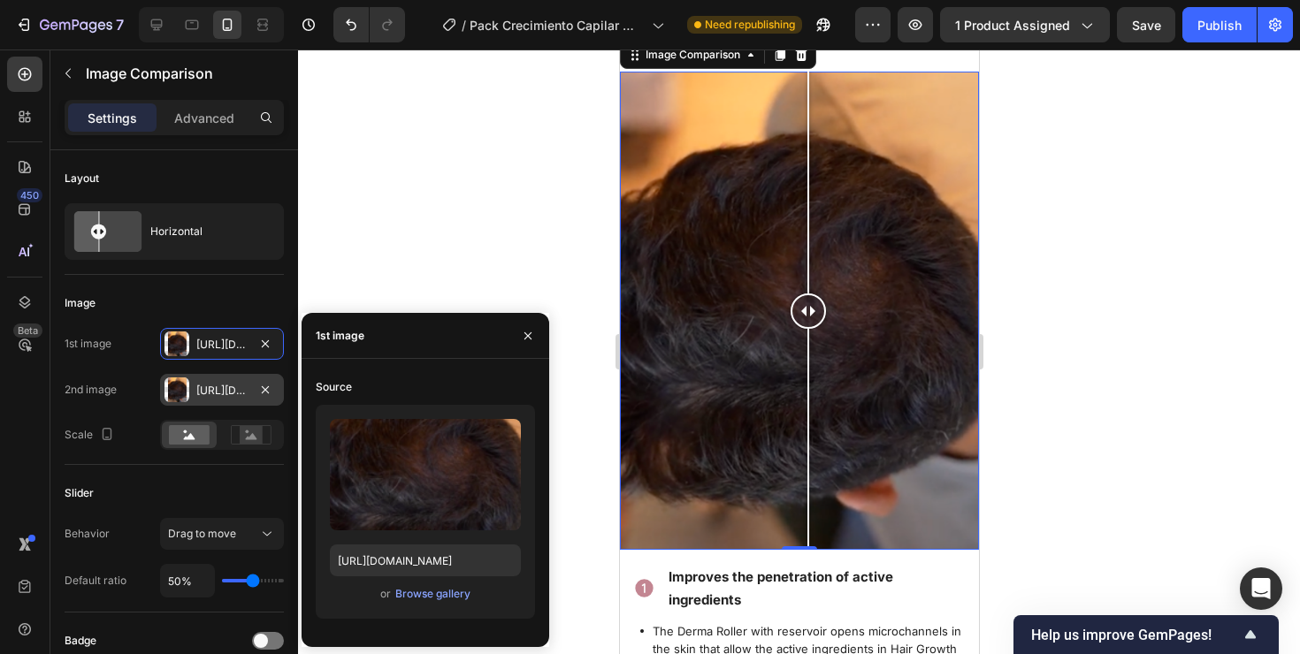
drag, startPoint x: 819, startPoint y: 309, endPoint x: 807, endPoint y: 323, distance: 18.2
click at [807, 323] on div at bounding box center [806, 310] width 35 height 35
click at [225, 389] on div "[URL][DOMAIN_NAME]" at bounding box center [221, 391] width 51 height 16
click at [450, 591] on div "Browse gallery" at bounding box center [432, 594] width 75 height 16
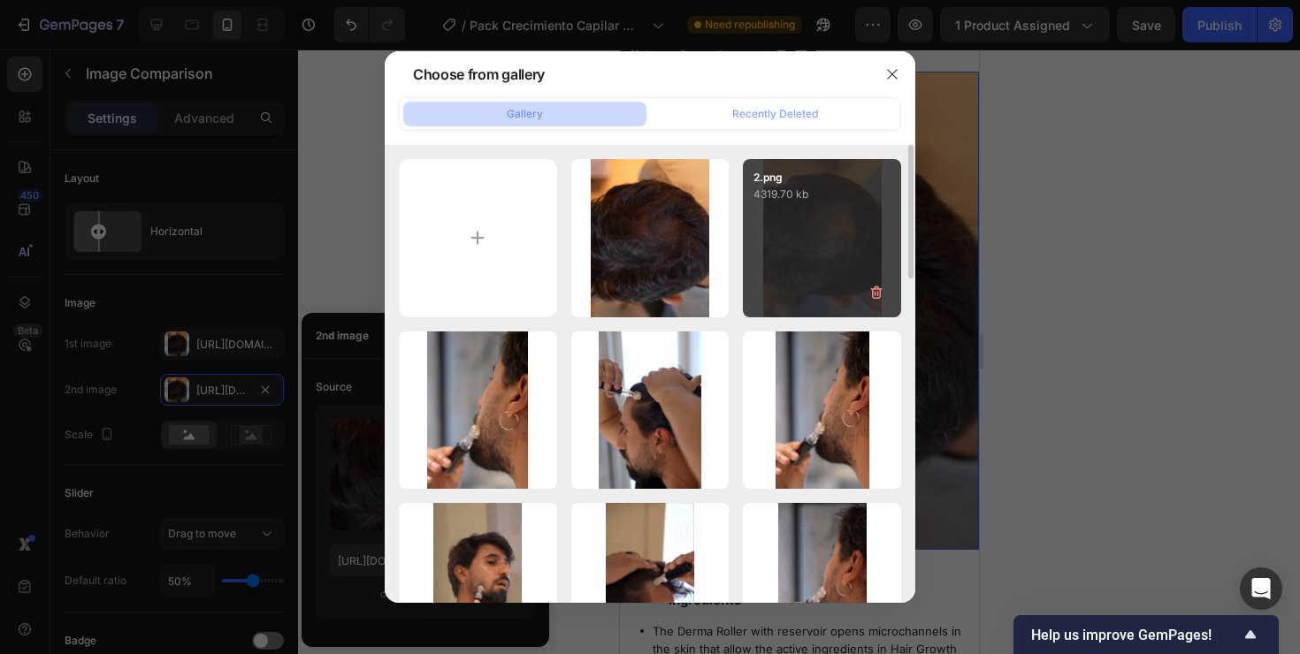
click at [859, 242] on div "2.png 4319.70 kb" at bounding box center [822, 238] width 158 height 158
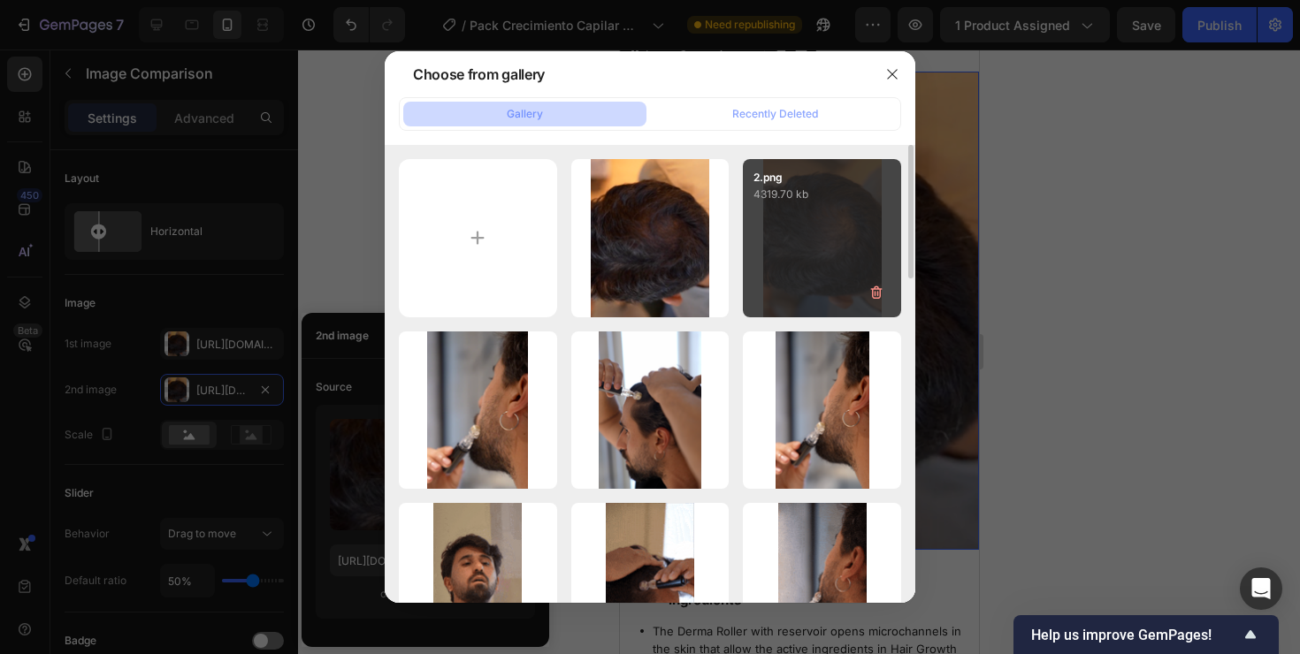
type input "[URL][DOMAIN_NAME]"
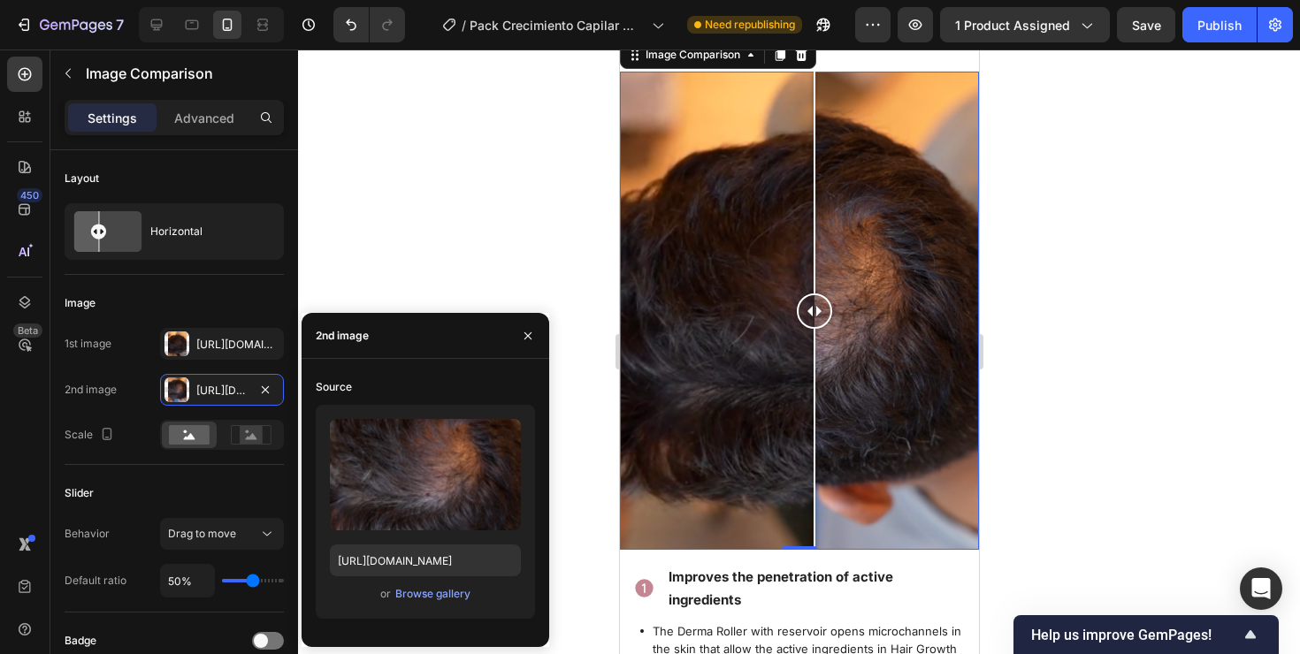
drag, startPoint x: 802, startPoint y: 315, endPoint x: 814, endPoint y: 363, distance: 50.2
click at [814, 363] on div at bounding box center [813, 311] width 35 height 478
click at [522, 336] on icon "button" at bounding box center [528, 336] width 14 height 14
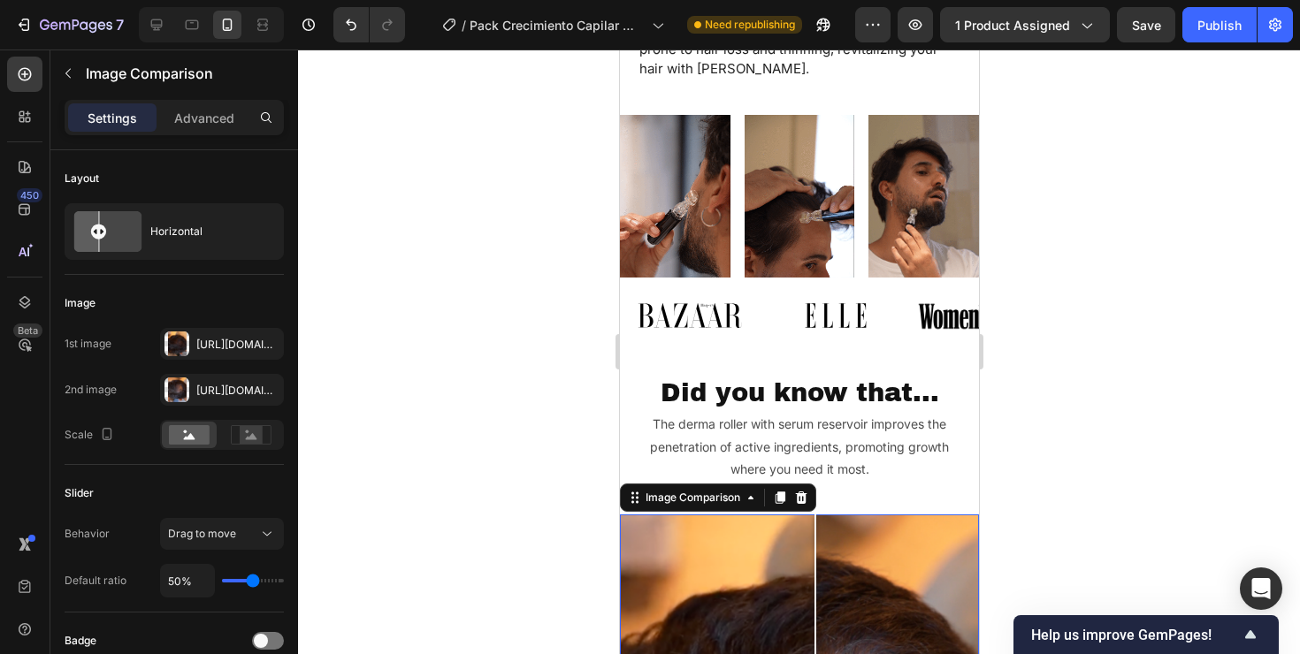
scroll to position [2662, 0]
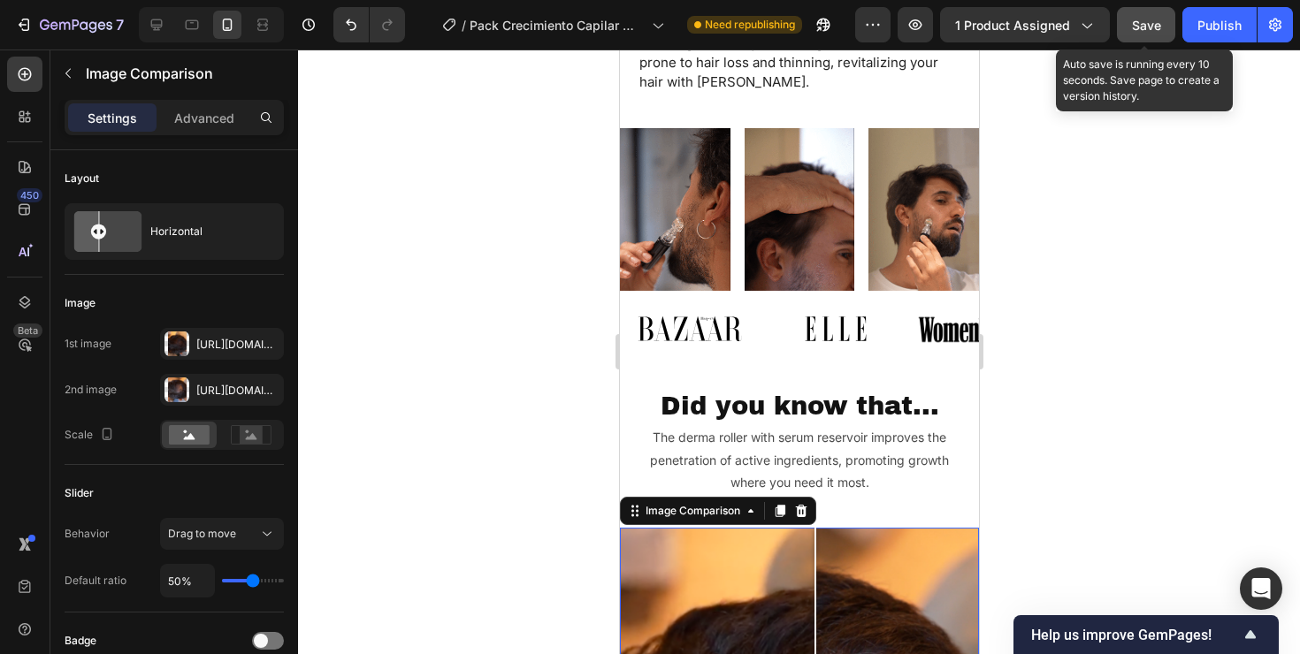
click at [1144, 31] on span "Save" at bounding box center [1146, 25] width 29 height 15
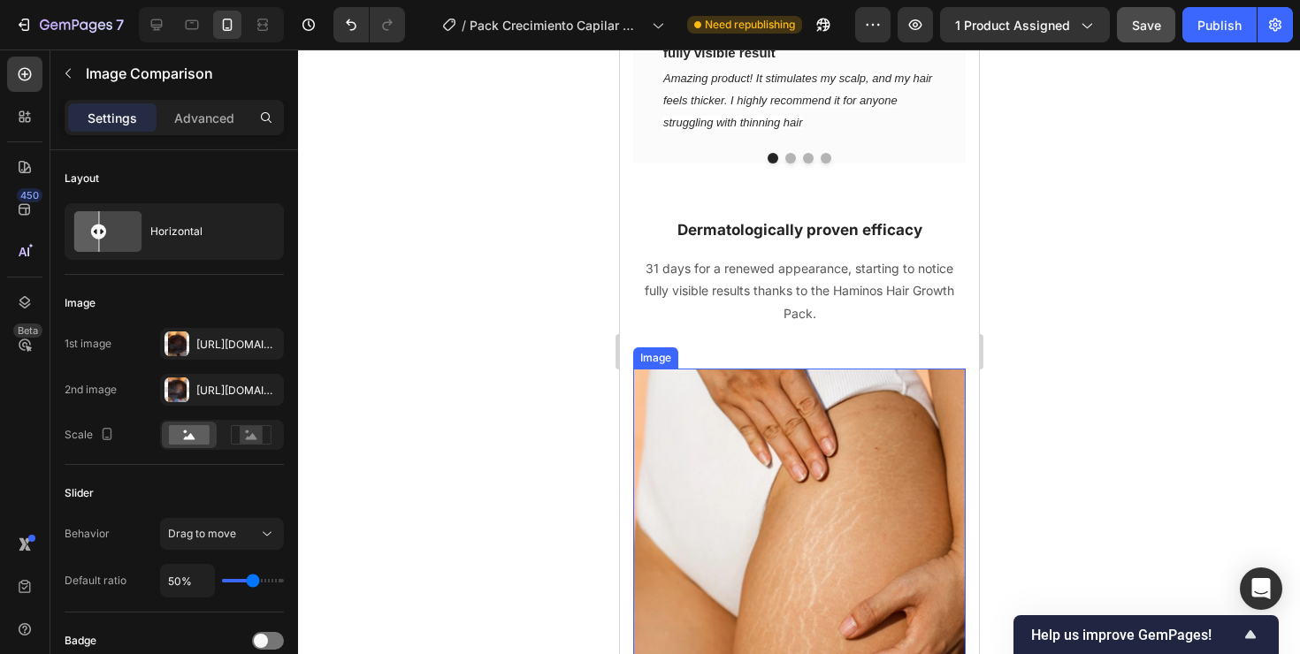
scroll to position [4352, 0]
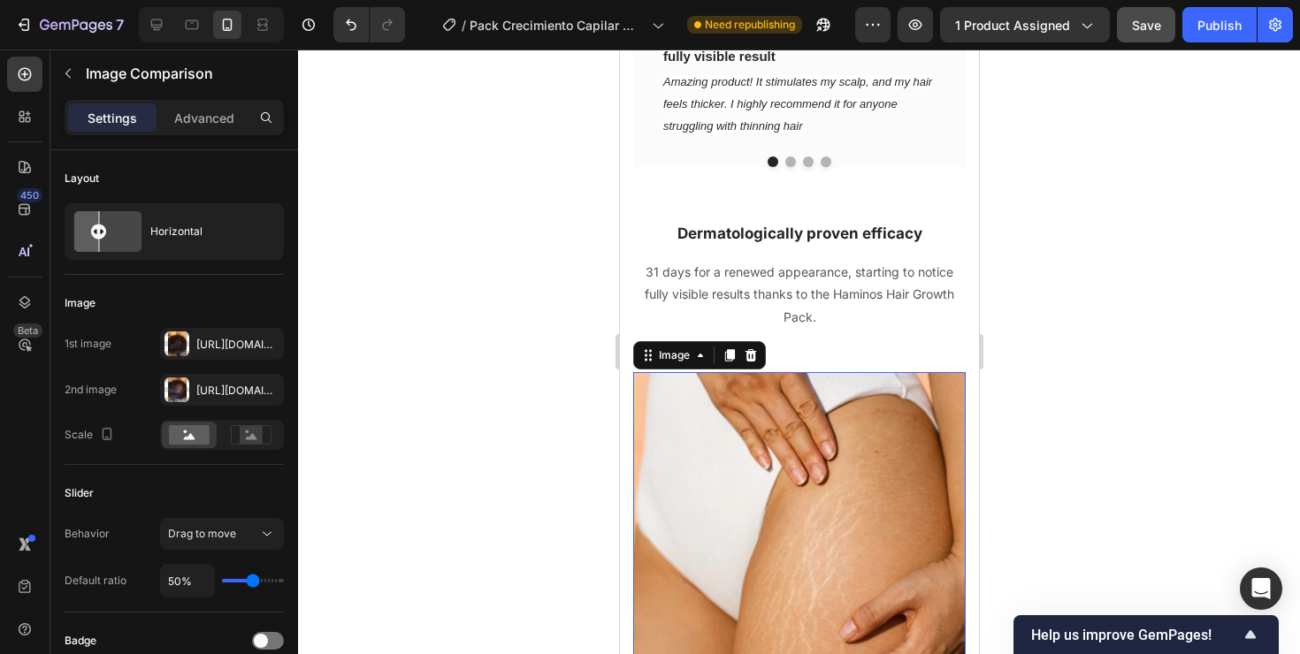
click at [747, 407] on img at bounding box center [798, 538] width 332 height 332
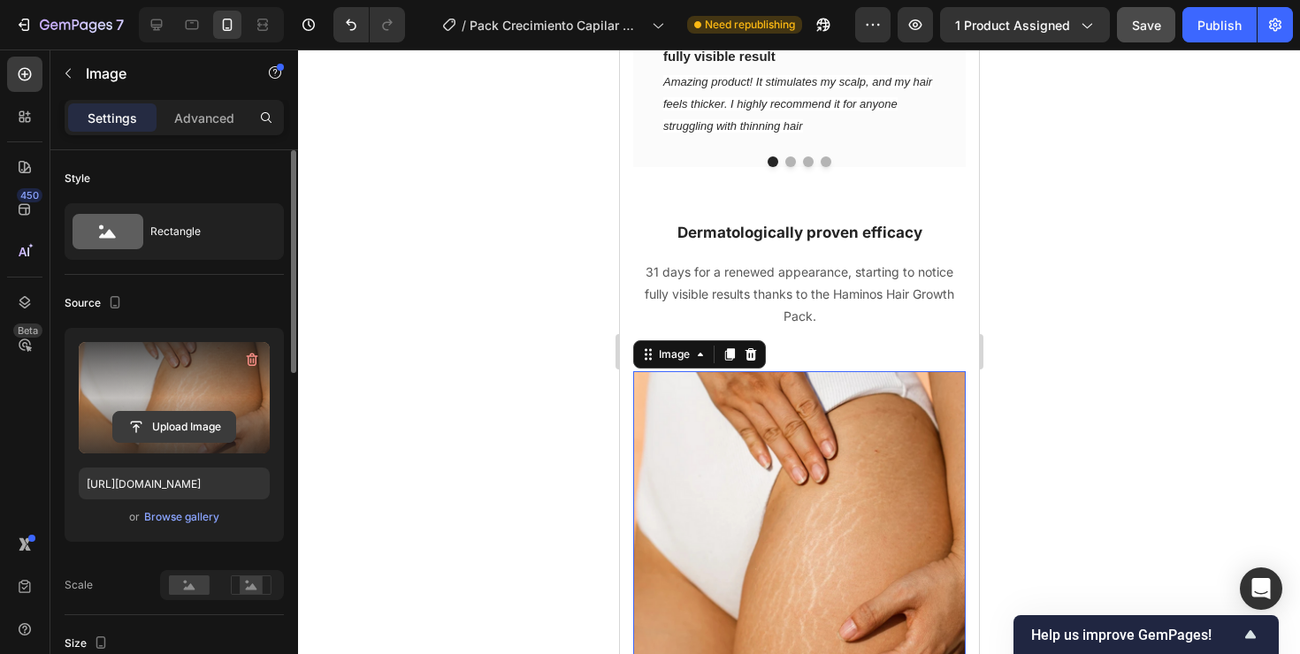
click at [177, 432] on input "file" at bounding box center [174, 427] width 122 height 30
